Goal: Information Seeking & Learning: Check status

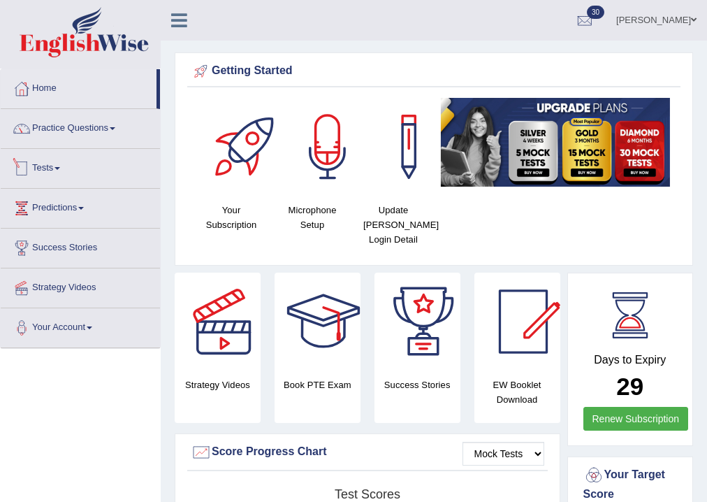
click at [50, 170] on link "Tests" at bounding box center [80, 166] width 159 height 35
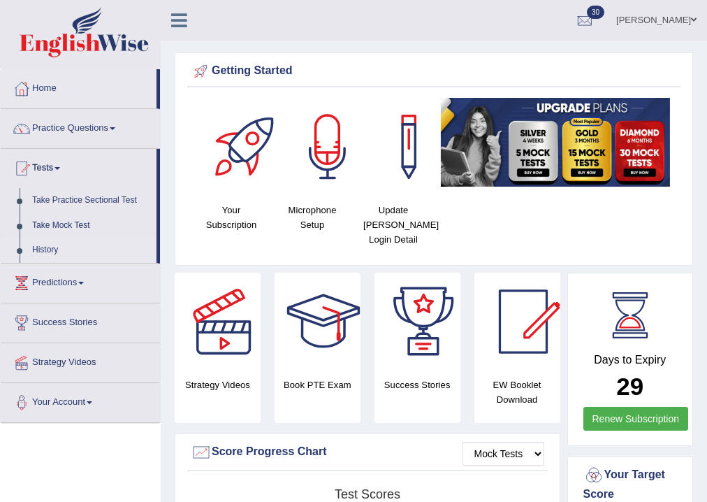
click at [50, 248] on link "History" at bounding box center [91, 250] width 131 height 25
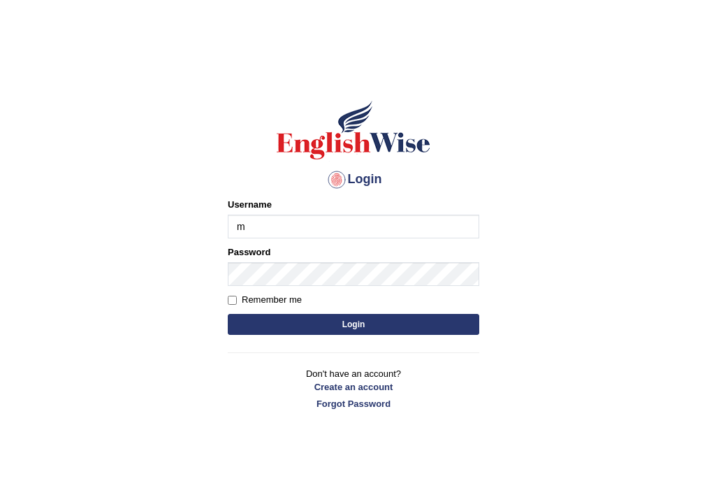
type input "manpreetk_parramatta"
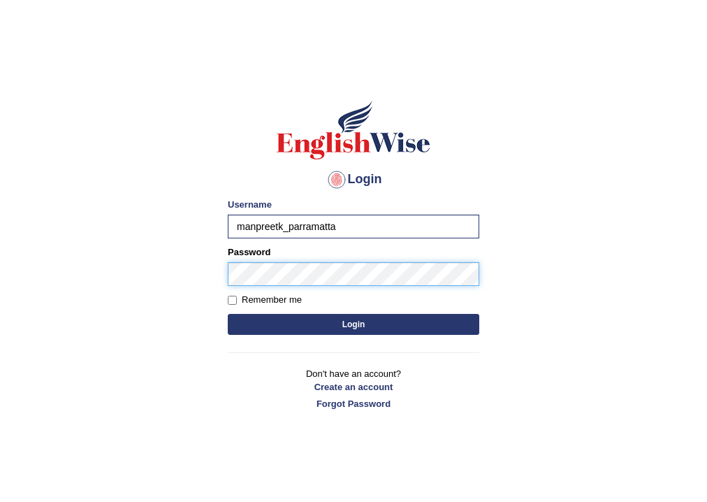
click at [228, 314] on button "Login" at bounding box center [354, 324] width 252 height 21
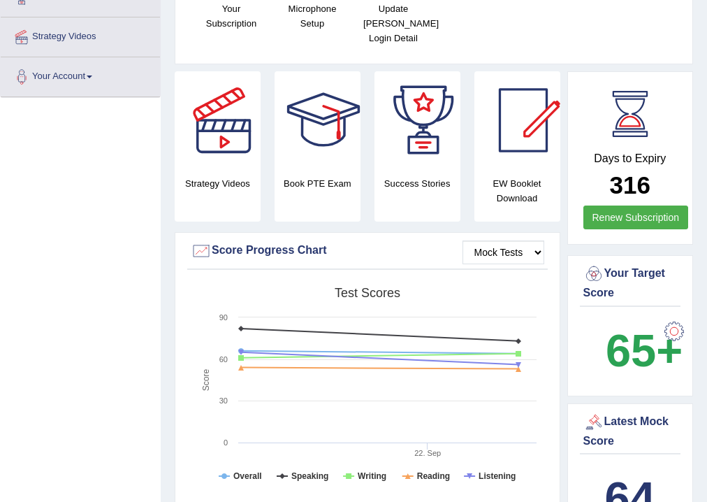
scroll to position [391, 0]
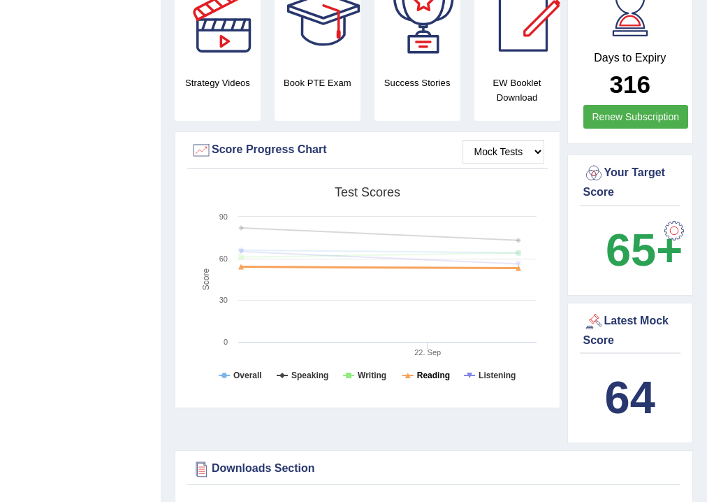
click at [433, 373] on tspan "Reading" at bounding box center [433, 376] width 33 height 10
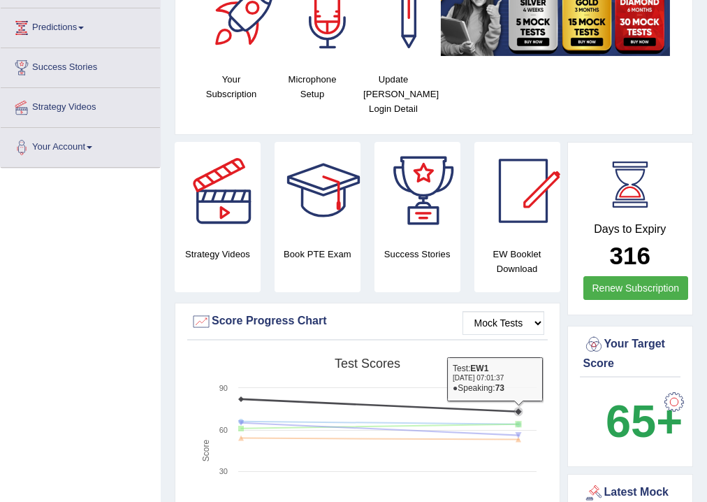
scroll to position [0, 0]
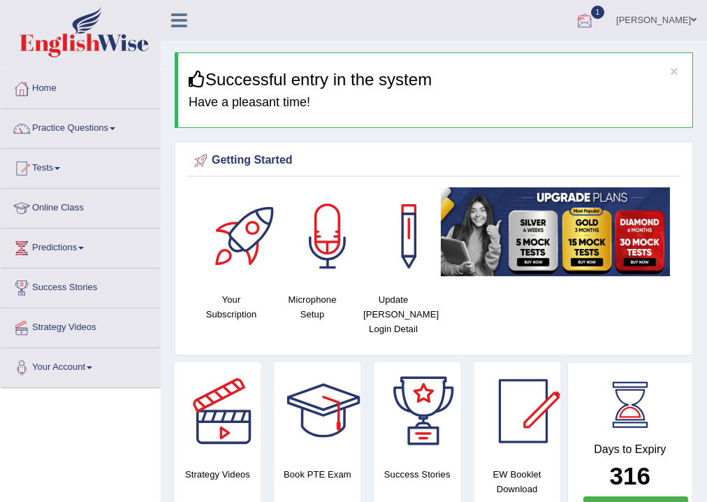
click at [596, 13] on div at bounding box center [585, 20] width 21 height 21
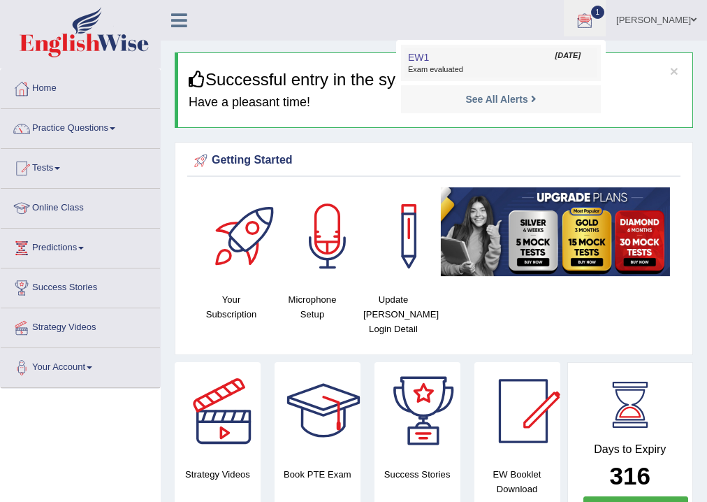
click at [577, 56] on span "Sep 26, 2025" at bounding box center [568, 55] width 25 height 11
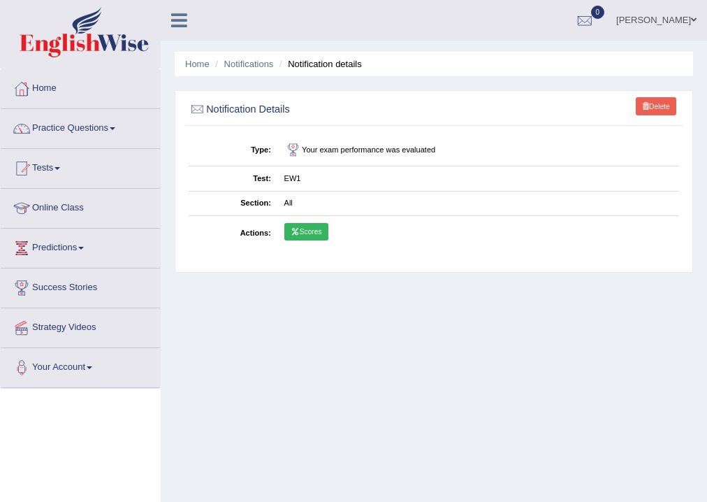
click at [303, 230] on link "Scores" at bounding box center [307, 232] width 44 height 18
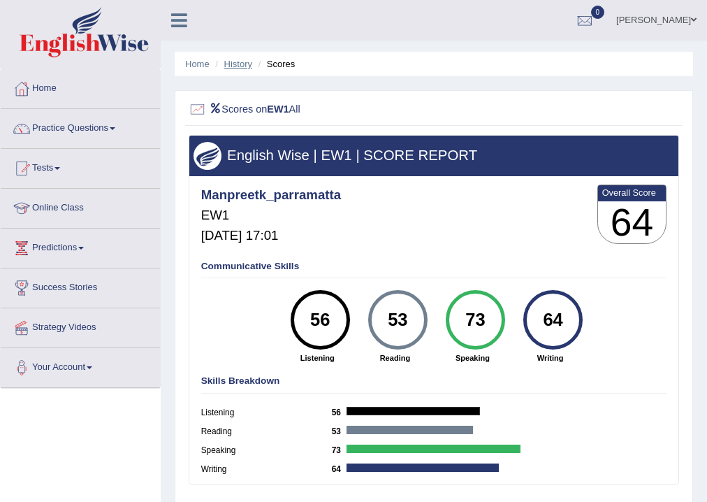
click at [238, 63] on link "History" at bounding box center [238, 64] width 28 height 10
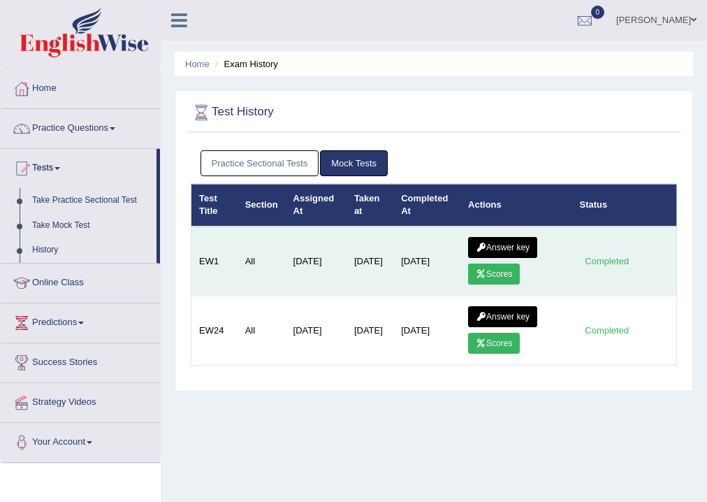
click at [489, 246] on link "Answer key" at bounding box center [502, 247] width 69 height 21
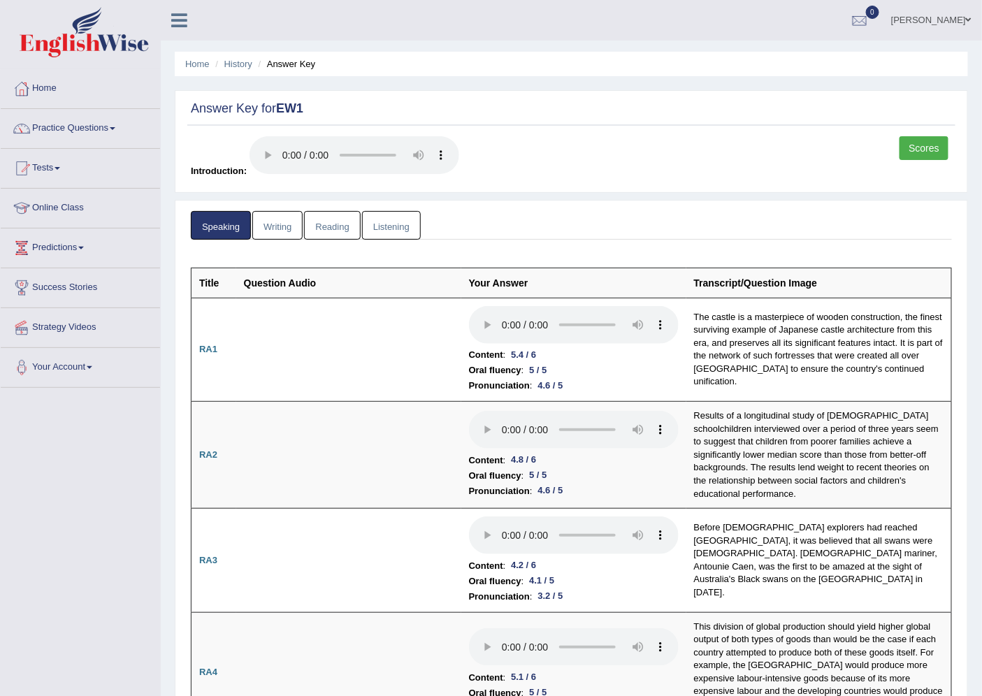
drag, startPoint x: 684, startPoint y: 1, endPoint x: 695, endPoint y: 165, distance: 164.6
click at [695, 165] on div "Scores Introduction:" at bounding box center [571, 160] width 768 height 49
click at [289, 222] on link "Writing" at bounding box center [277, 225] width 50 height 29
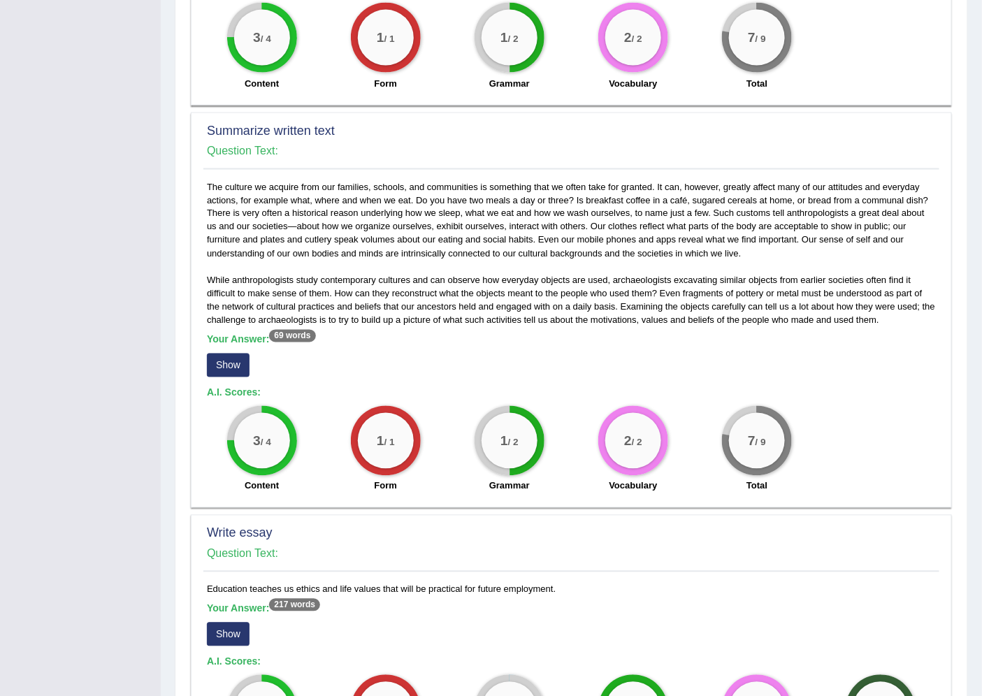
scroll to position [826, 0]
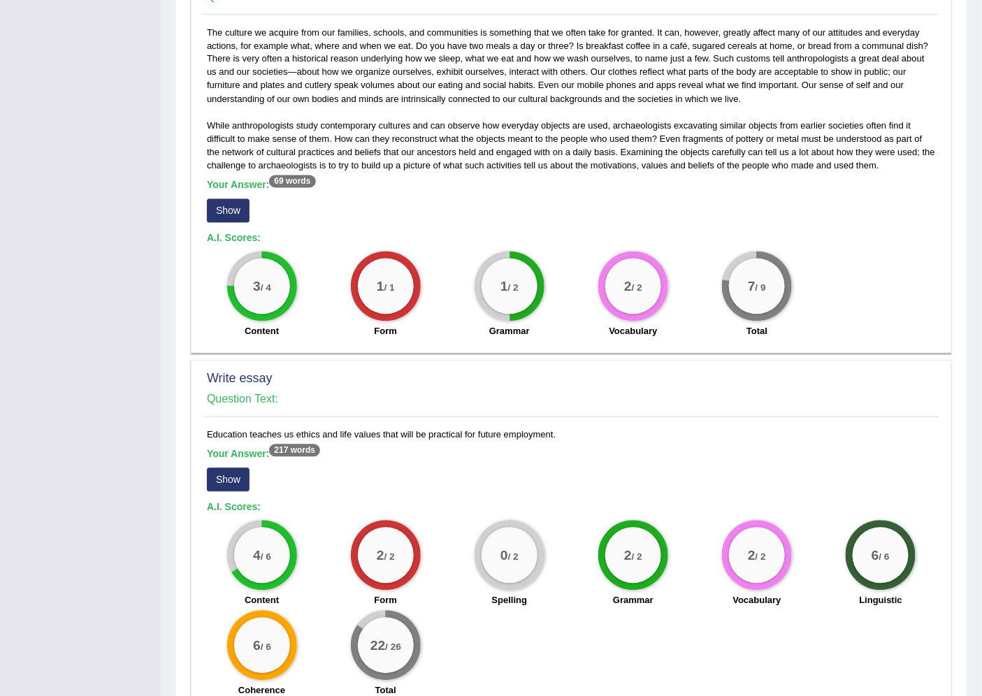
click at [229, 213] on button "Show" at bounding box center [228, 211] width 43 height 24
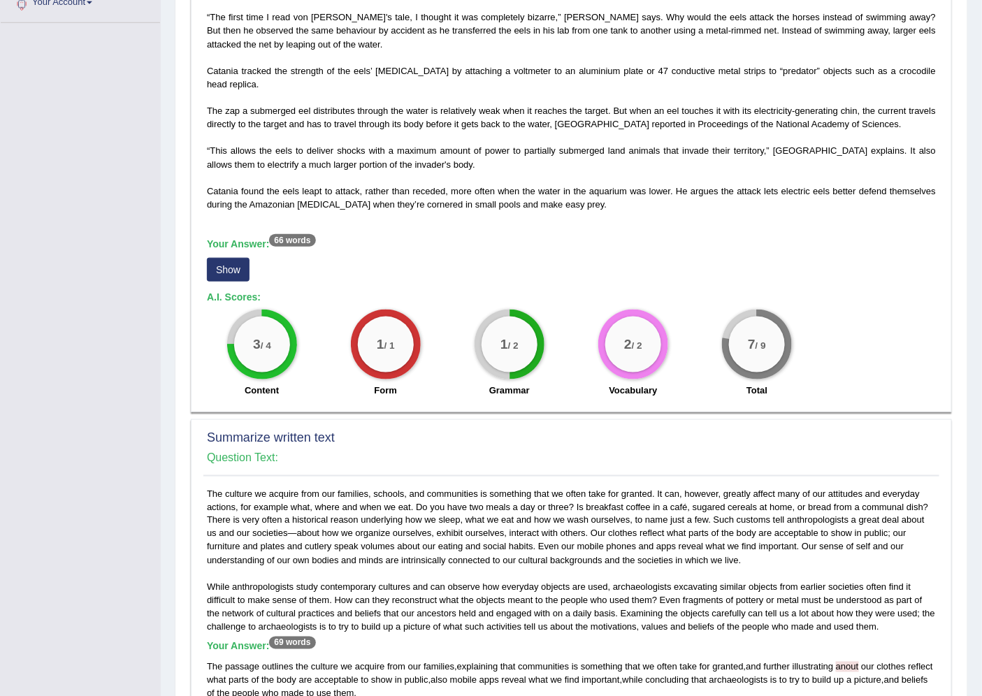
scroll to position [360, 0]
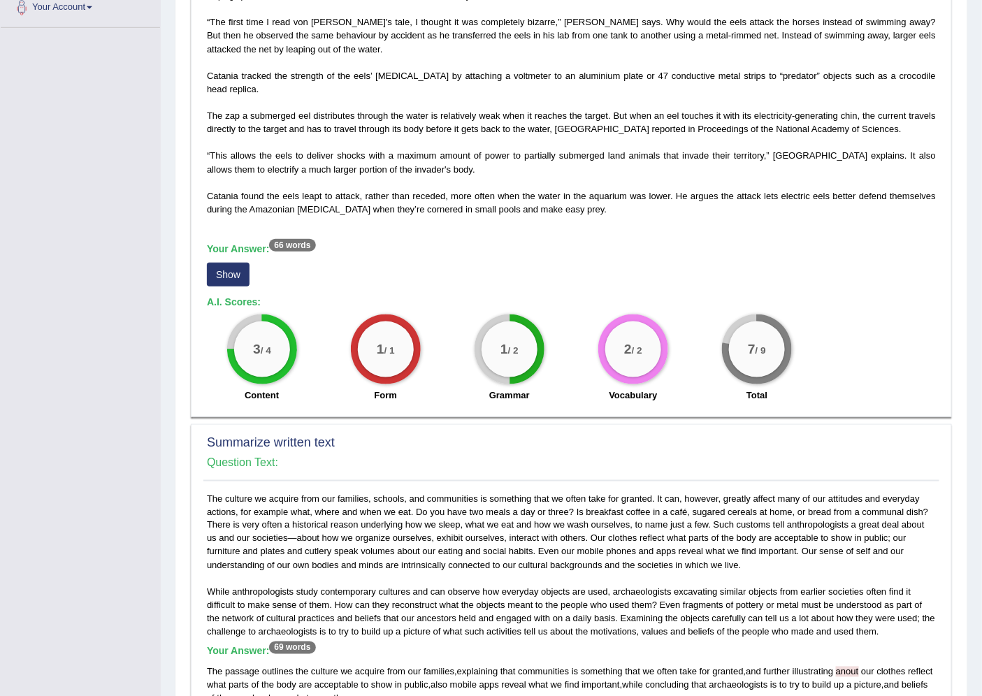
click at [235, 271] on button "Show" at bounding box center [228, 275] width 43 height 24
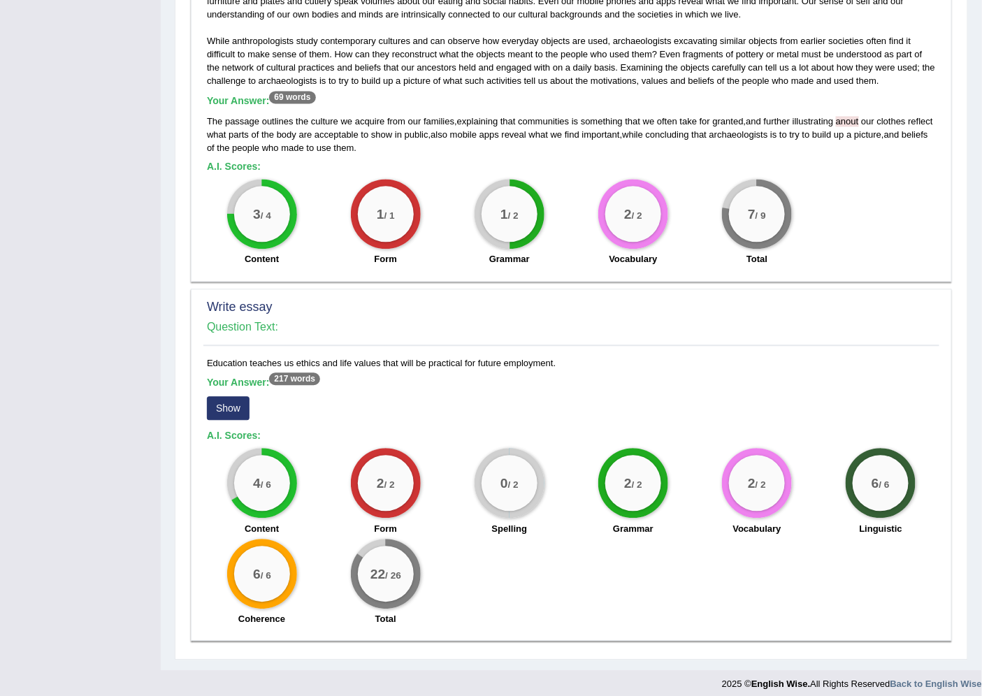
scroll to position [930, 0]
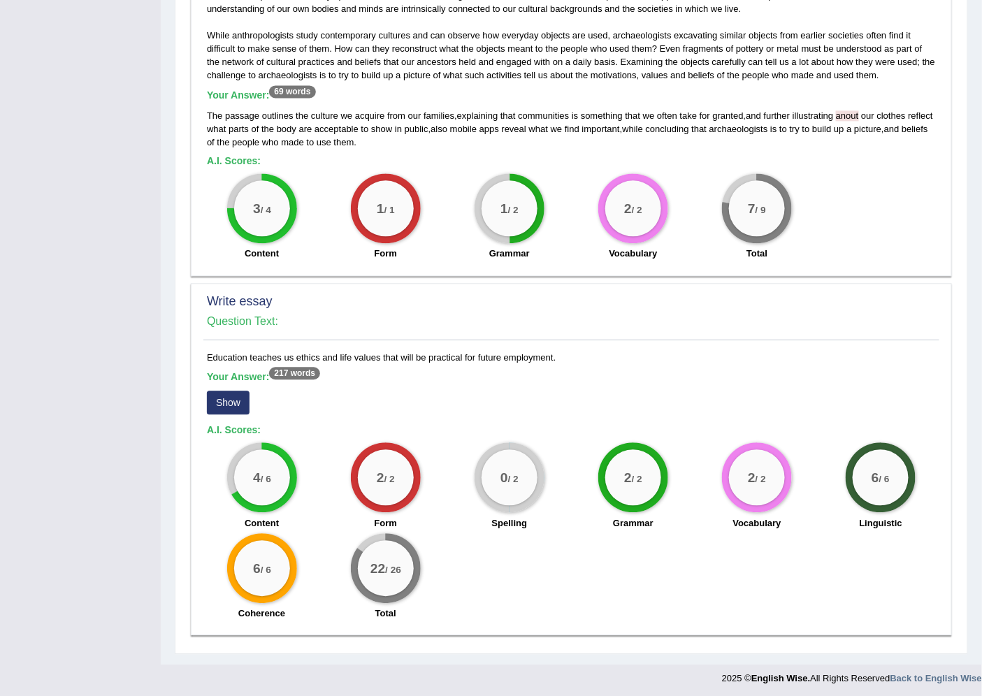
click at [235, 391] on button "Show" at bounding box center [228, 403] width 43 height 24
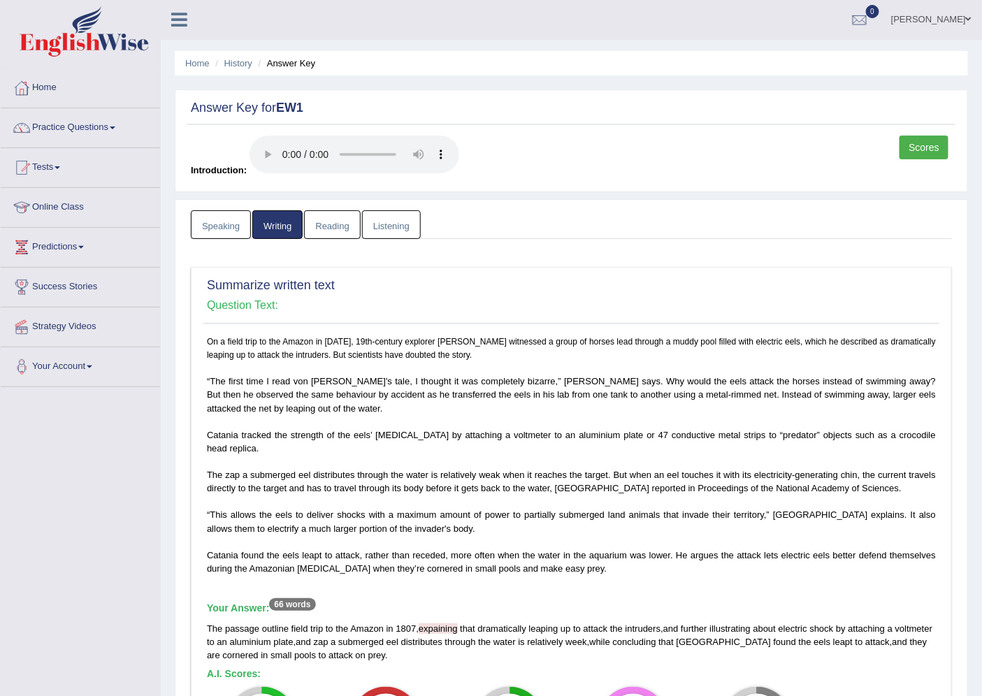
scroll to position [0, 0]
click at [330, 225] on link "Reading" at bounding box center [332, 225] width 56 height 29
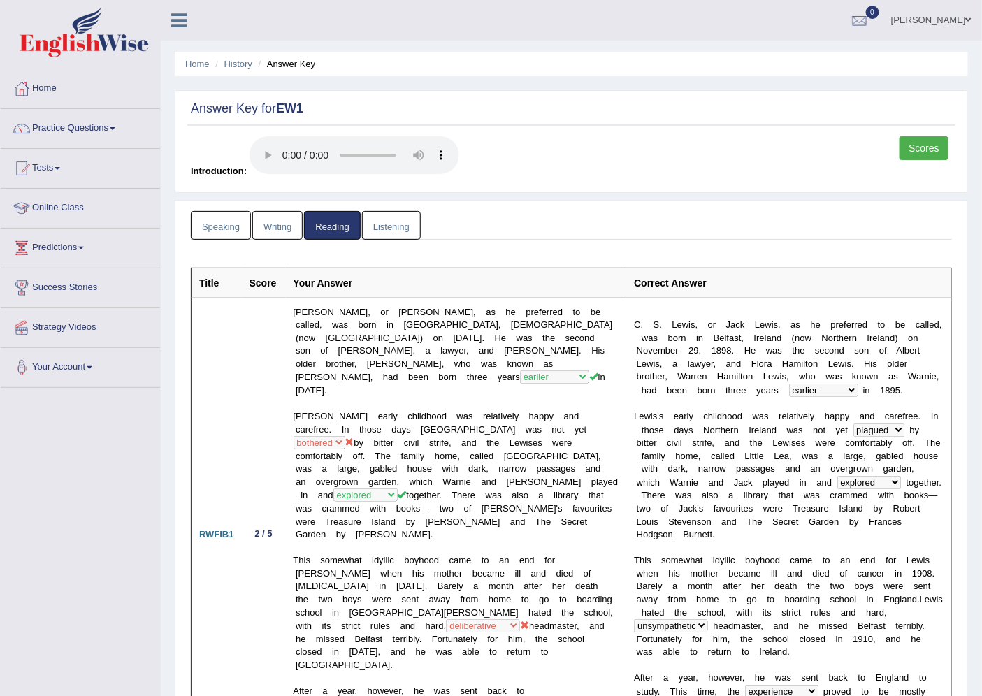
click at [387, 232] on link "Listening" at bounding box center [391, 225] width 59 height 29
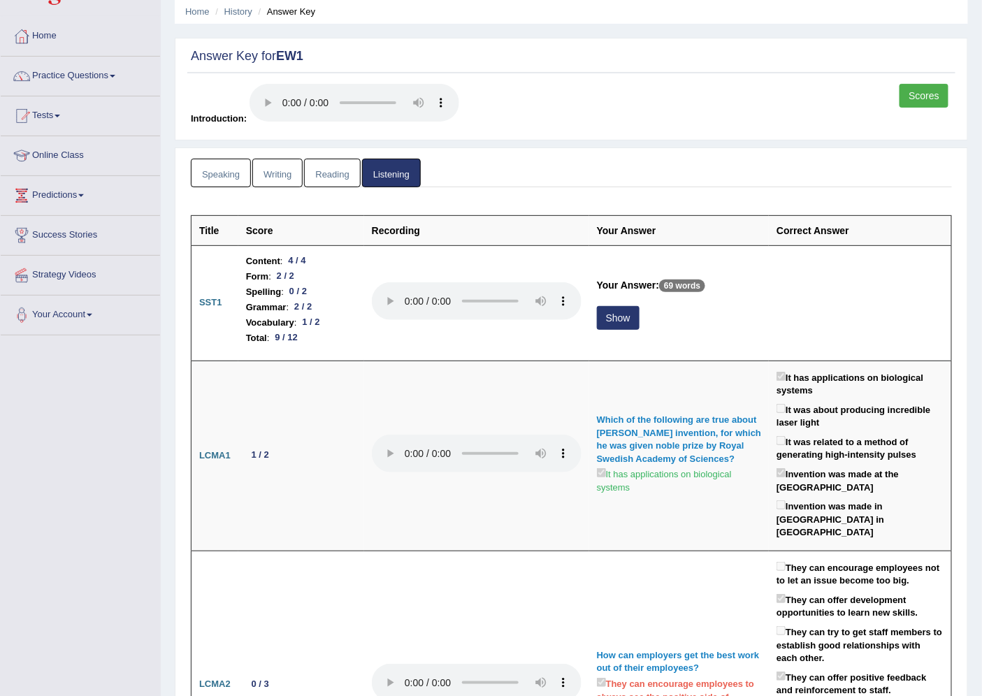
scroll to position [78, 0]
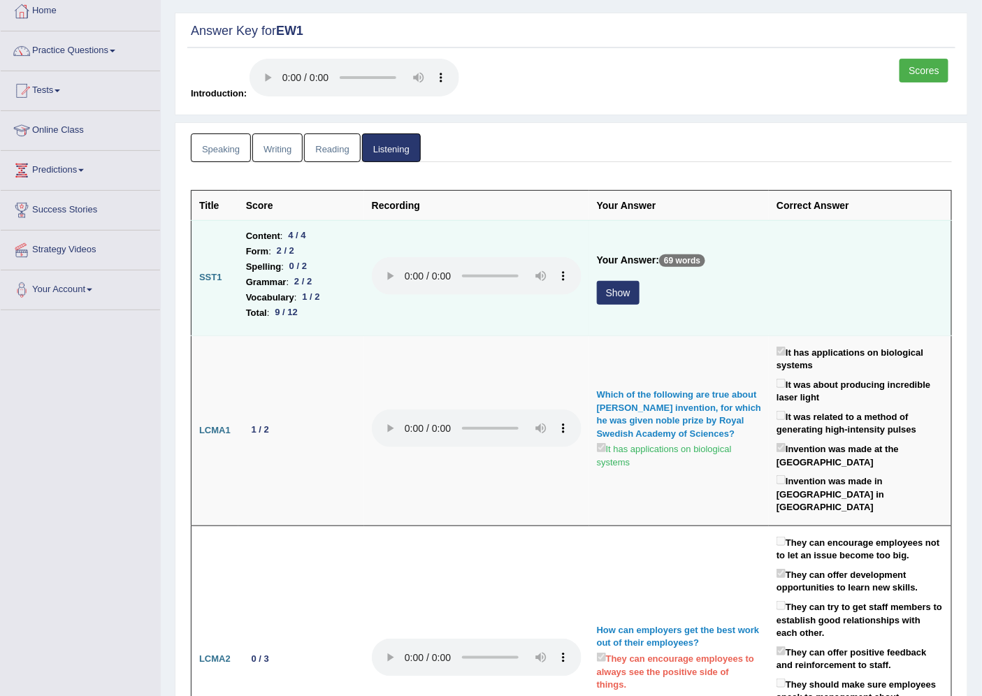
click at [623, 292] on button "Show" at bounding box center [618, 293] width 43 height 24
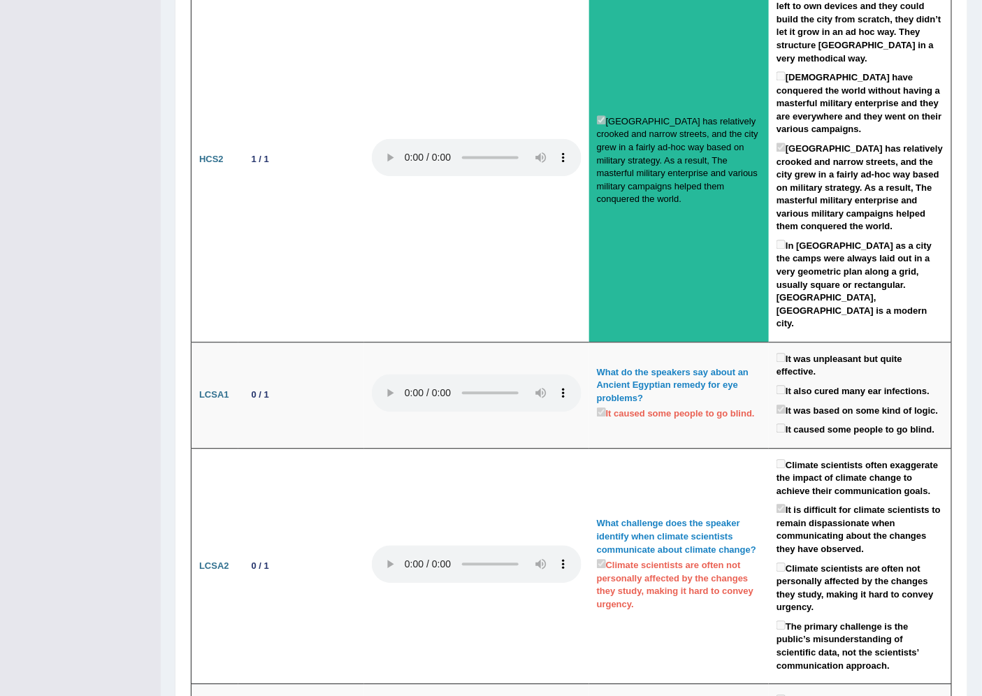
scroll to position [2796, 0]
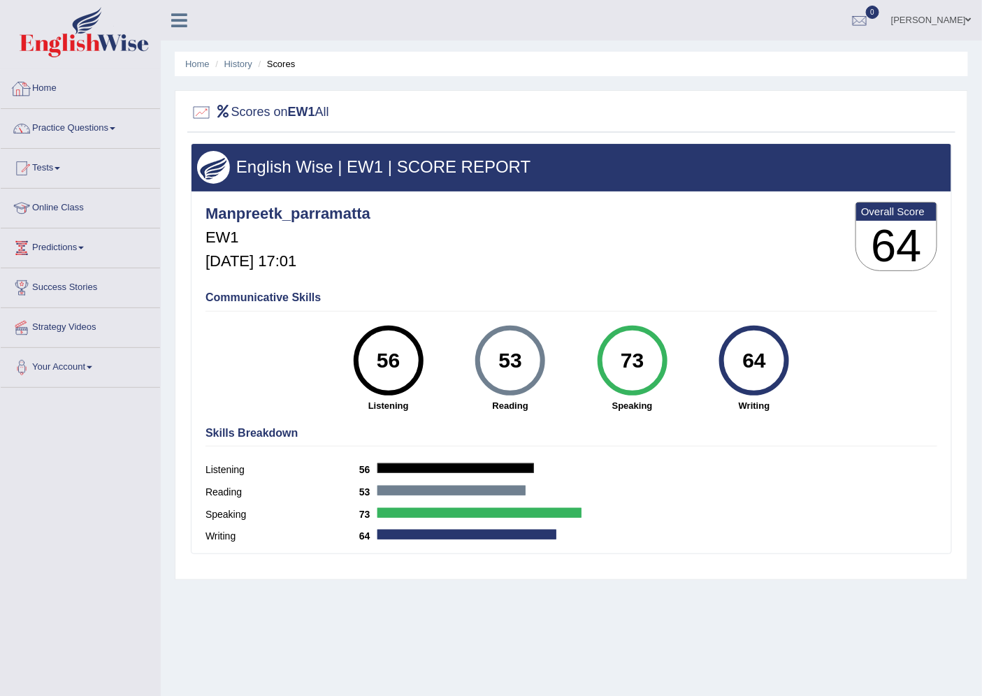
click at [75, 85] on link "Home" at bounding box center [80, 86] width 159 height 35
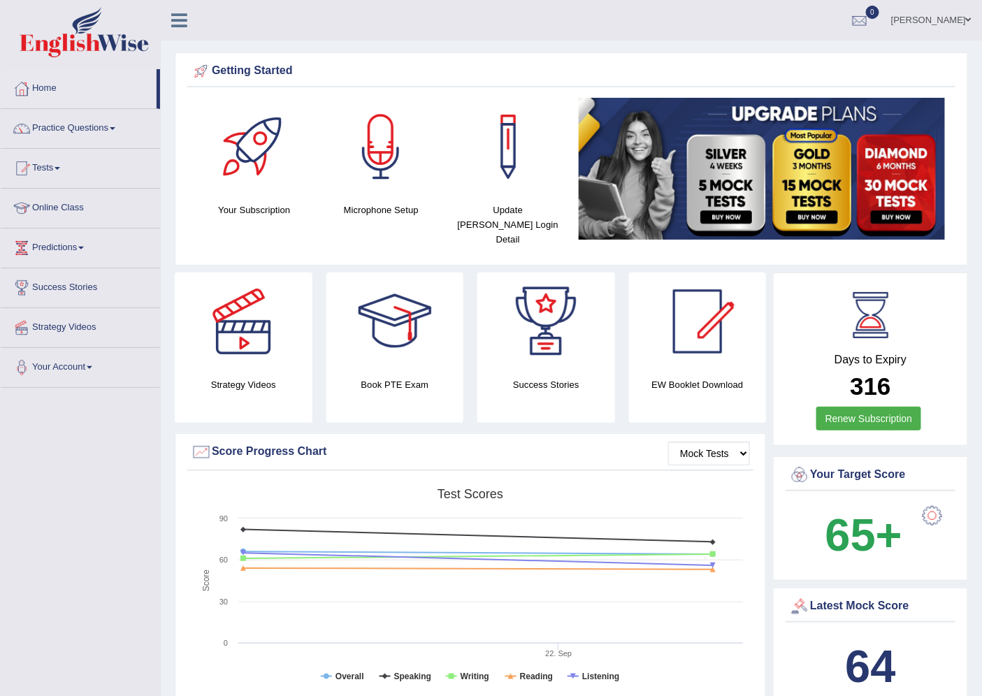
click at [96, 124] on link "Practice Questions" at bounding box center [80, 126] width 159 height 35
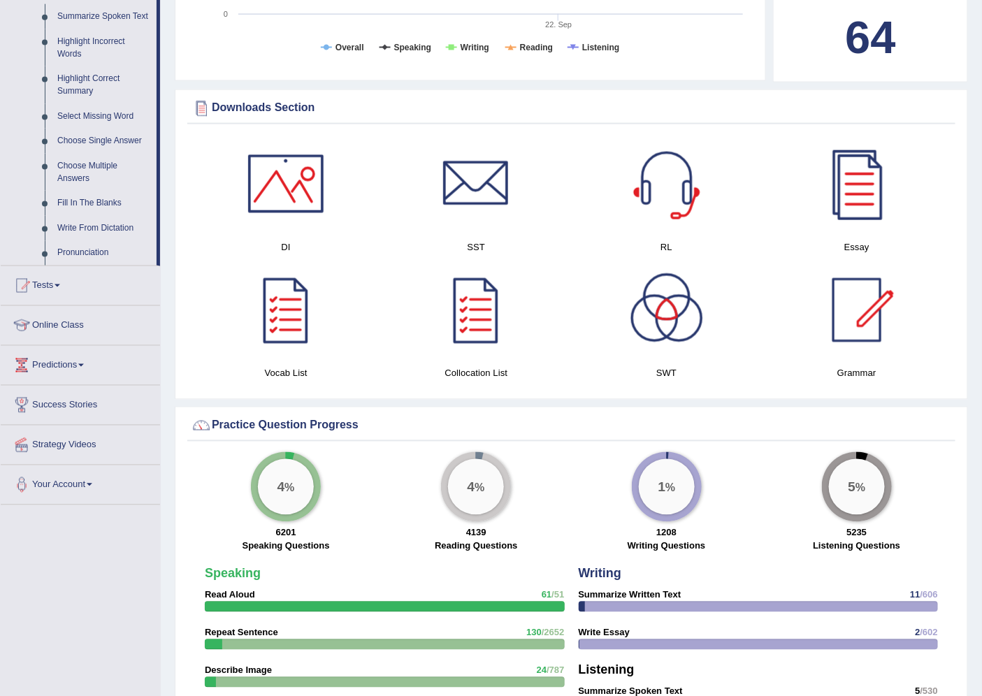
scroll to position [777, 0]
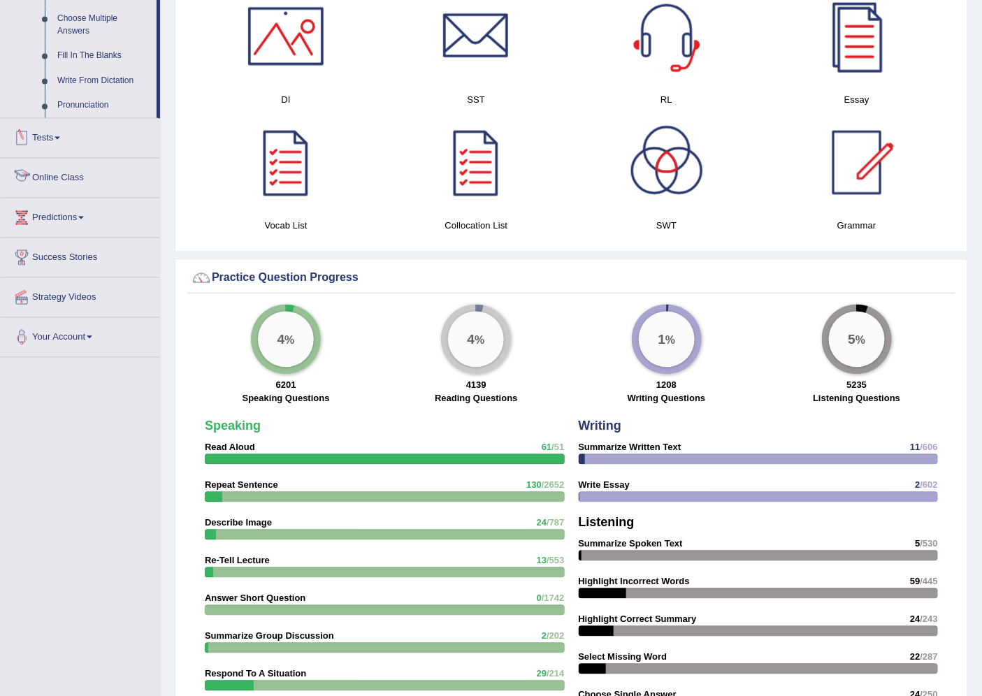
click at [47, 143] on link "Tests" at bounding box center [80, 136] width 159 height 35
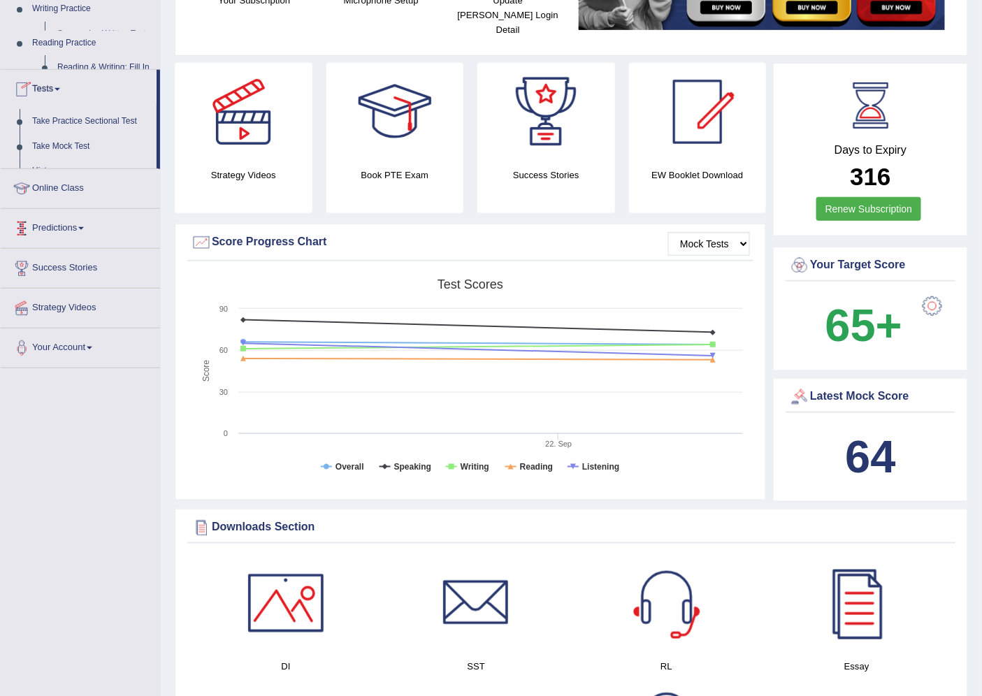
scroll to position [169, 0]
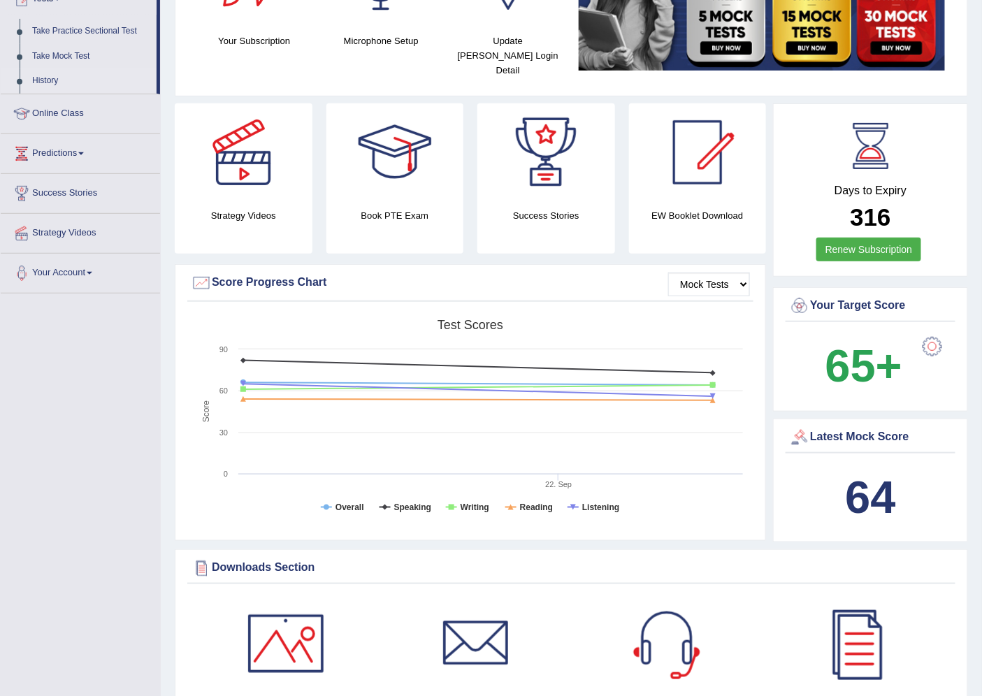
click at [51, 71] on link "History" at bounding box center [91, 81] width 131 height 25
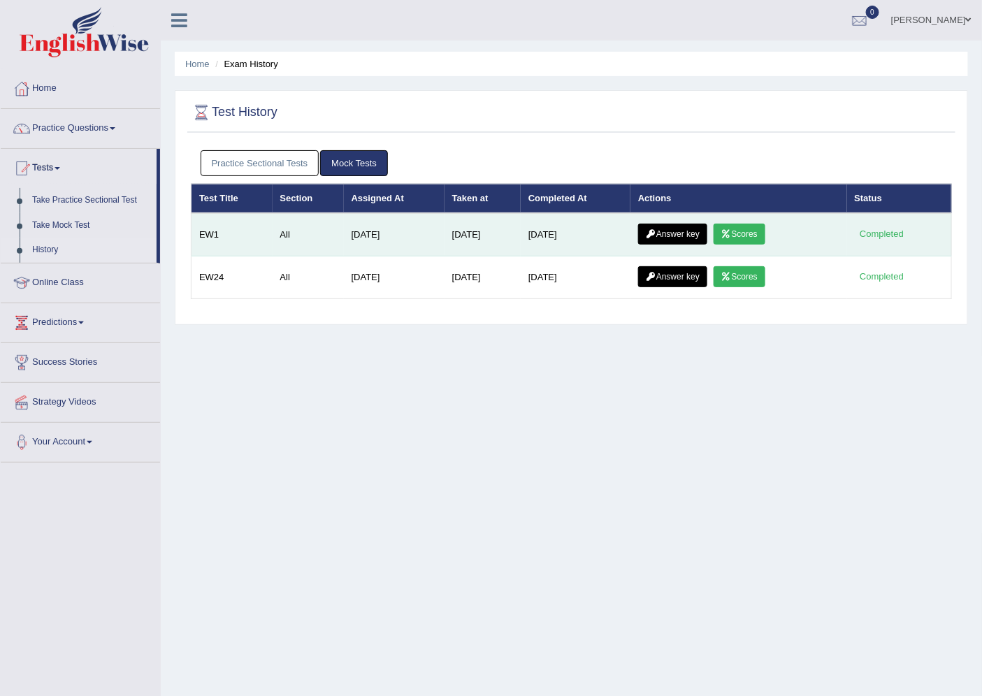
click at [664, 232] on link "Answer key" at bounding box center [672, 234] width 69 height 21
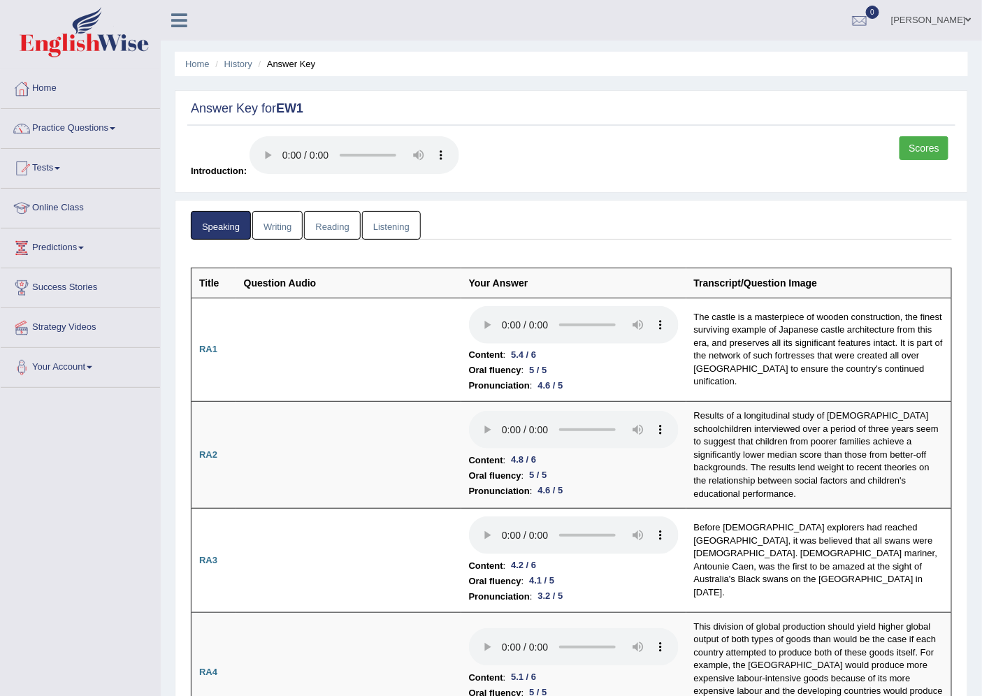
click at [382, 215] on link "Listening" at bounding box center [391, 225] width 59 height 29
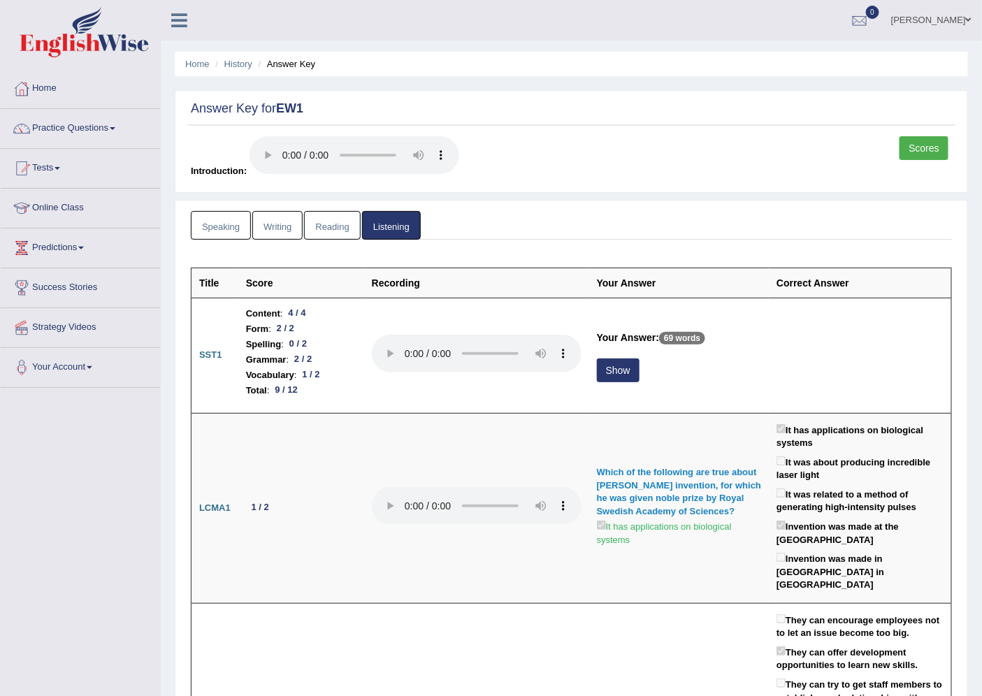
click at [906, 150] on link "Scores" at bounding box center [924, 148] width 49 height 24
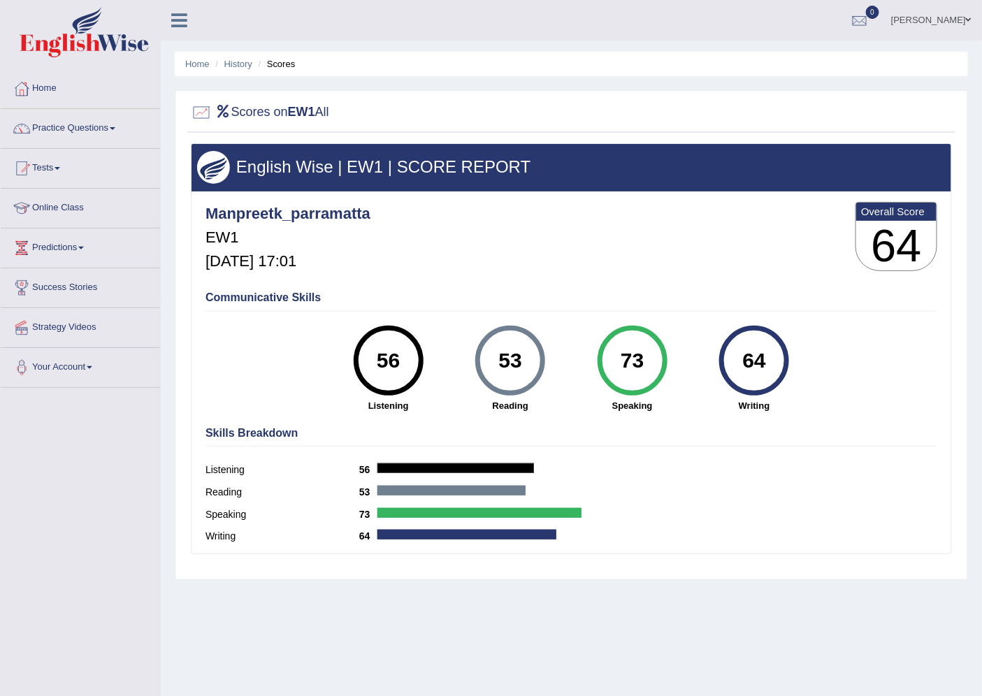
scroll to position [37, 0]
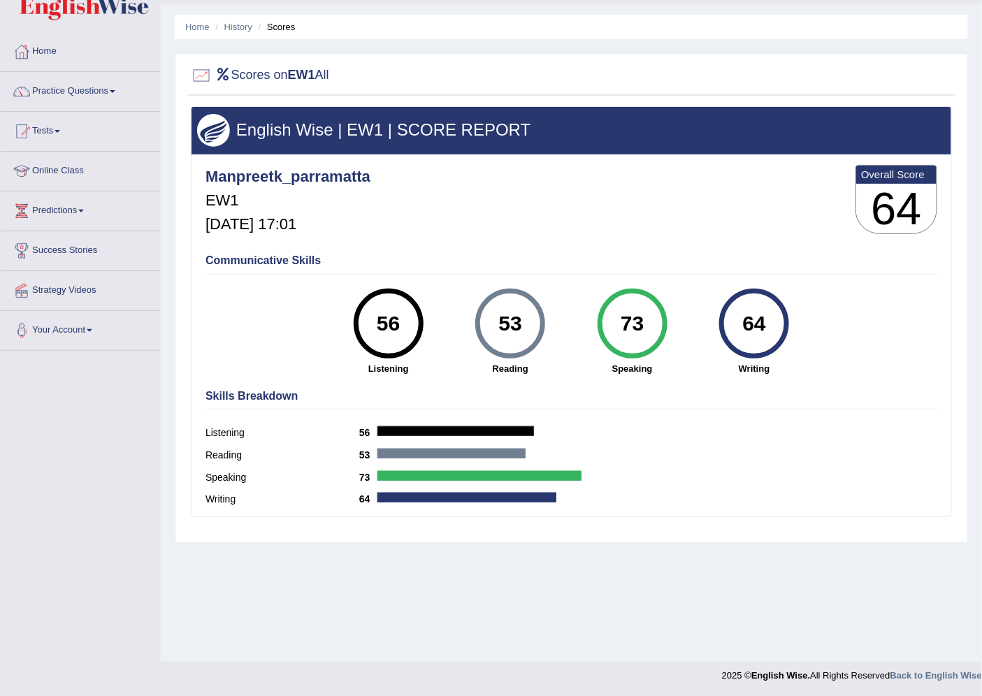
click at [105, 92] on link "Practice Questions" at bounding box center [80, 89] width 159 height 35
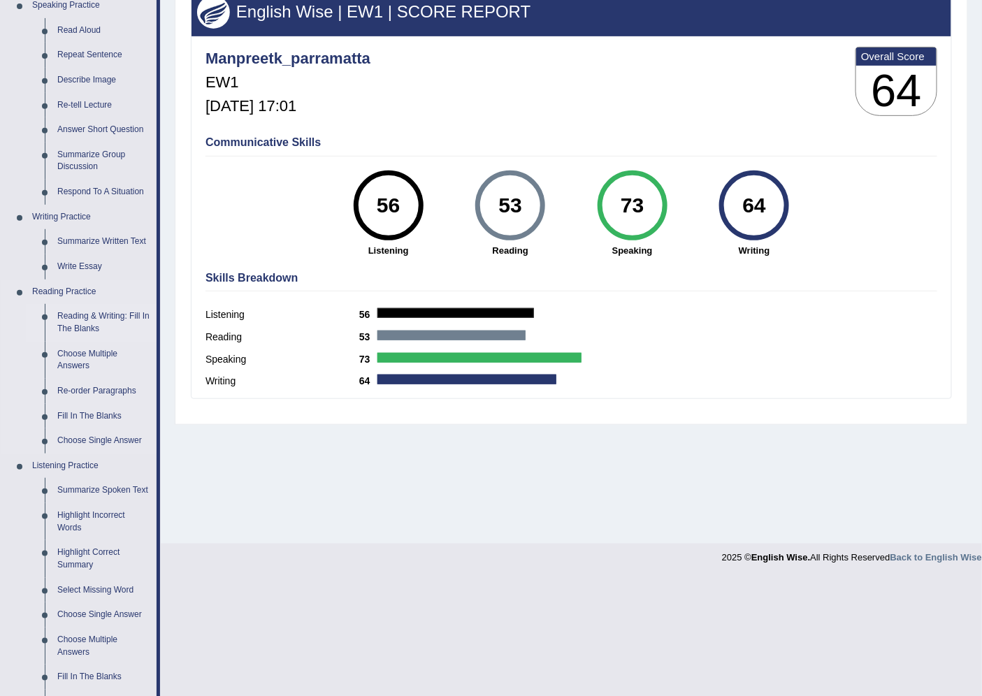
scroll to position [438, 0]
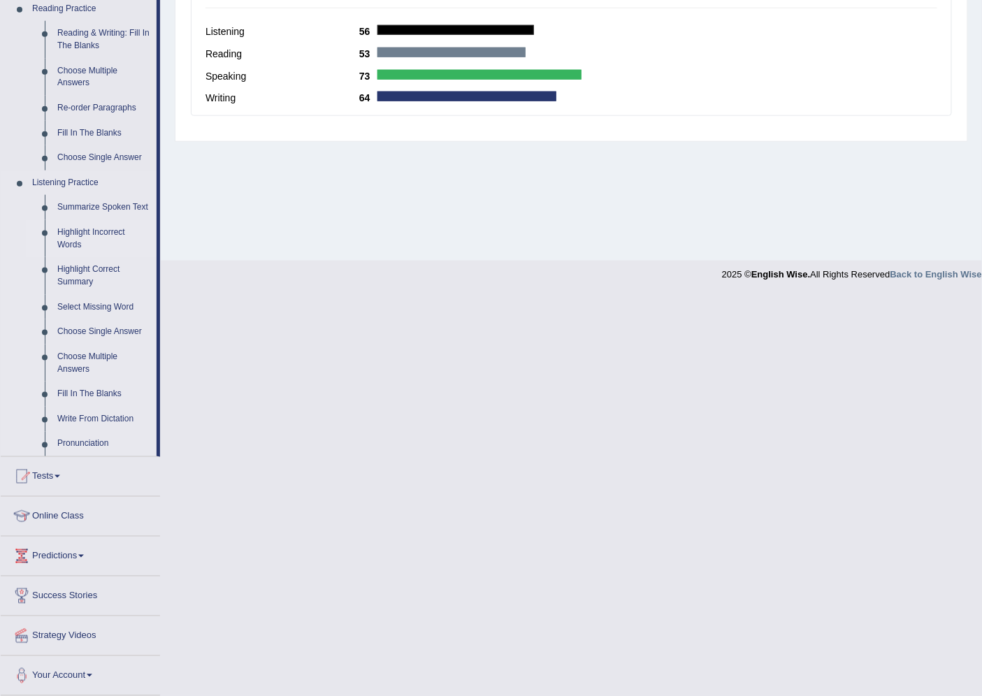
click at [80, 238] on link "Highlight Incorrect Words" at bounding box center [104, 238] width 106 height 37
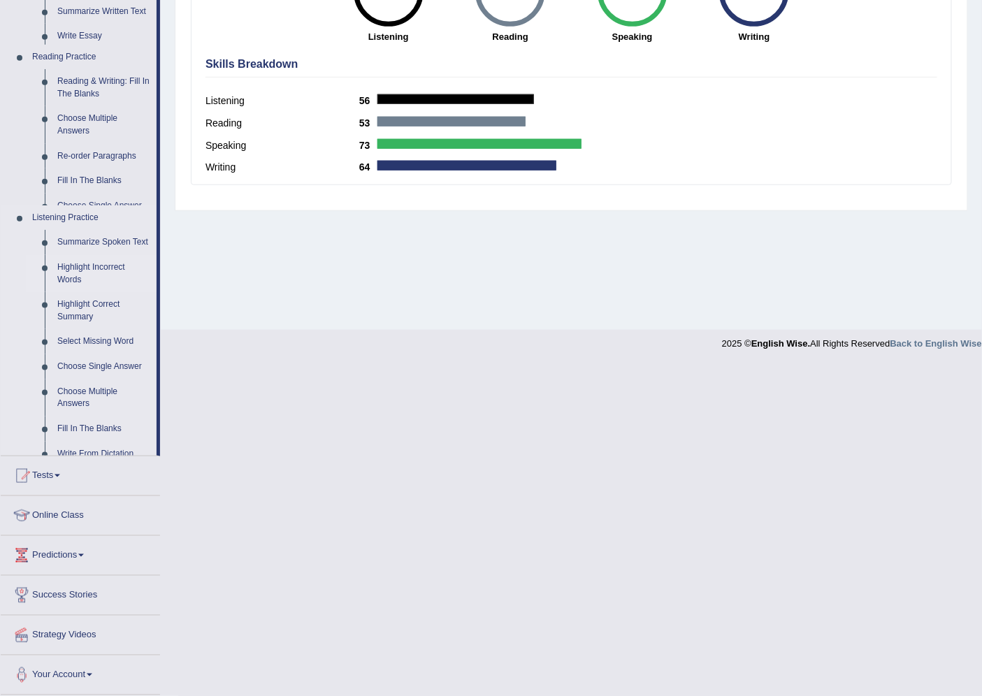
scroll to position [37, 0]
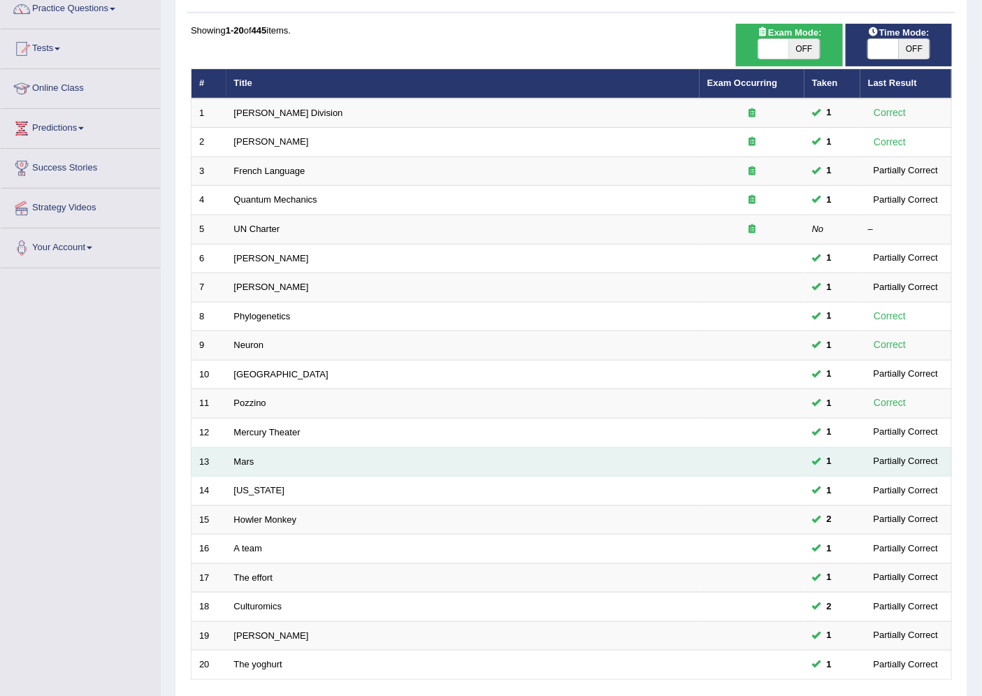
scroll to position [229, 0]
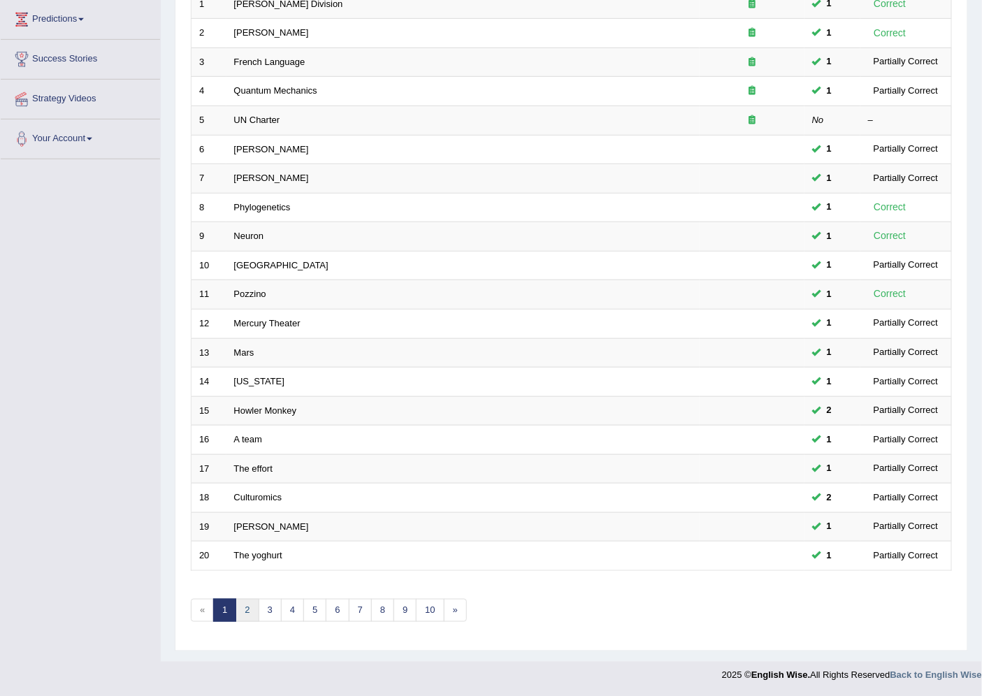
click at [241, 611] on link "2" at bounding box center [247, 610] width 23 height 23
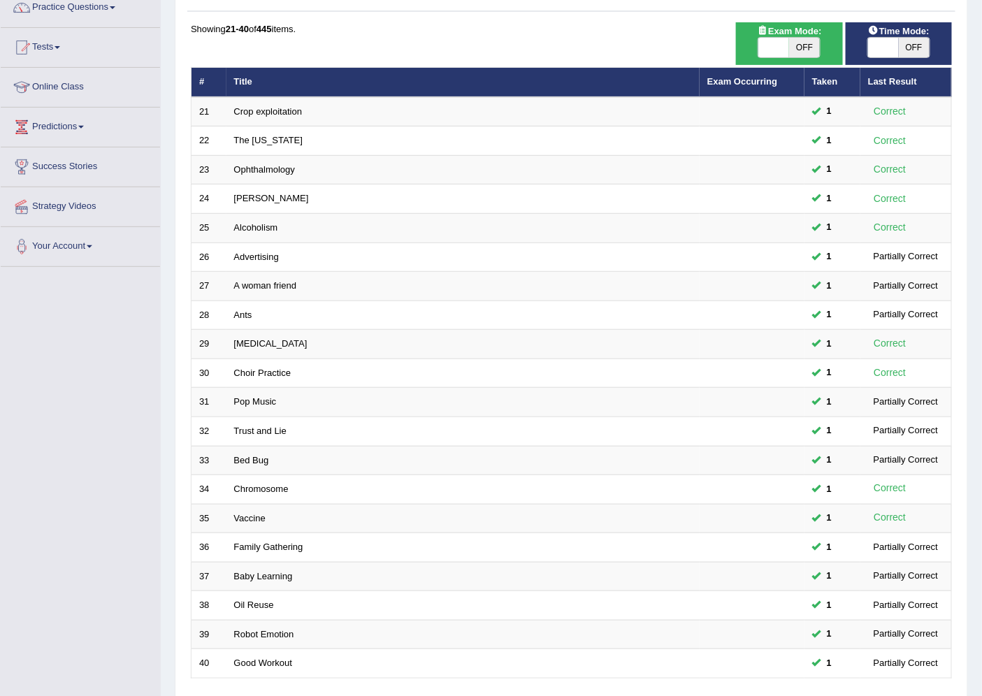
scroll to position [229, 0]
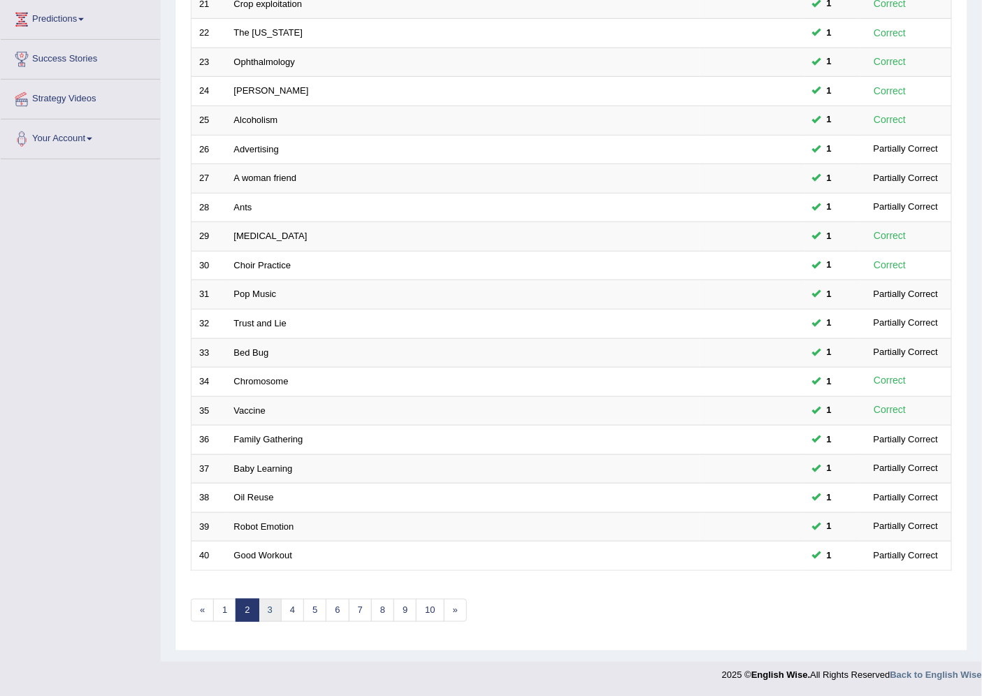
click at [264, 612] on link "3" at bounding box center [270, 610] width 23 height 23
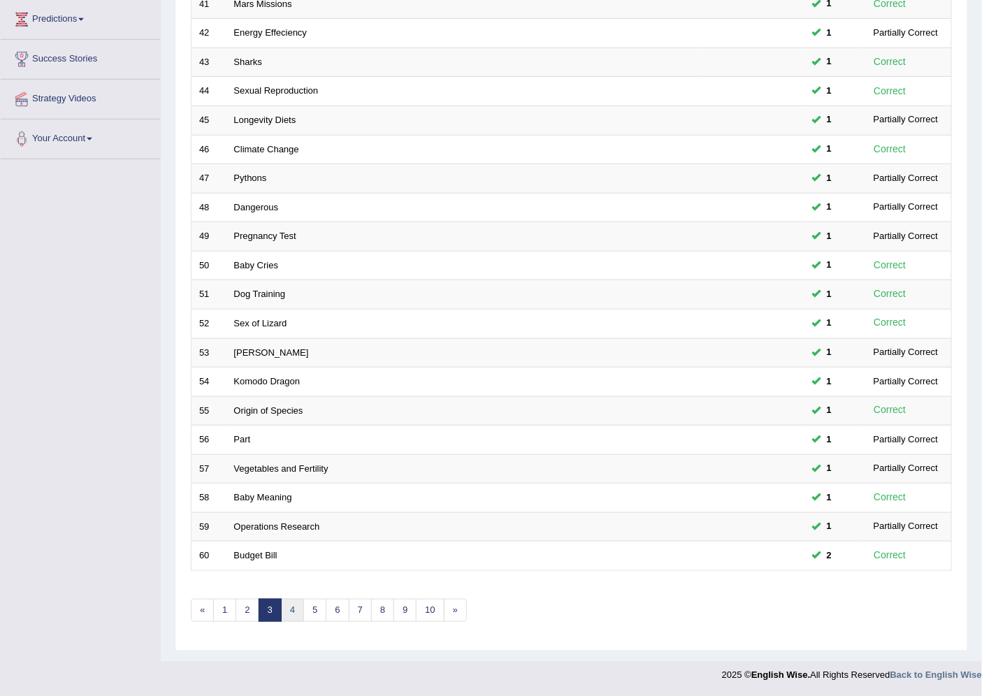
click at [291, 611] on link "4" at bounding box center [292, 610] width 23 height 23
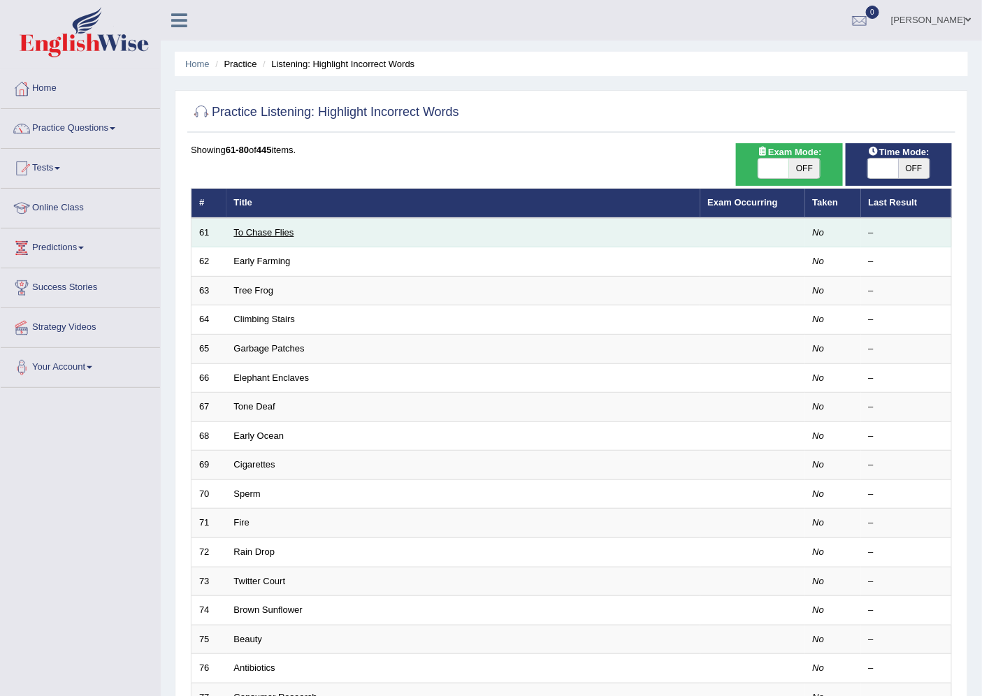
click at [271, 235] on link "To Chase Flies" at bounding box center [264, 232] width 60 height 10
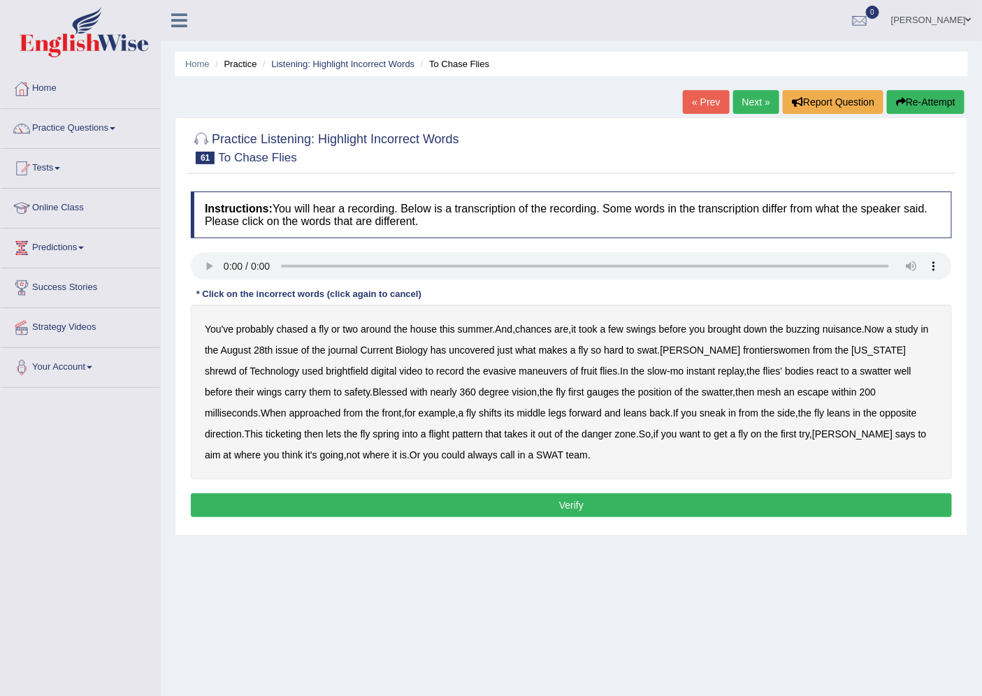
click at [617, 626] on div "Home Practice Listening: Highlight Incorrect Words To Chase Flies « Prev Next »…" at bounding box center [571, 349] width 821 height 699
click at [696, 350] on b "[PERSON_NAME]" at bounding box center [701, 350] width 80 height 11
click at [758, 390] on b "mesh" at bounding box center [770, 392] width 24 height 11
click at [266, 435] on b "ticketing" at bounding box center [284, 434] width 36 height 11
click at [417, 512] on button "Verify" at bounding box center [571, 506] width 761 height 24
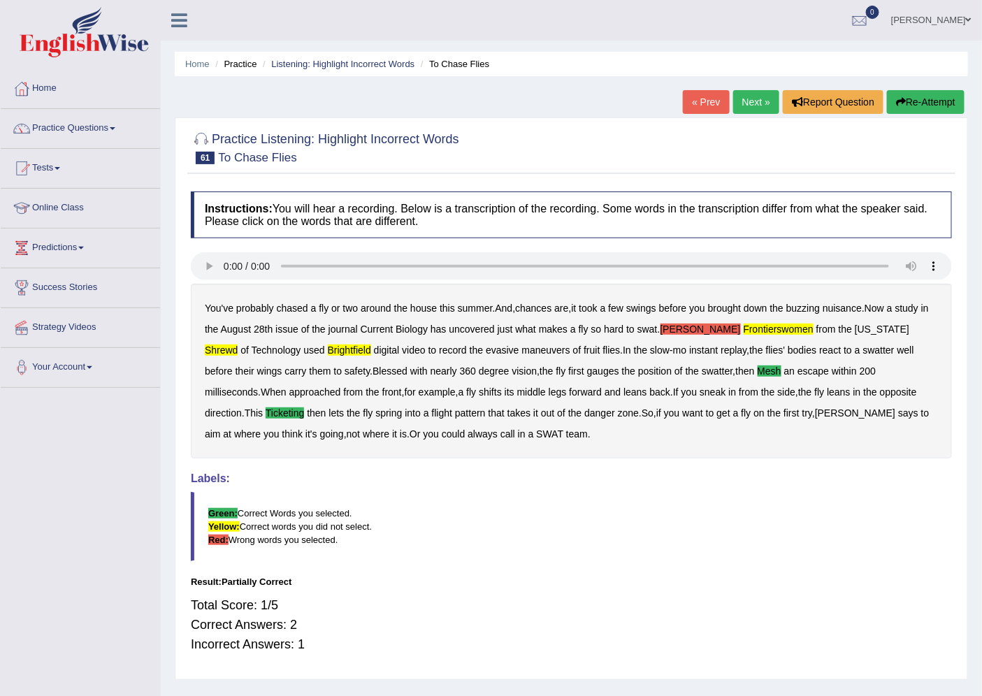
click at [695, 333] on b "[PERSON_NAME]" at bounding box center [701, 329] width 80 height 11
click at [756, 106] on link "Next »" at bounding box center [756, 102] width 46 height 24
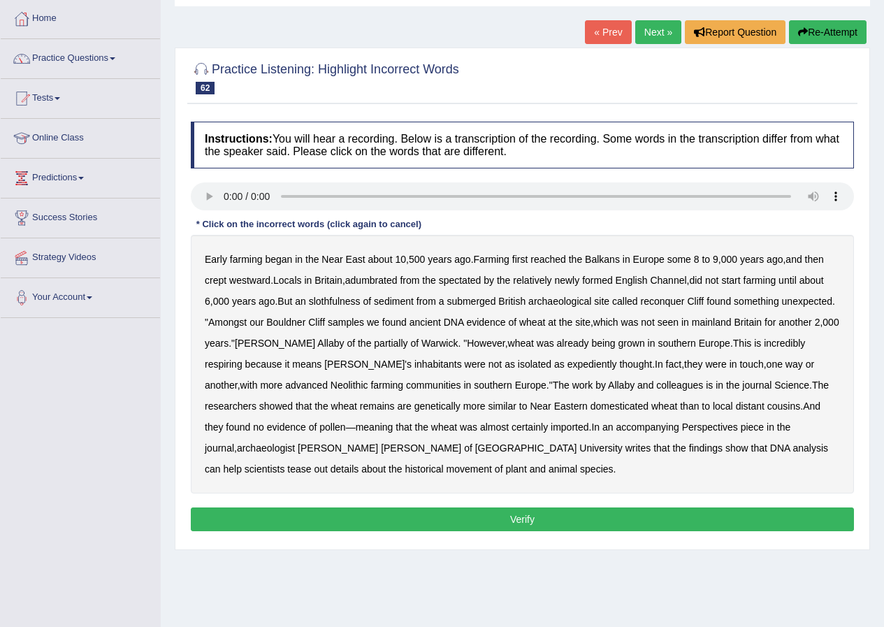
scroll to position [107, 0]
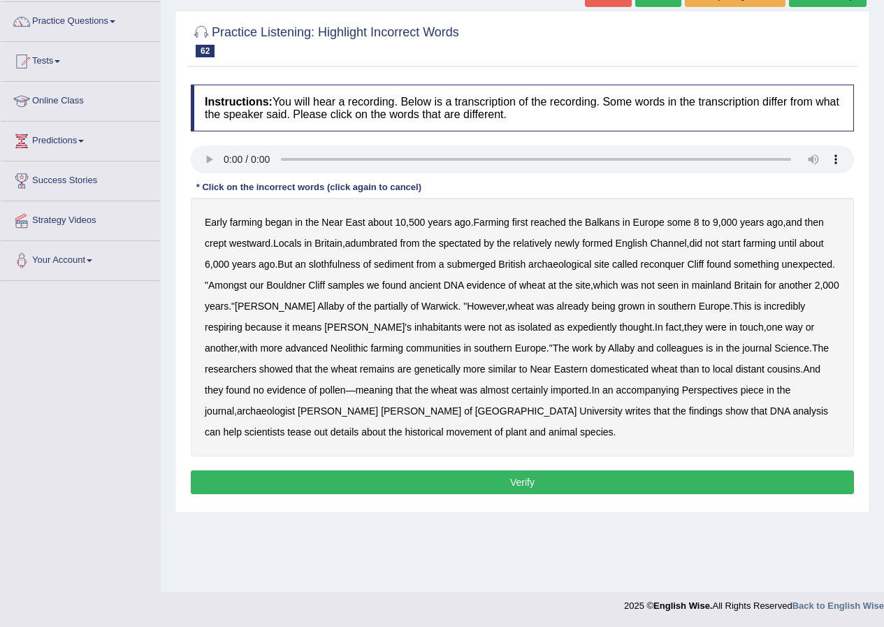
click at [367, 247] on b "adumbrated" at bounding box center [371, 243] width 52 height 11
click at [463, 245] on b "spectated" at bounding box center [460, 243] width 43 height 11
click at [339, 265] on b "slothfulness" at bounding box center [335, 264] width 52 height 11
click at [673, 261] on b "reconquer" at bounding box center [662, 264] width 44 height 11
click at [374, 304] on b "partially" at bounding box center [391, 306] width 34 height 11
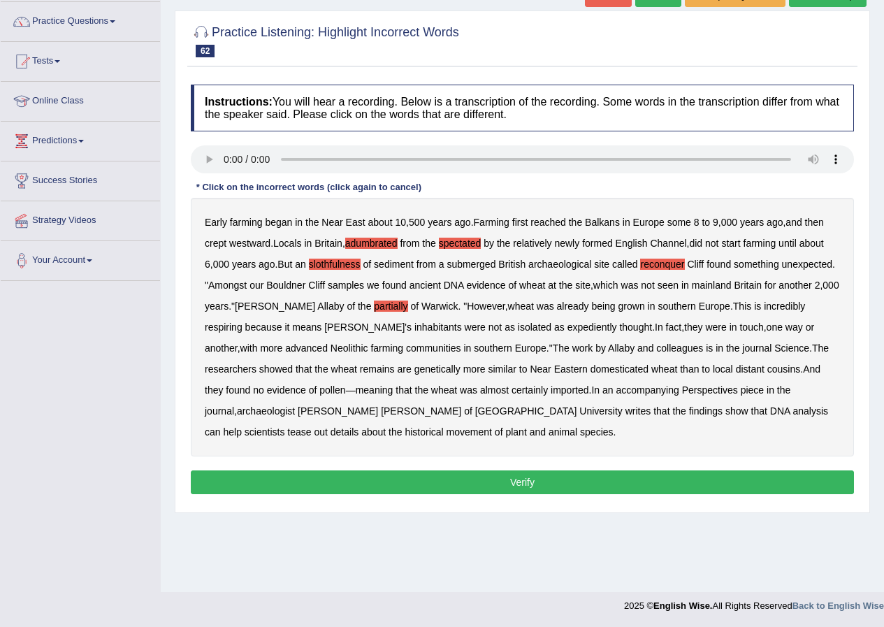
click at [243, 322] on b "respiring" at bounding box center [224, 327] width 38 height 11
click at [568, 327] on b "expediently" at bounding box center [593, 327] width 50 height 11
click at [373, 477] on button "Verify" at bounding box center [522, 482] width 663 height 24
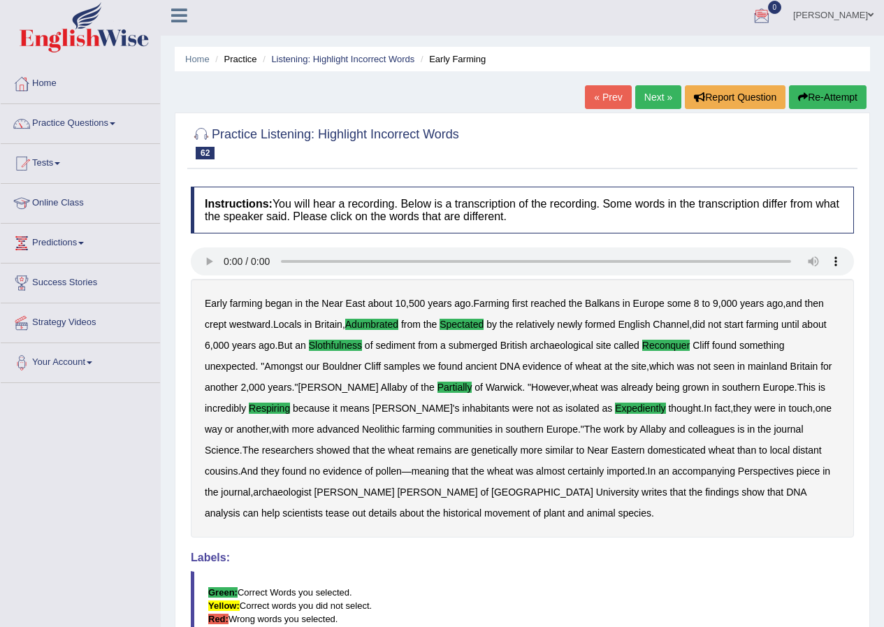
scroll to position [0, 0]
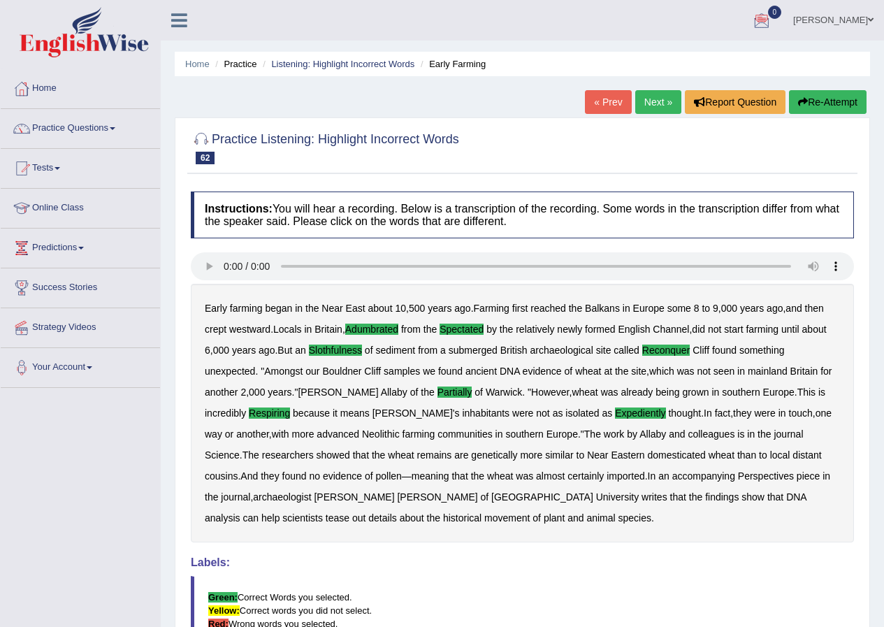
click at [654, 101] on link "Next »" at bounding box center [658, 102] width 46 height 24
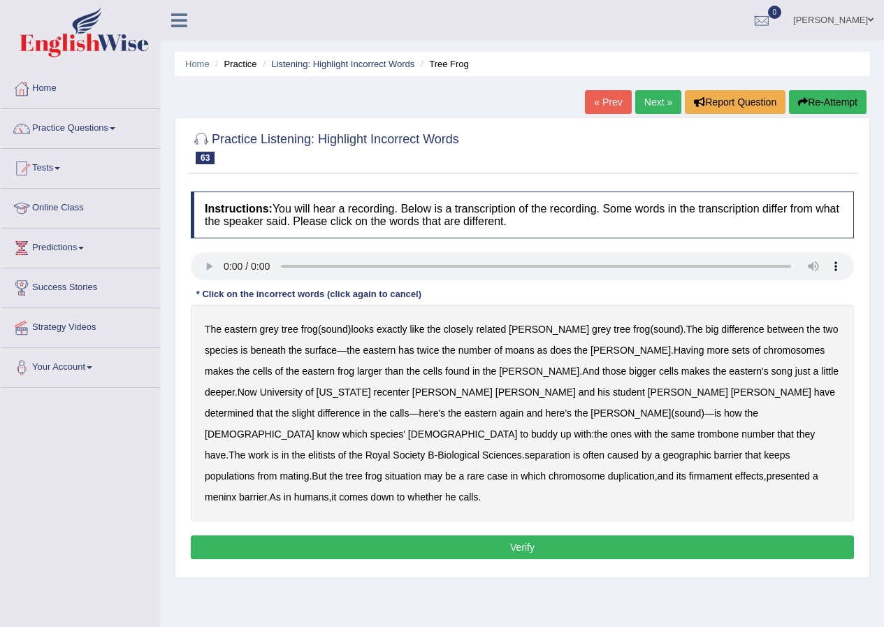
click at [505, 353] on b "moans" at bounding box center [519, 350] width 29 height 11
click at [374, 391] on b "recenter" at bounding box center [392, 392] width 36 height 11
click at [728, 429] on b "trombone" at bounding box center [718, 434] width 41 height 11
click at [320, 450] on b "elitists" at bounding box center [321, 455] width 27 height 11
click at [554, 450] on b "separation" at bounding box center [547, 455] width 45 height 11
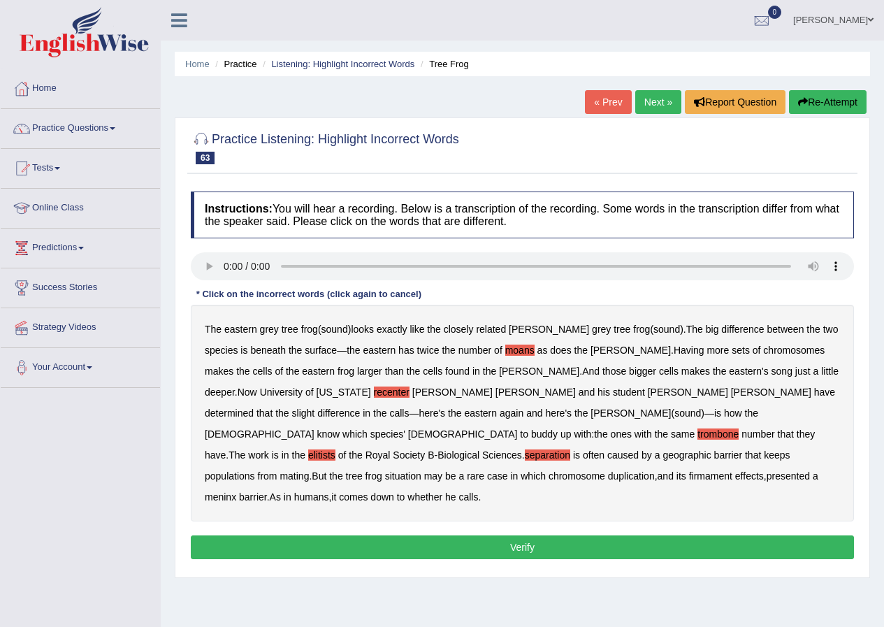
click at [718, 470] on b "firmament" at bounding box center [710, 475] width 43 height 11
click at [223, 491] on b "meninx" at bounding box center [220, 496] width 31 height 11
click at [424, 536] on button "Verify" at bounding box center [522, 548] width 663 height 24
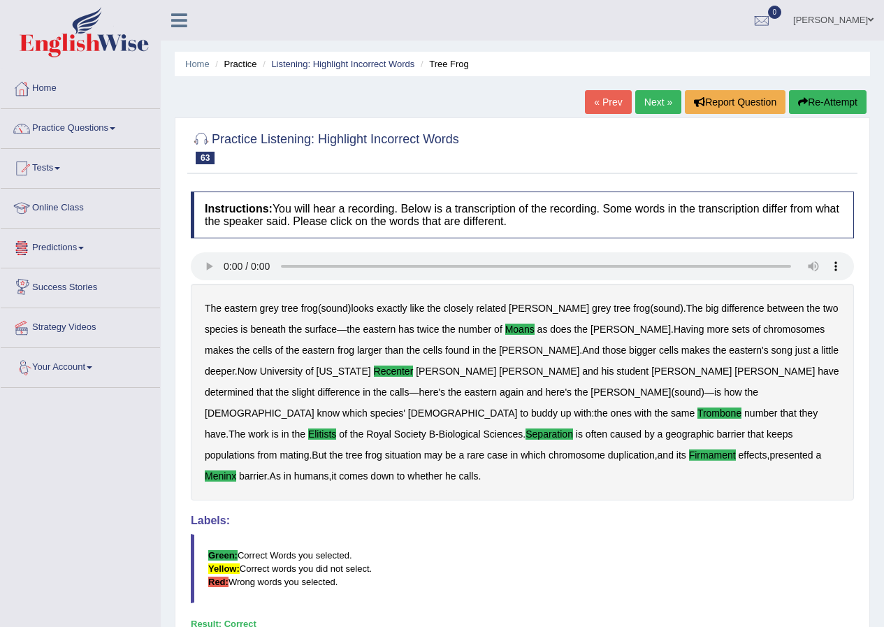
click at [638, 102] on link "Next »" at bounding box center [658, 102] width 46 height 24
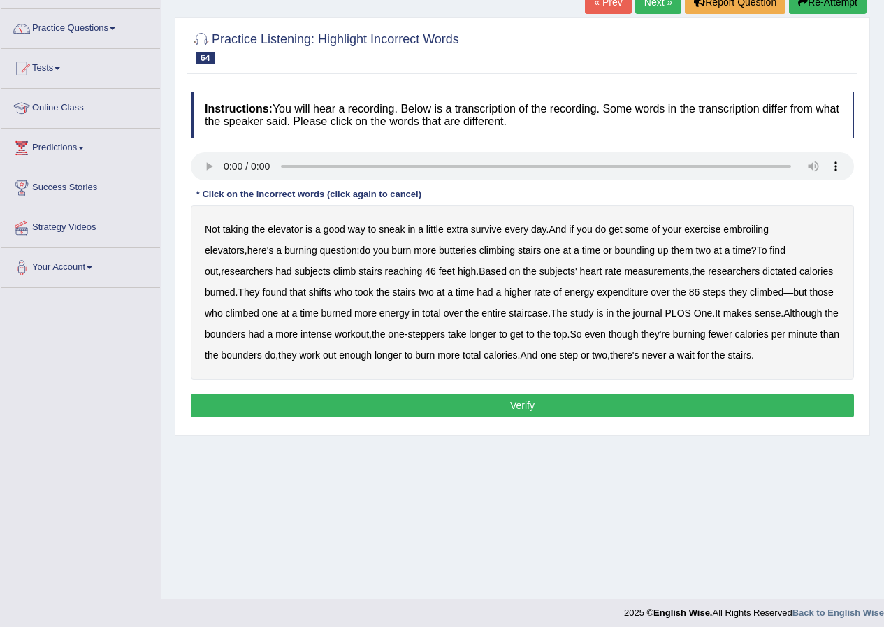
scroll to position [107, 0]
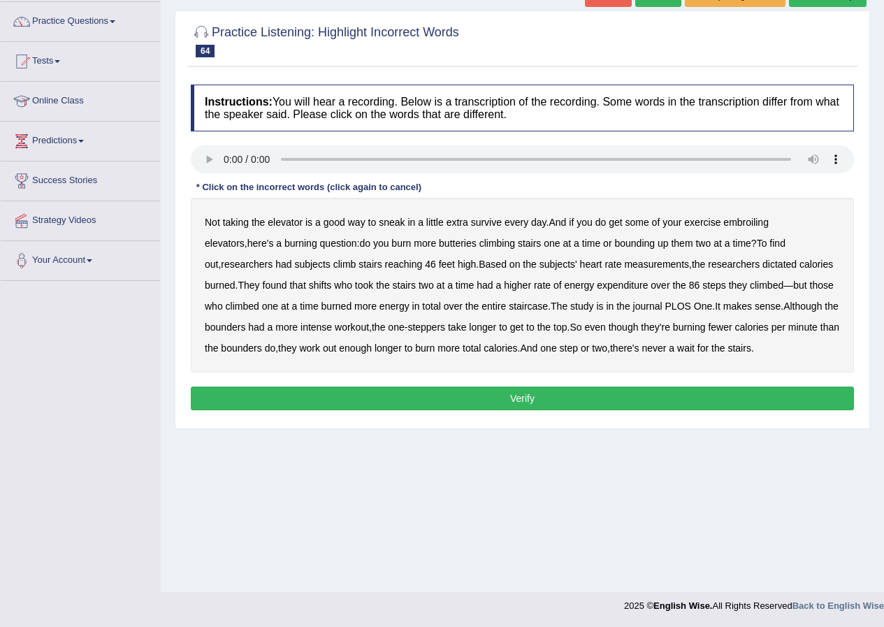
click at [742, 218] on b "embroiling" at bounding box center [746, 222] width 45 height 11
click at [439, 238] on b "butteries" at bounding box center [458, 243] width 38 height 11
click at [763, 262] on b "dictated" at bounding box center [780, 264] width 34 height 11
click at [309, 287] on b "shifts" at bounding box center [320, 285] width 23 height 11
click at [529, 398] on button "Verify" at bounding box center [522, 399] width 663 height 24
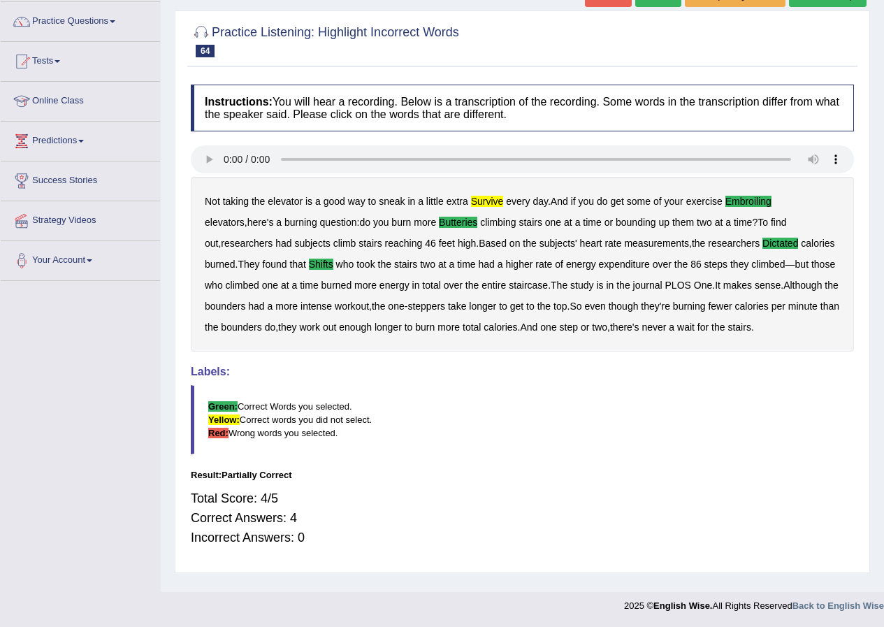
click at [239, 522] on div "Total Score: 4/5 Correct Answers: 4 Incorrect Answers: 0" at bounding box center [522, 518] width 663 height 73
click at [238, 506] on div "Total Score: 4/5 Correct Answers: 4 Incorrect Answers: 0" at bounding box center [522, 518] width 663 height 73
click at [243, 480] on div "Result:" at bounding box center [522, 474] width 663 height 13
click at [233, 473] on div "Result:" at bounding box center [522, 474] width 663 height 13
click at [228, 473] on div "Result:" at bounding box center [522, 474] width 663 height 13
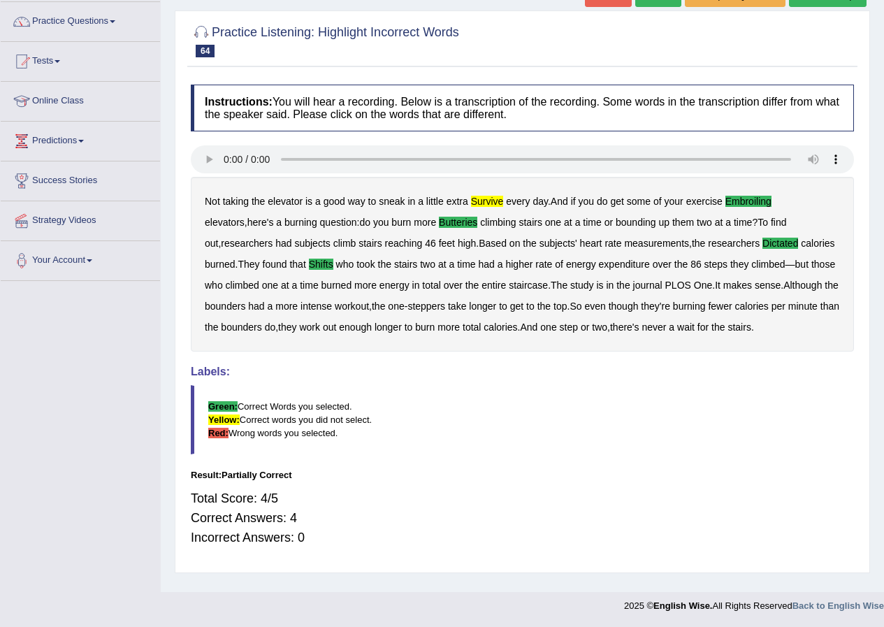
click at [210, 473] on div "Result:" at bounding box center [522, 474] width 663 height 13
click at [271, 468] on div "Instructions: You will hear a recording. Below is a transcription of the record…" at bounding box center [522, 322] width 670 height 488
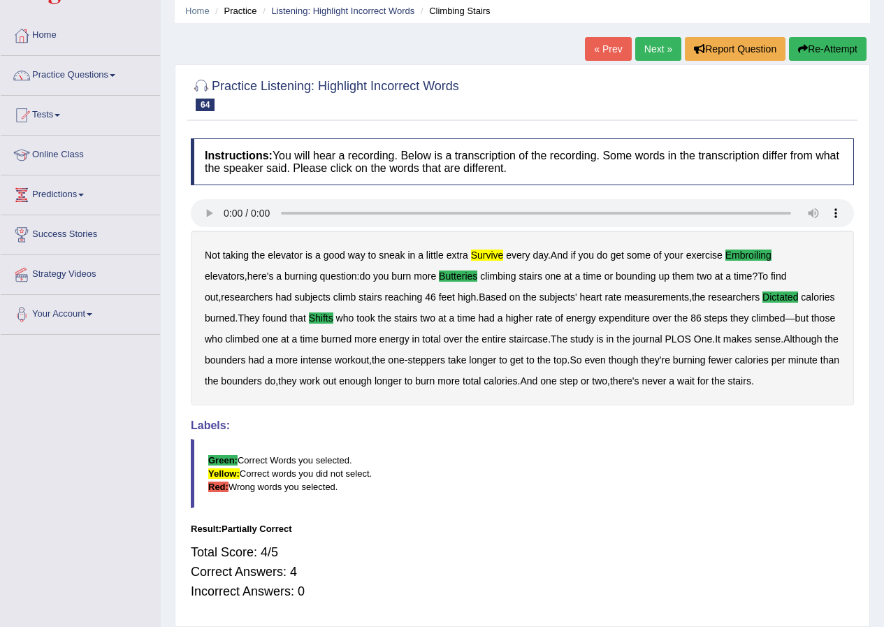
scroll to position [0, 0]
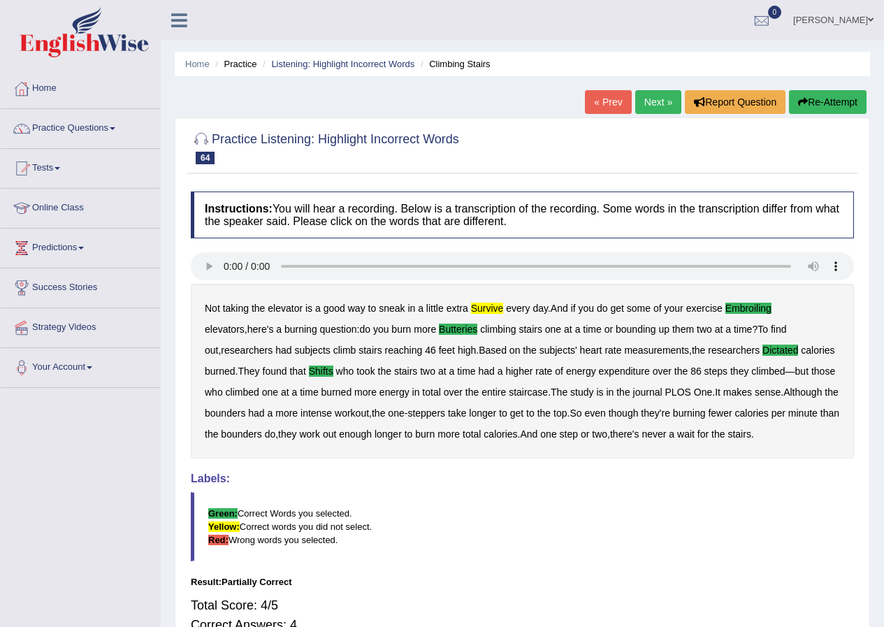
click at [647, 101] on link "Next »" at bounding box center [658, 102] width 46 height 24
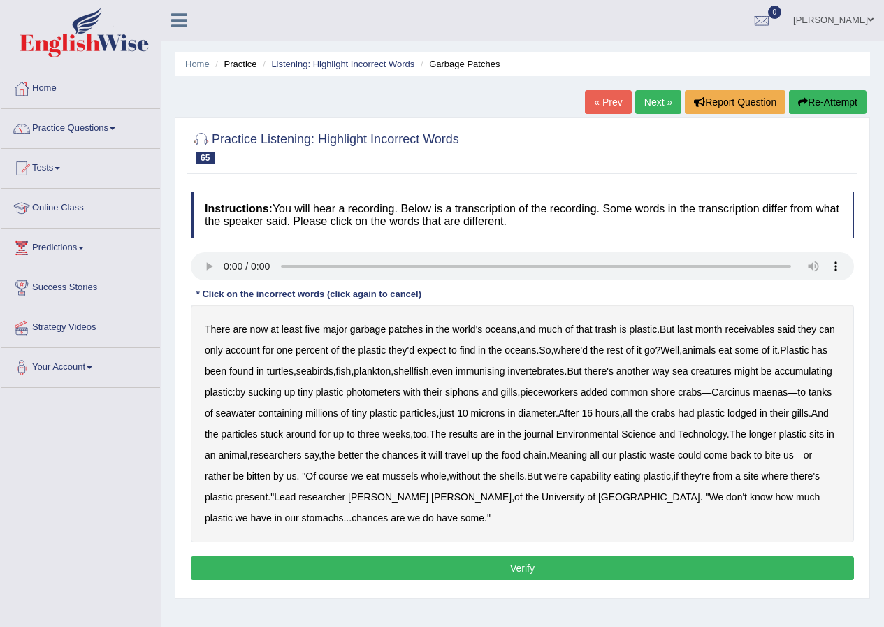
scroll to position [70, 0]
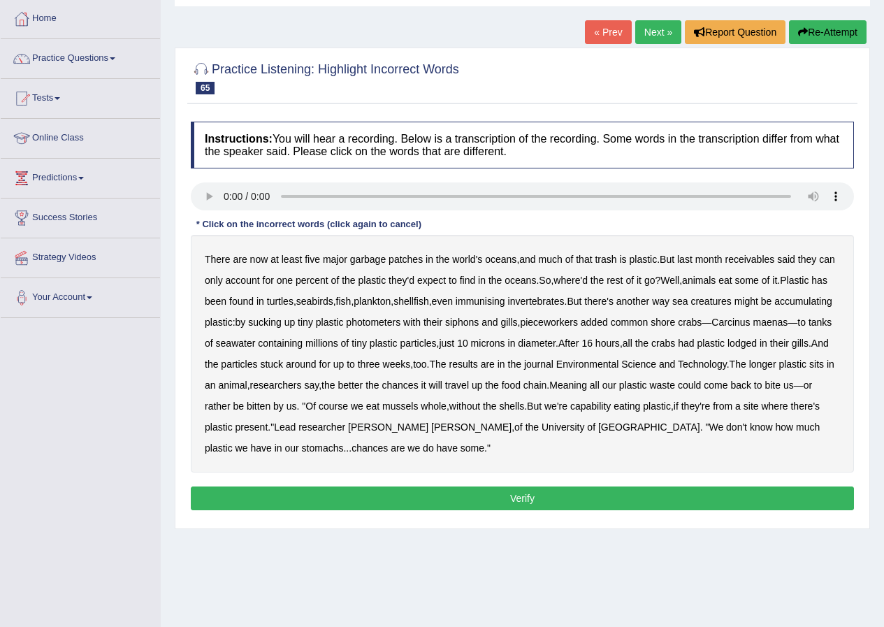
click at [763, 261] on b "receivables" at bounding box center [750, 259] width 50 height 11
click at [505, 301] on b "immunising" at bounding box center [481, 301] width 50 height 11
click at [401, 324] on b "photometers" at bounding box center [373, 322] width 55 height 11
click at [577, 321] on b "pieceworkers" at bounding box center [548, 322] width 57 height 11
click at [611, 405] on b "capability" at bounding box center [590, 406] width 41 height 11
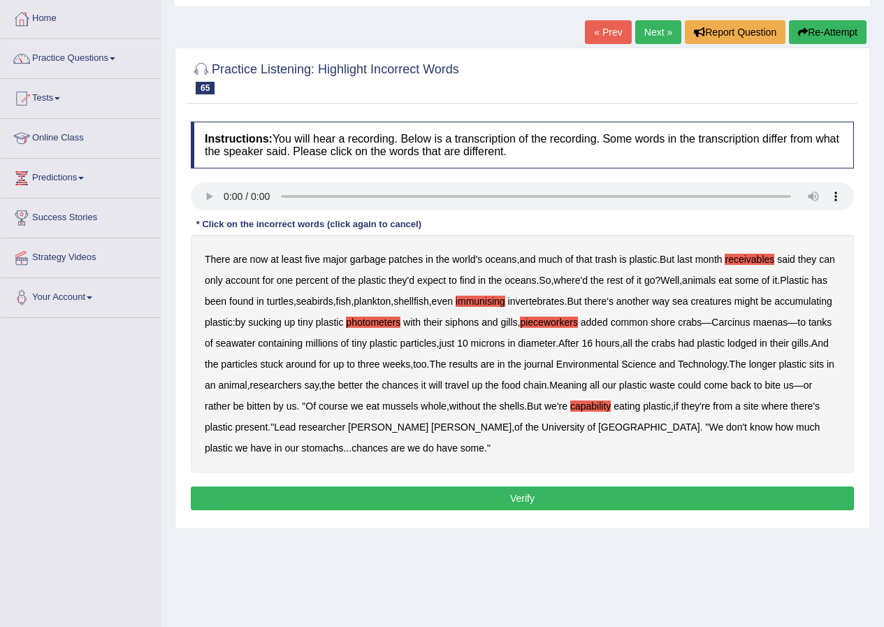
click at [271, 487] on button "Verify" at bounding box center [522, 499] width 663 height 24
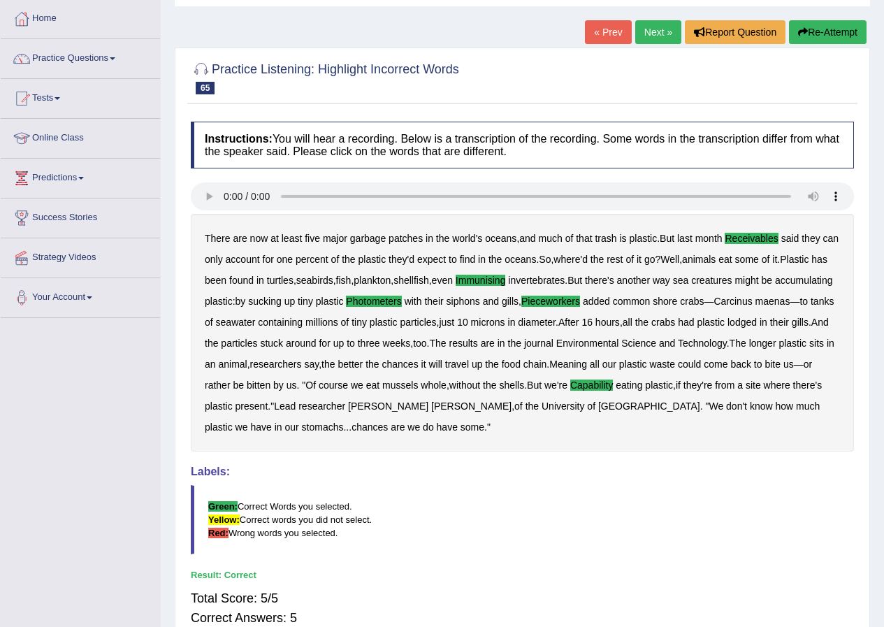
click at [644, 24] on link "Next »" at bounding box center [658, 32] width 46 height 24
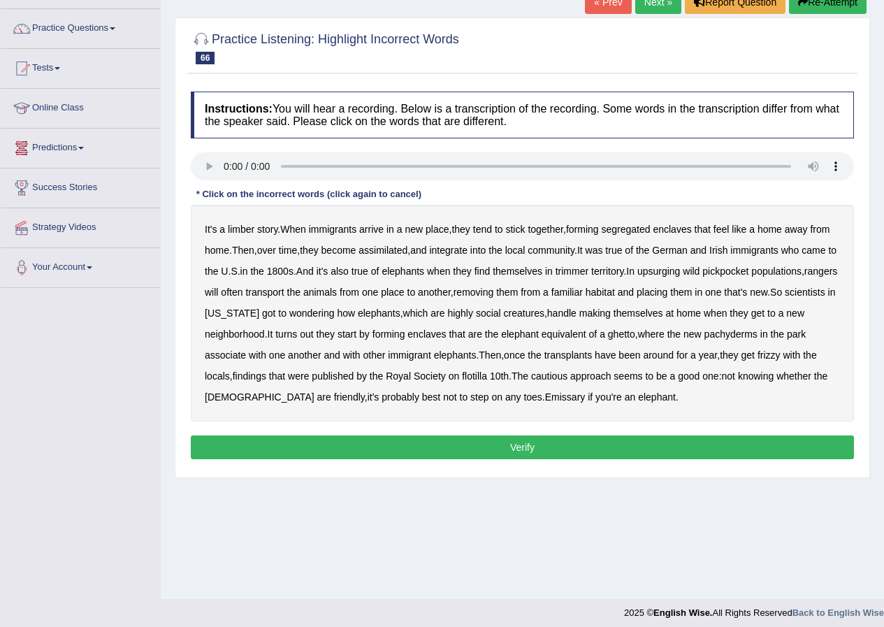
scroll to position [107, 0]
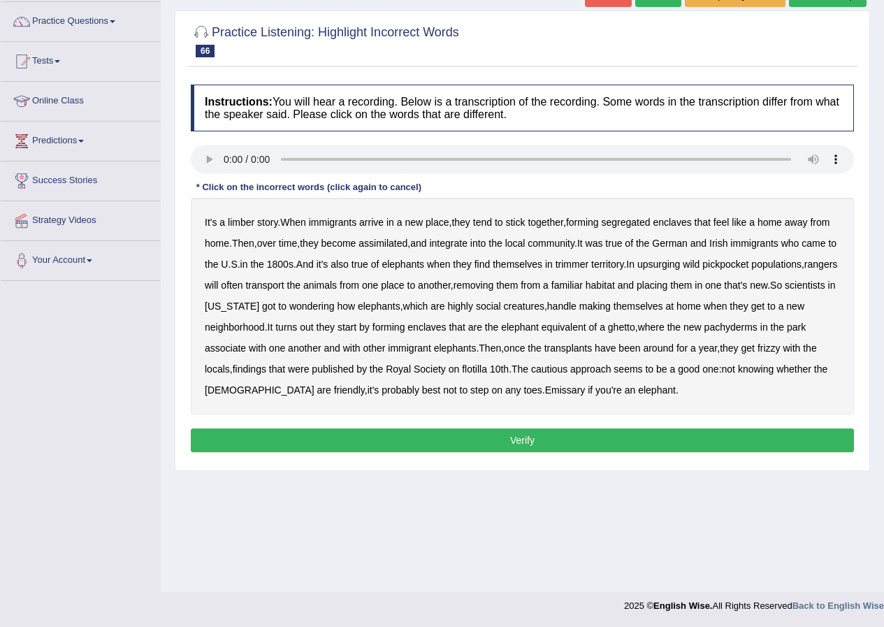
click at [240, 222] on b "limber" at bounding box center [241, 222] width 27 height 11
click at [391, 245] on b "assimilated" at bounding box center [383, 243] width 49 height 11
click at [580, 264] on b "trimmer" at bounding box center [572, 264] width 33 height 11
click at [681, 262] on b "upsurging" at bounding box center [659, 264] width 43 height 11
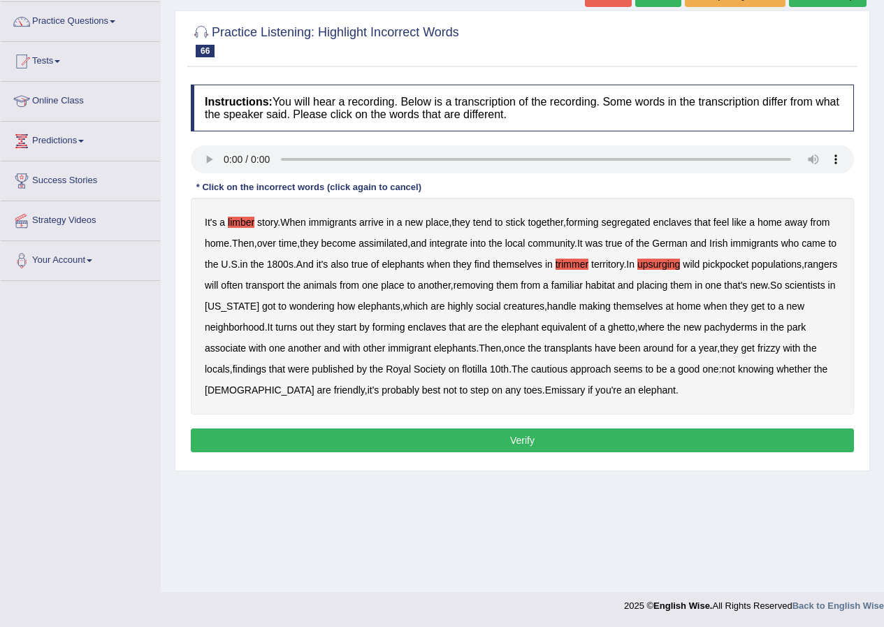
click at [740, 263] on b "pickpocket" at bounding box center [726, 264] width 46 height 11
click at [758, 330] on b "pachyderms" at bounding box center [731, 327] width 53 height 11
click at [771, 349] on b "frizzy" at bounding box center [769, 348] width 23 height 11
click at [477, 371] on b "flotilla" at bounding box center [474, 369] width 25 height 11
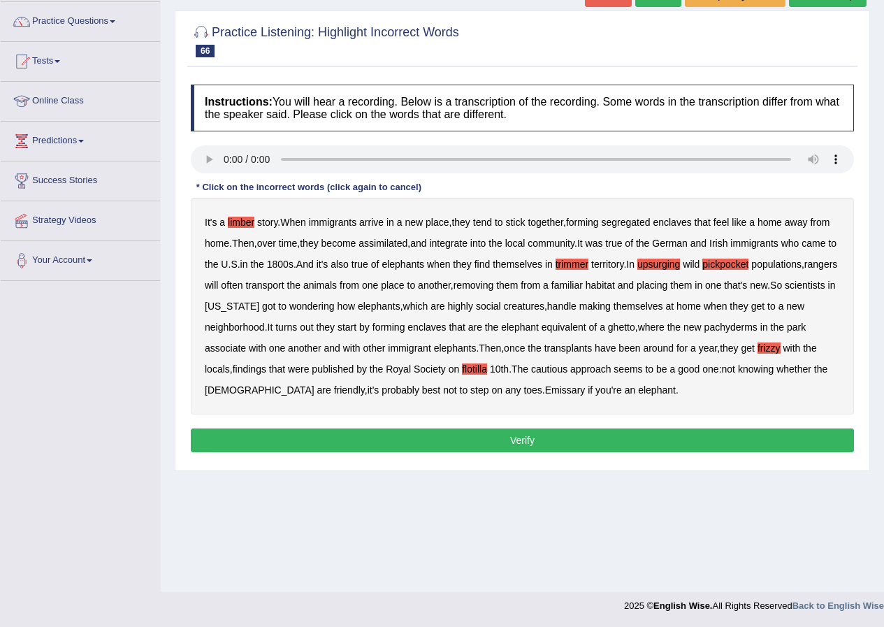
click at [545, 392] on b "Emissary" at bounding box center [565, 390] width 41 height 11
click at [480, 438] on button "Verify" at bounding box center [522, 441] width 663 height 24
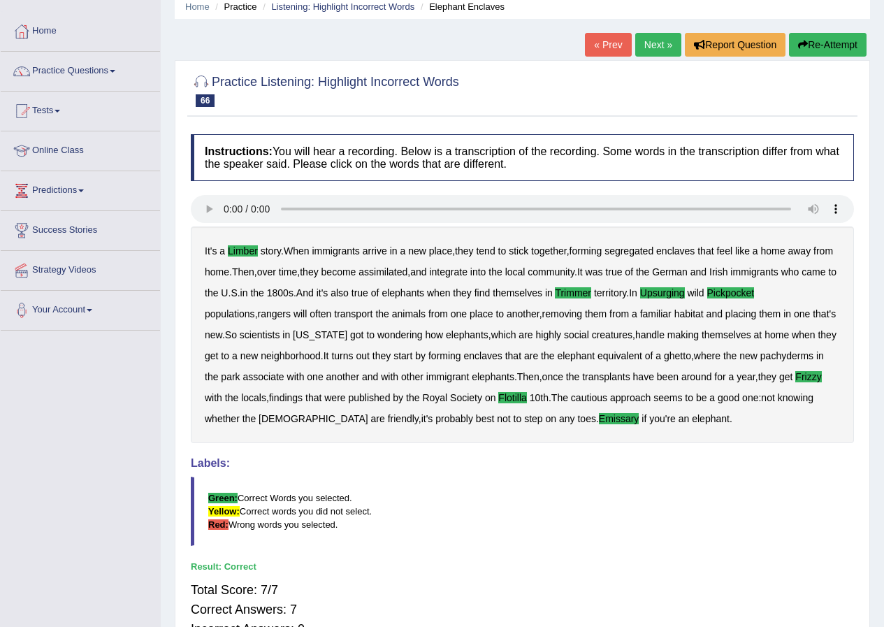
scroll to position [0, 0]
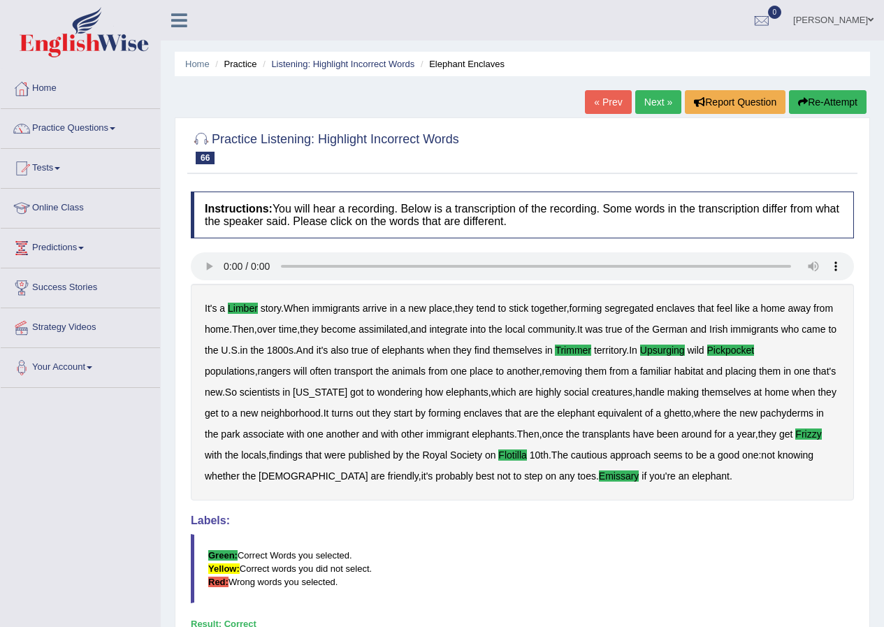
click at [643, 95] on link "Next »" at bounding box center [658, 102] width 46 height 24
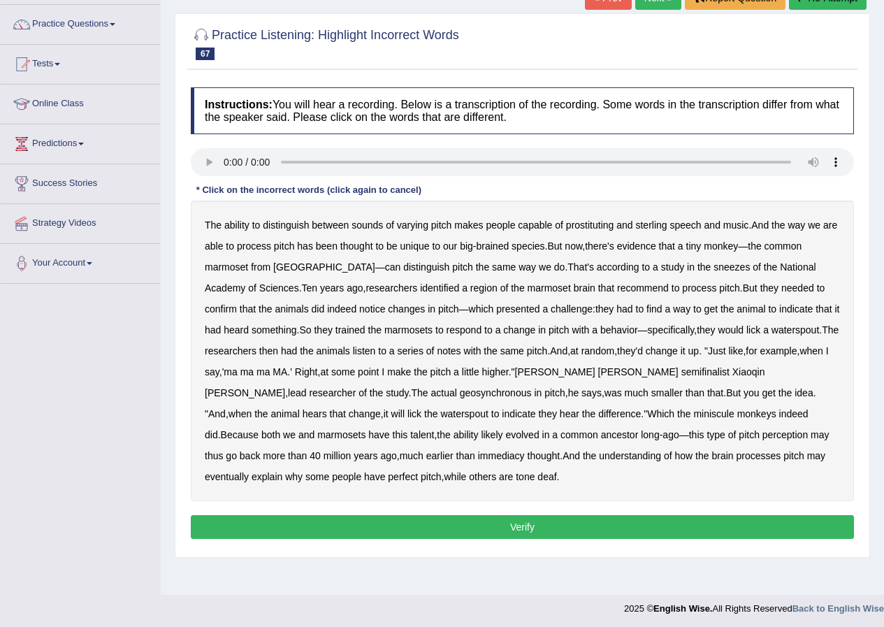
scroll to position [107, 0]
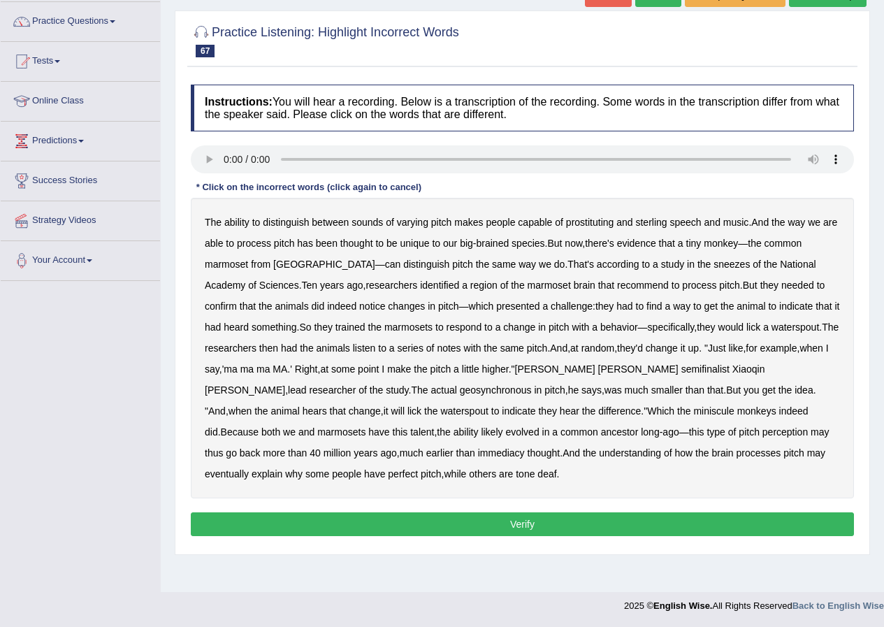
click at [592, 224] on b "prostituting" at bounding box center [590, 222] width 48 height 11
click at [646, 220] on b "sterling" at bounding box center [650, 222] width 31 height 11
click at [714, 265] on b "sneezes" at bounding box center [732, 264] width 36 height 11
click at [617, 287] on b "recommend" at bounding box center [643, 285] width 52 height 11
click at [460, 390] on b "geosynchronous" at bounding box center [496, 390] width 72 height 11
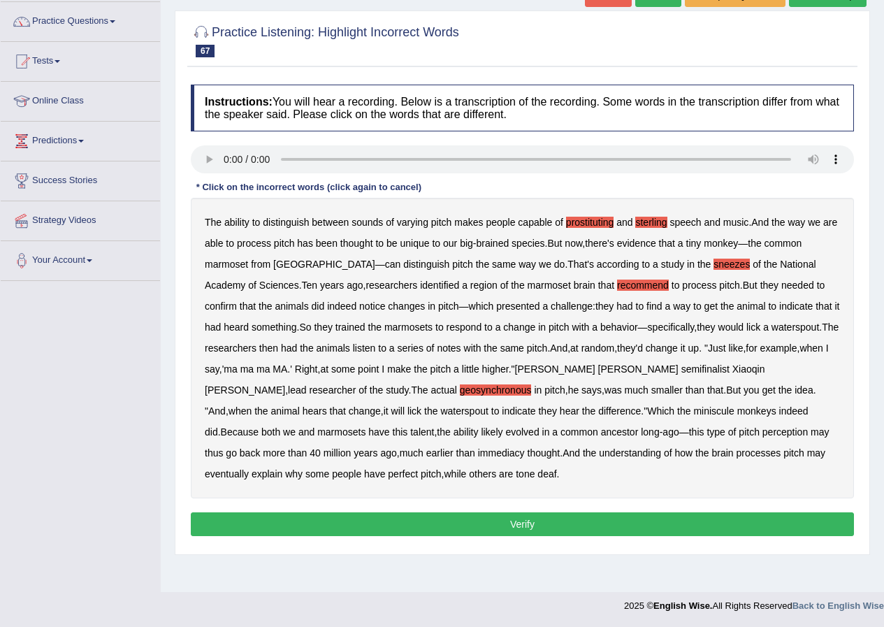
click at [478, 456] on b "immediacy" at bounding box center [501, 452] width 47 height 11
click at [356, 522] on button "Verify" at bounding box center [522, 524] width 663 height 24
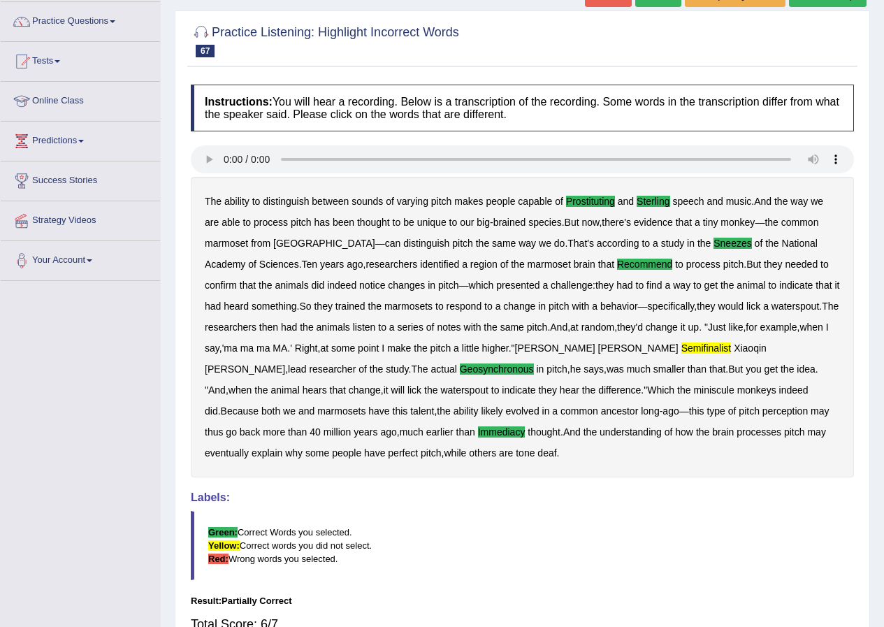
click at [620, 356] on div "The ability to distinguish between sounds of varying pitch makes people capable…" at bounding box center [522, 327] width 663 height 301
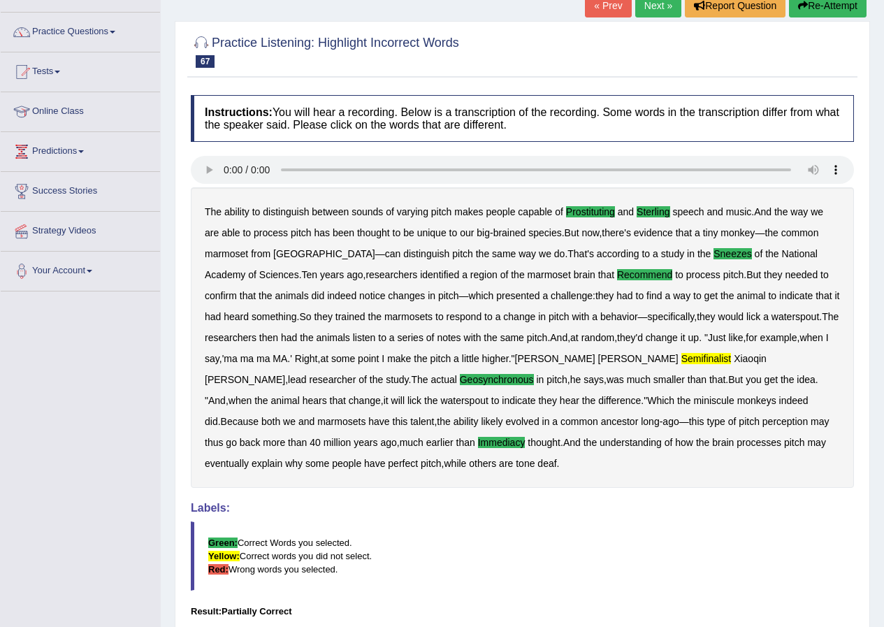
scroll to position [0, 0]
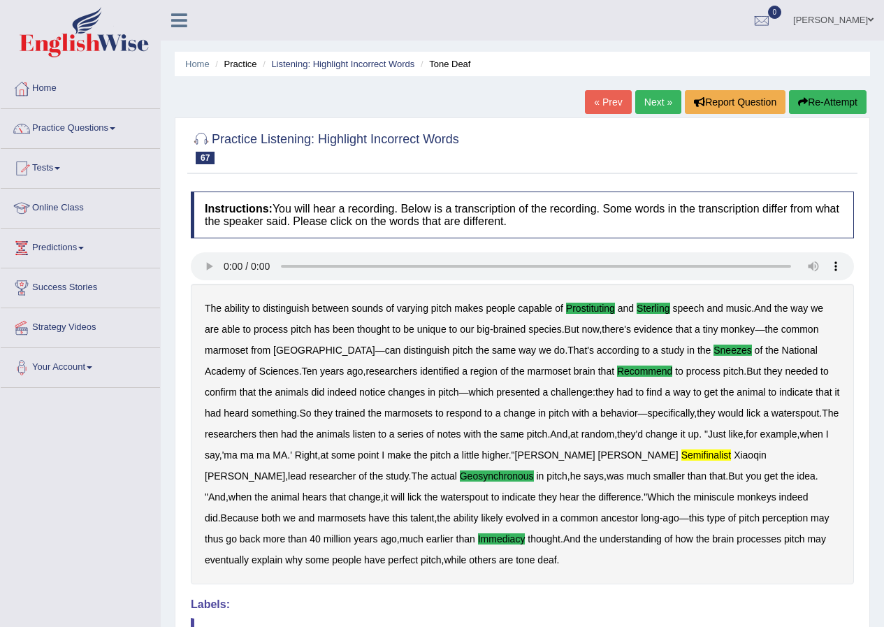
click at [59, 167] on link "Tests" at bounding box center [80, 166] width 159 height 35
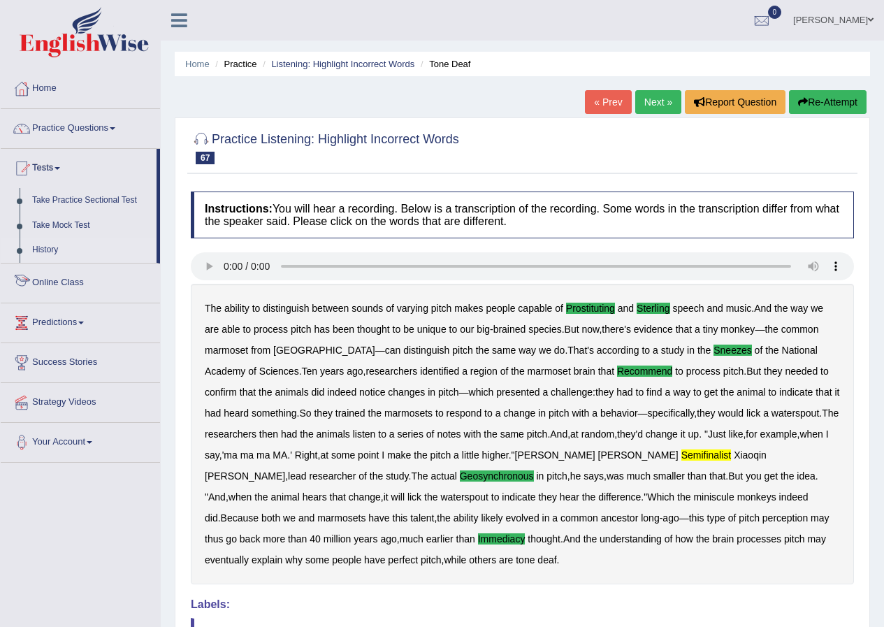
click at [50, 251] on link "History" at bounding box center [91, 250] width 131 height 25
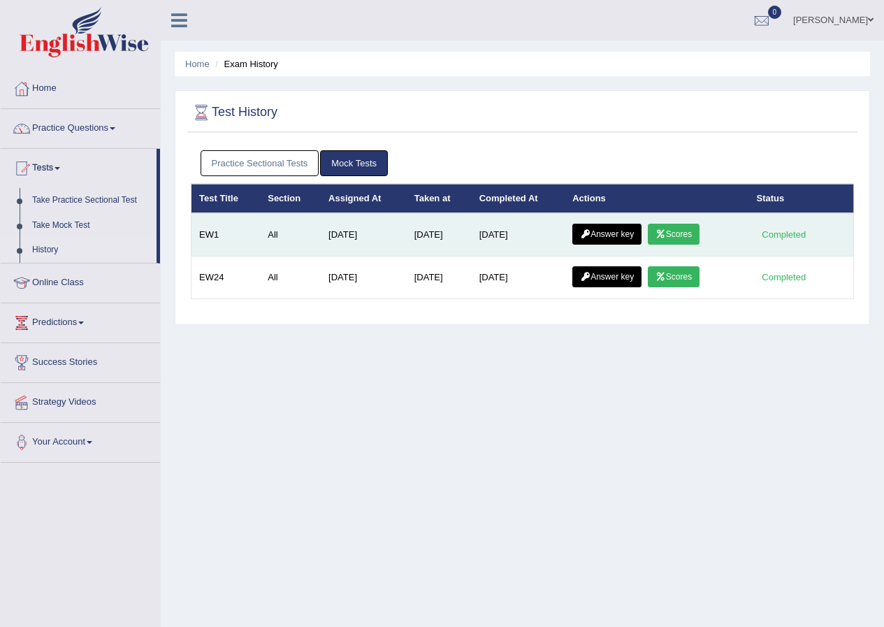
click at [672, 229] on link "Scores" at bounding box center [674, 234] width 52 height 21
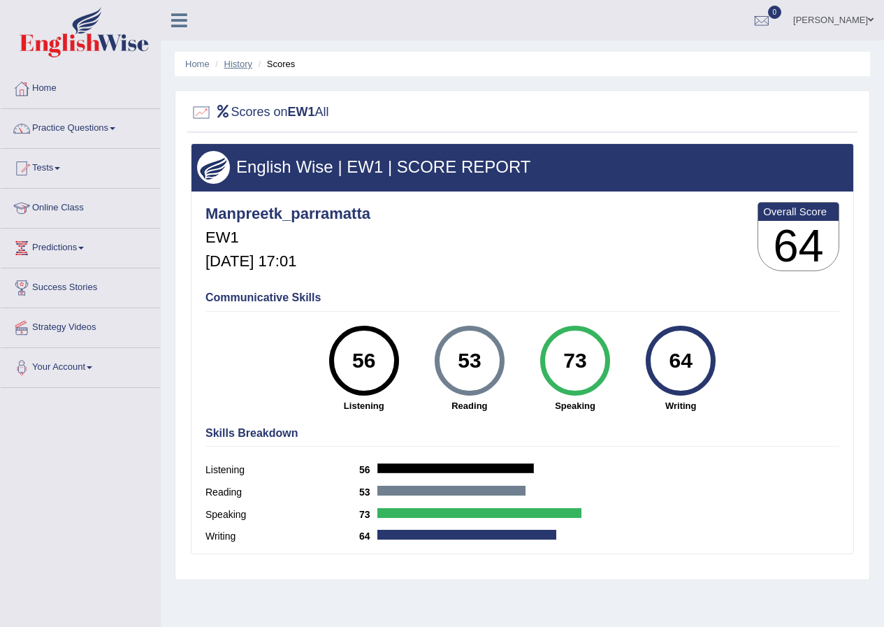
click at [237, 62] on link "History" at bounding box center [238, 64] width 28 height 10
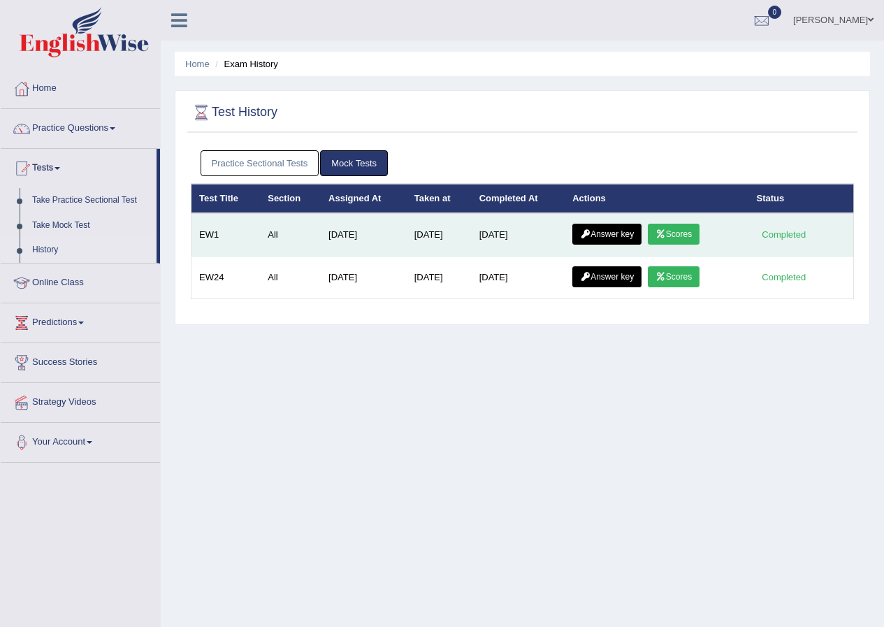
click at [280, 230] on td "All" at bounding box center [290, 234] width 61 height 43
click at [609, 231] on link "Answer key" at bounding box center [607, 234] width 69 height 21
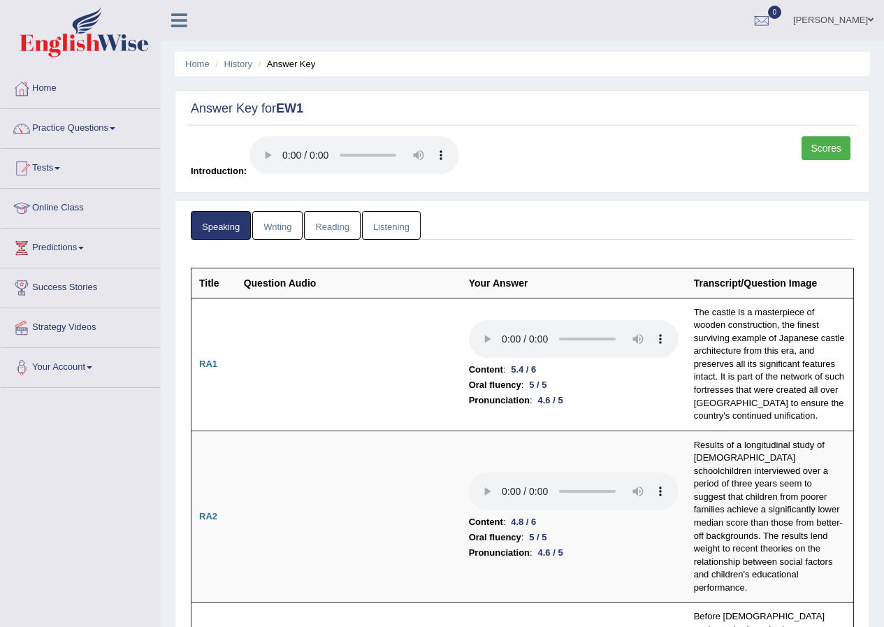
click at [397, 224] on link "Listening" at bounding box center [391, 225] width 59 height 29
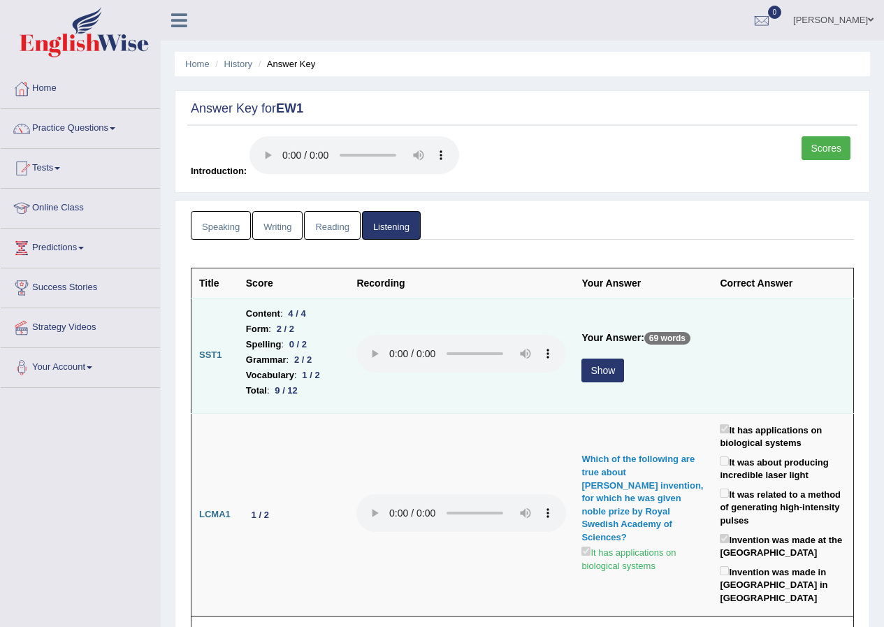
scroll to position [70, 0]
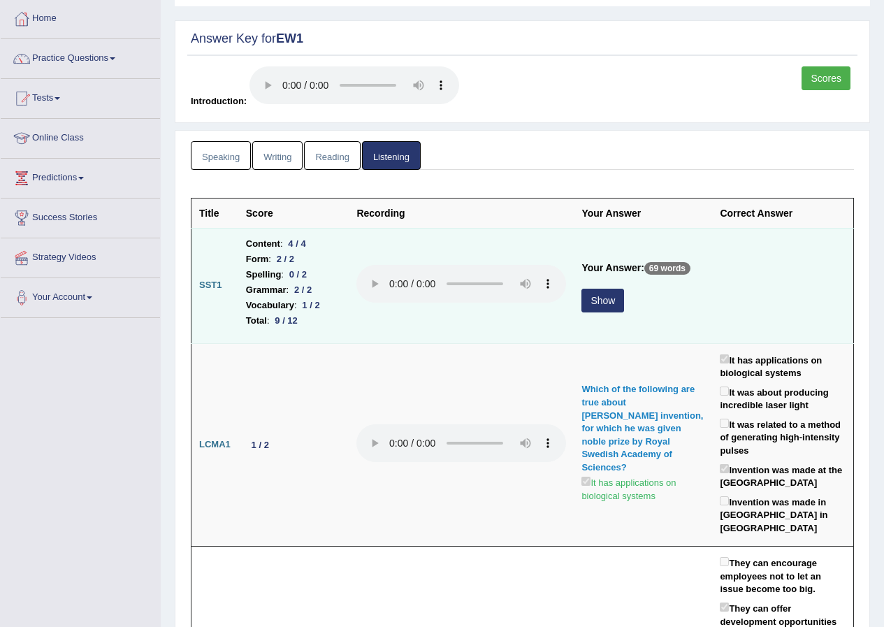
click at [587, 301] on button "Show" at bounding box center [603, 301] width 43 height 24
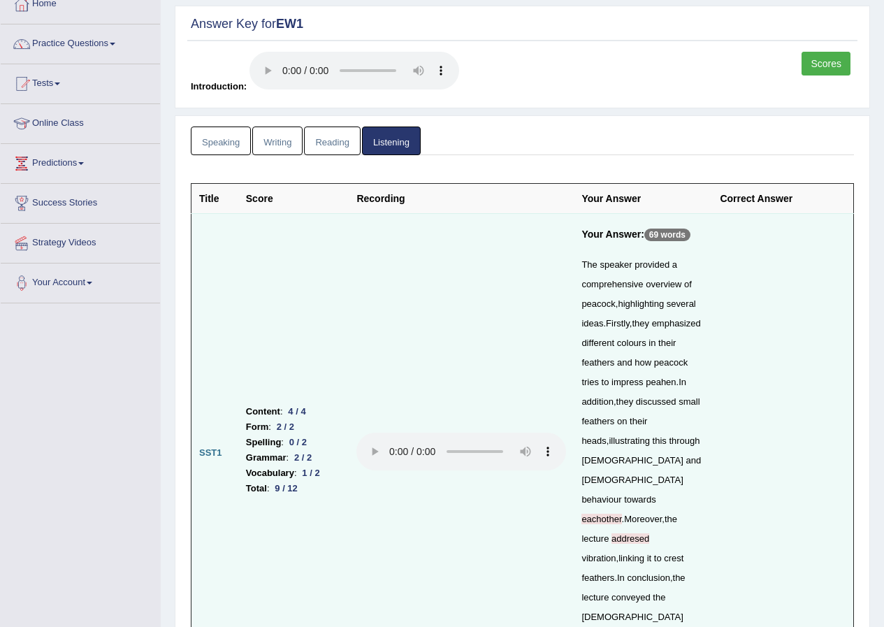
scroll to position [0, 0]
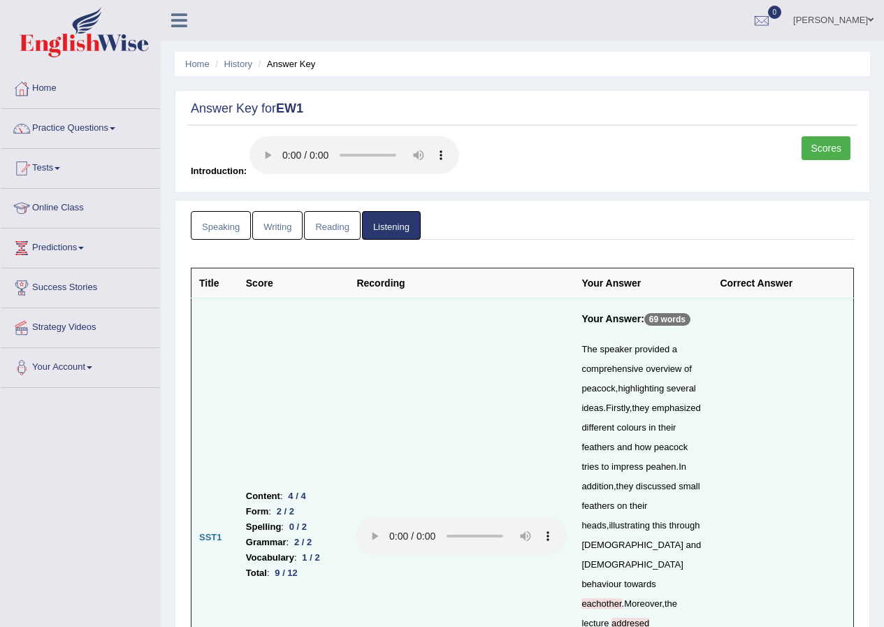
click at [322, 226] on link "Reading" at bounding box center [332, 225] width 56 height 29
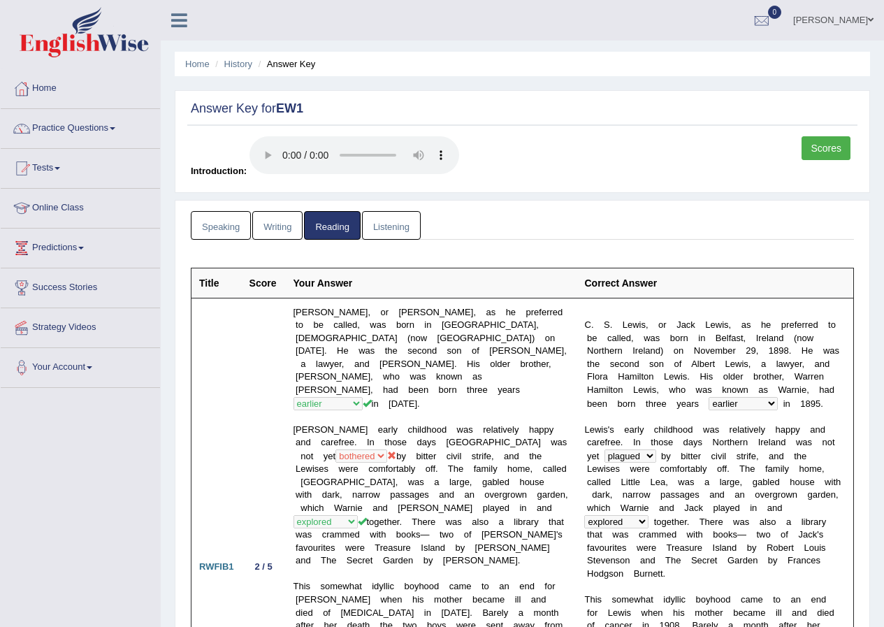
click at [269, 227] on link "Writing" at bounding box center [277, 225] width 50 height 29
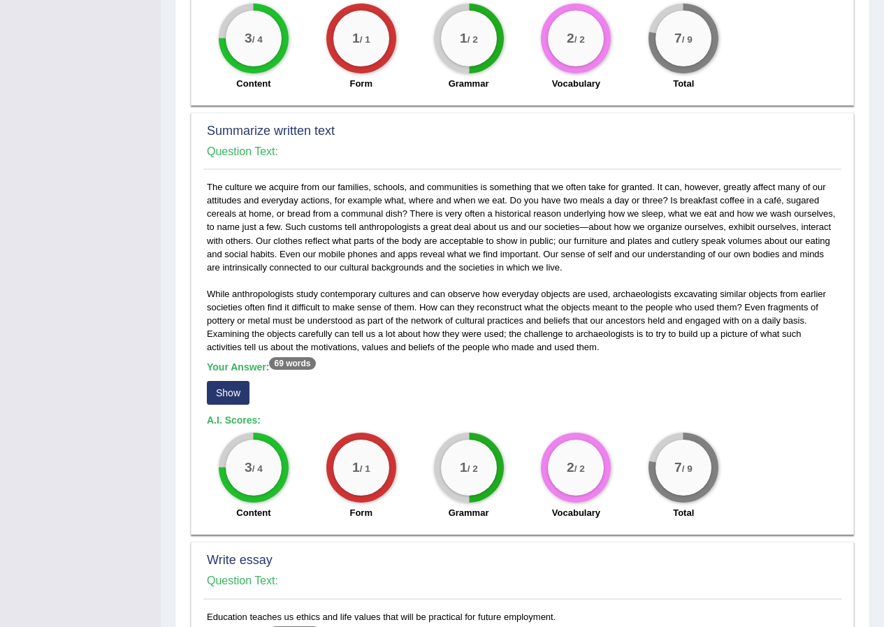
scroll to position [699, 0]
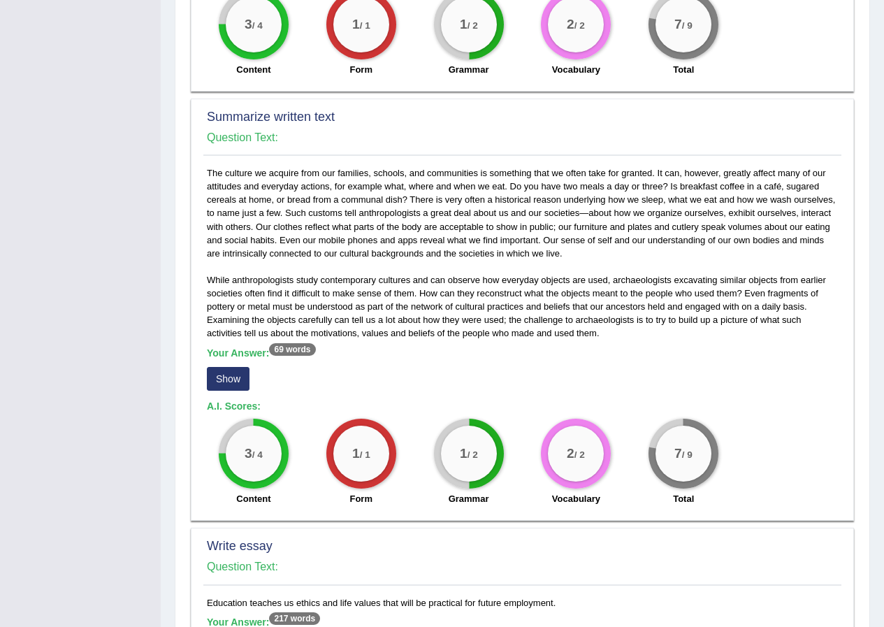
click at [233, 378] on button "Show" at bounding box center [228, 379] width 43 height 24
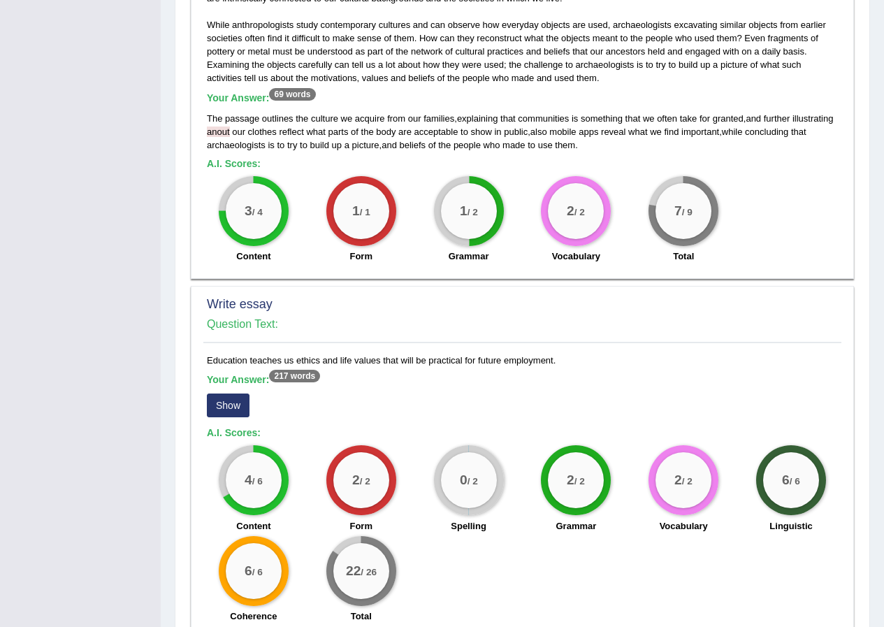
scroll to position [979, 0]
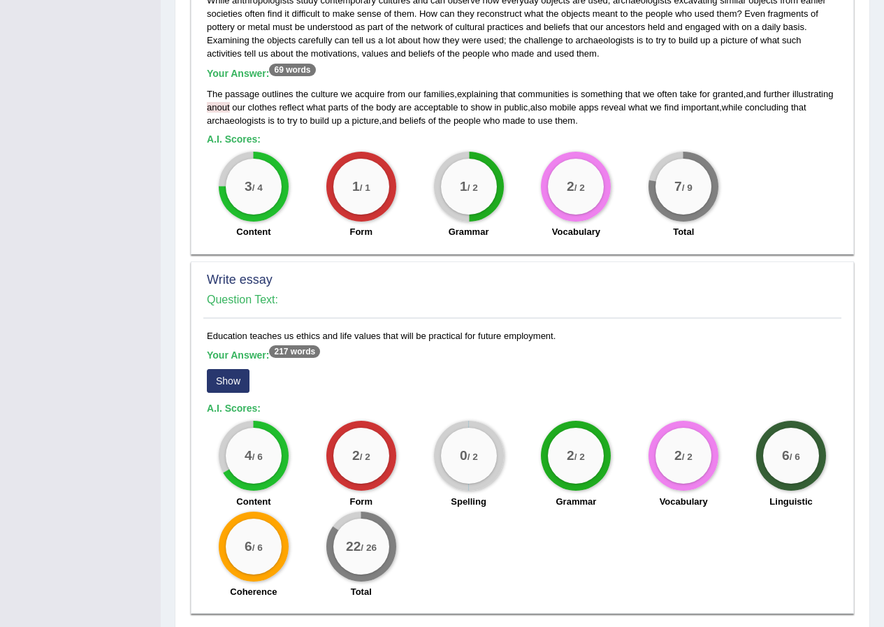
click at [229, 375] on button "Show" at bounding box center [228, 381] width 43 height 24
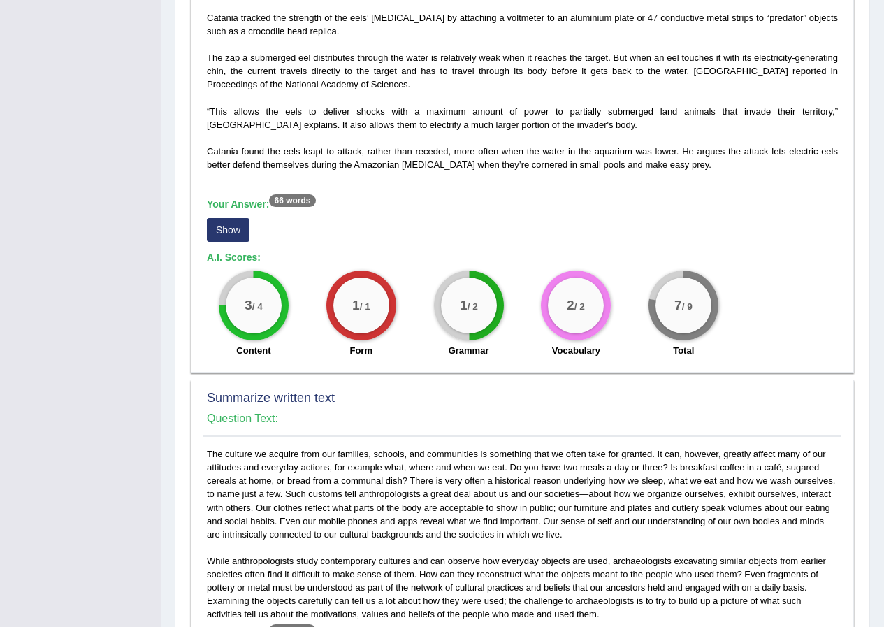
scroll to position [419, 0]
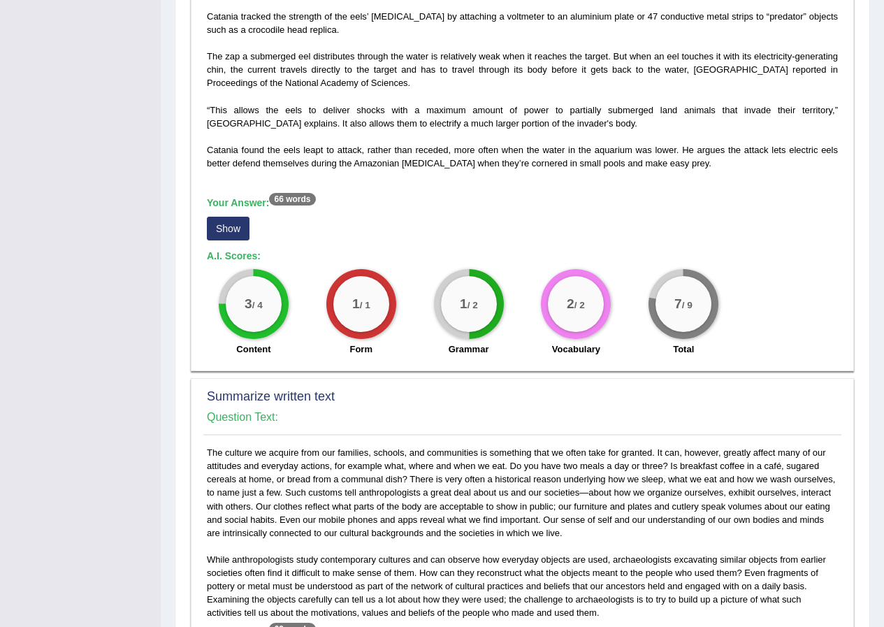
click at [223, 237] on button "Show" at bounding box center [228, 229] width 43 height 24
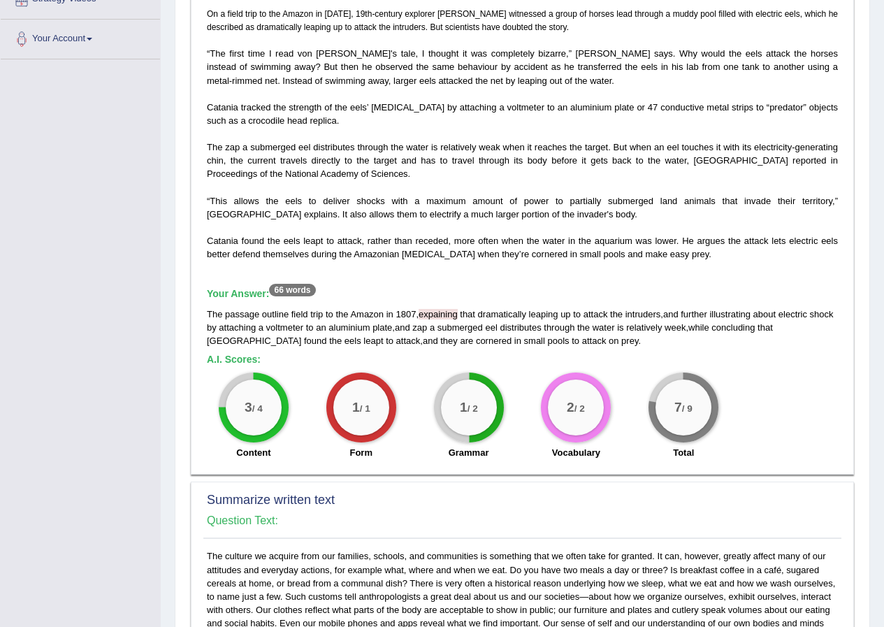
scroll to position [140, 0]
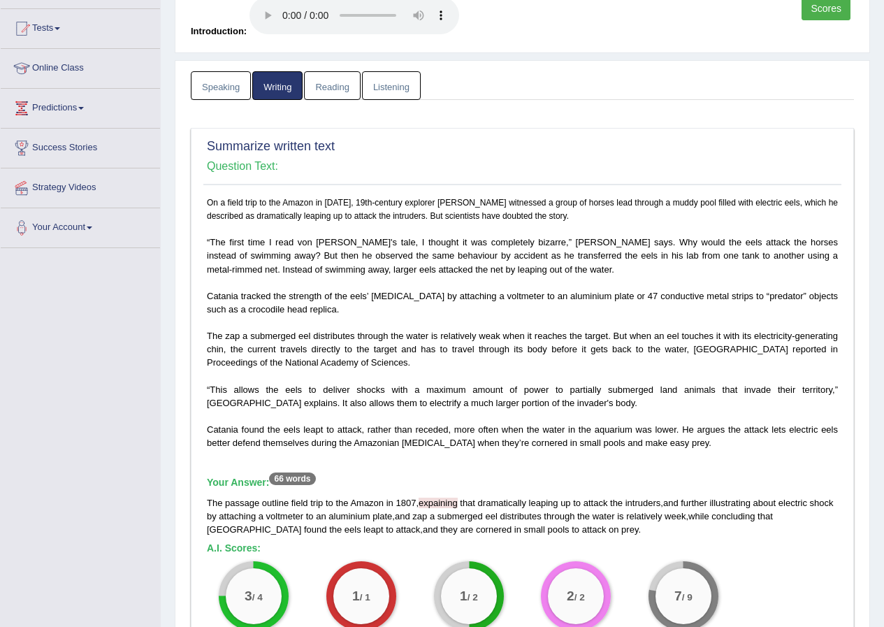
click at [224, 82] on link "Speaking" at bounding box center [221, 85] width 60 height 29
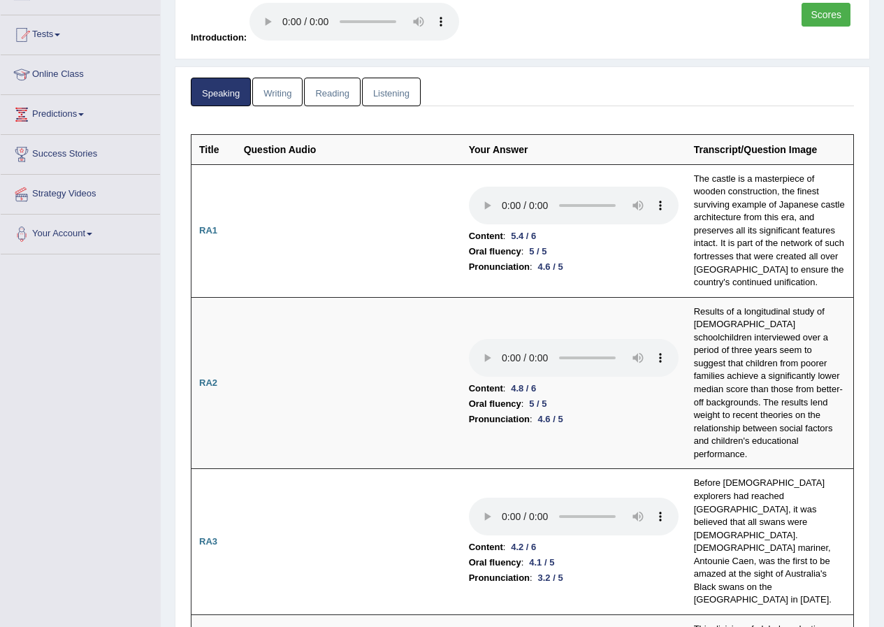
scroll to position [0, 0]
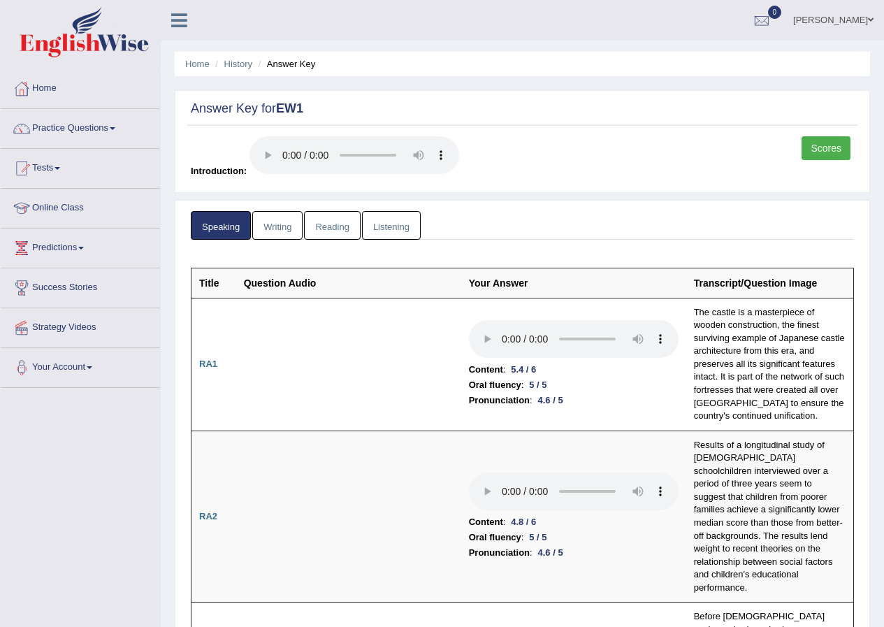
click at [831, 148] on link "Scores" at bounding box center [826, 148] width 49 height 24
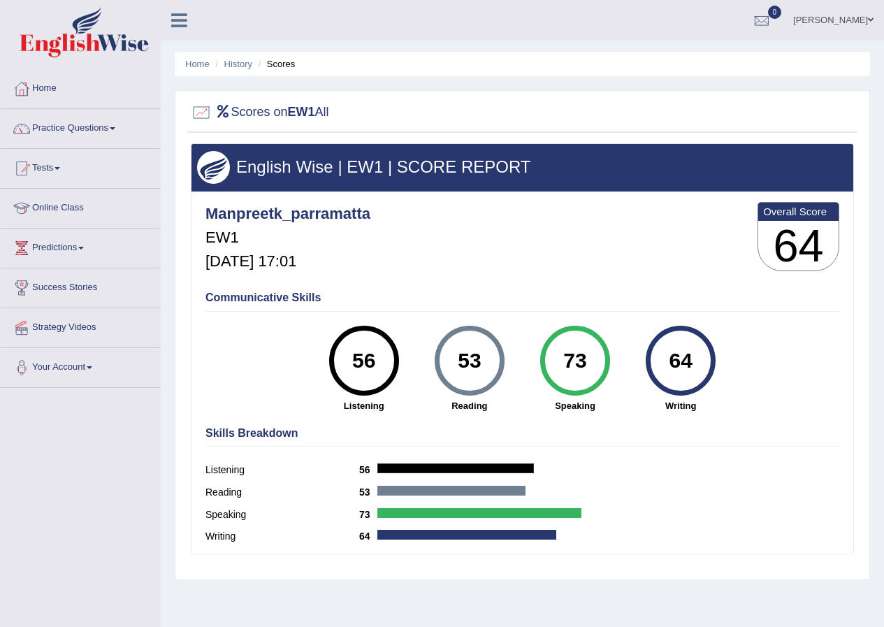
click at [102, 126] on link "Practice Questions" at bounding box center [80, 126] width 159 height 35
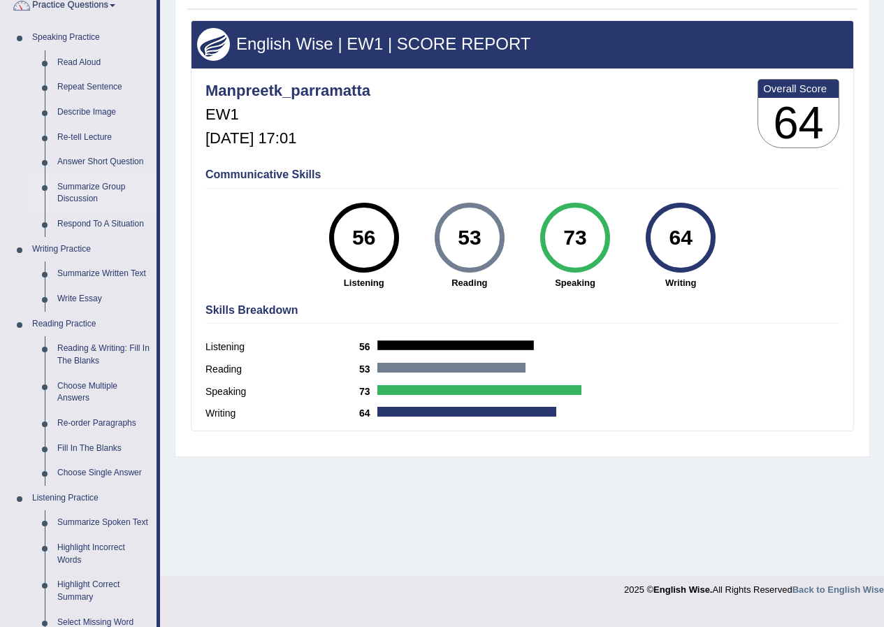
scroll to position [140, 0]
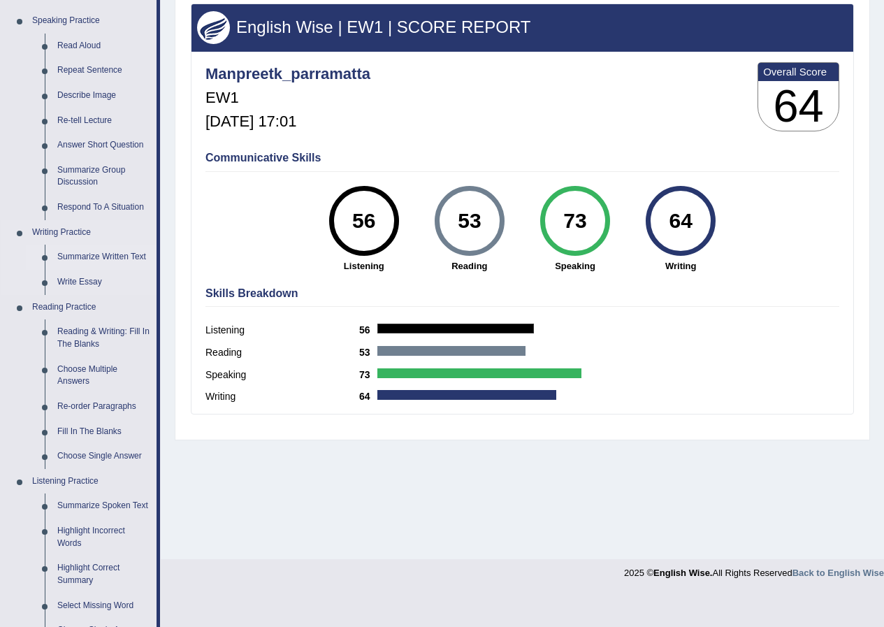
click at [108, 256] on link "Summarize Written Text" at bounding box center [104, 257] width 106 height 25
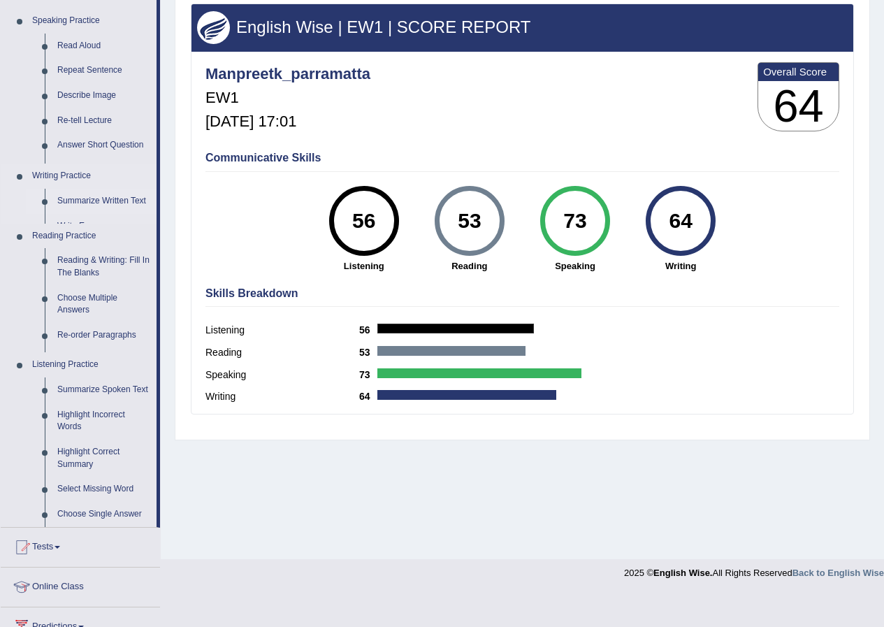
scroll to position [107, 0]
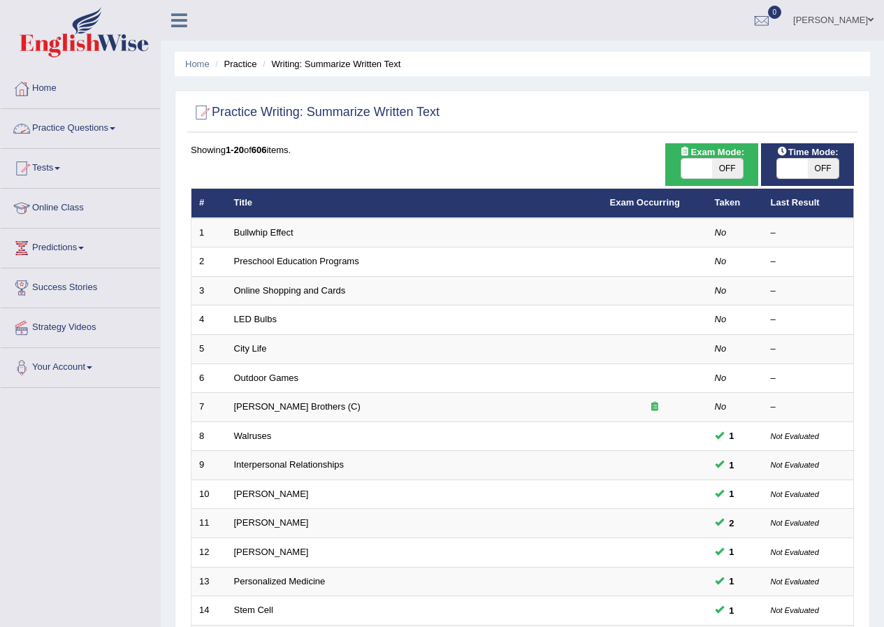
click at [107, 131] on link "Practice Questions" at bounding box center [80, 126] width 159 height 35
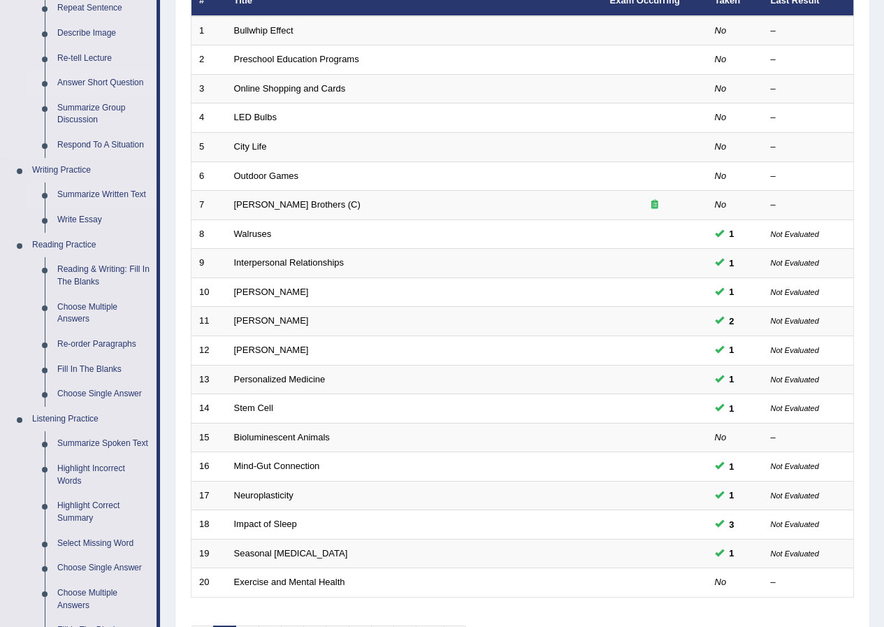
scroll to position [210, 0]
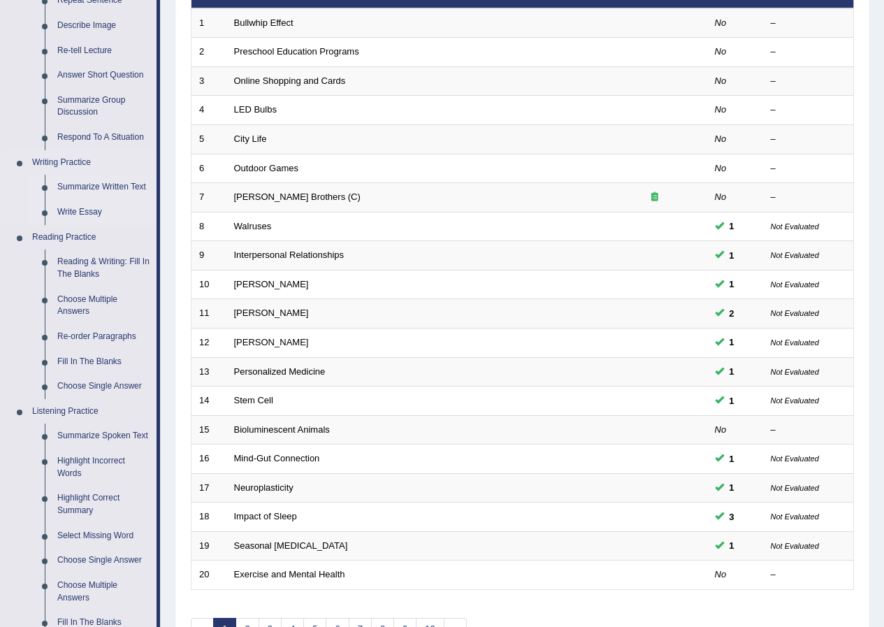
click at [81, 210] on link "Write Essay" at bounding box center [104, 212] width 106 height 25
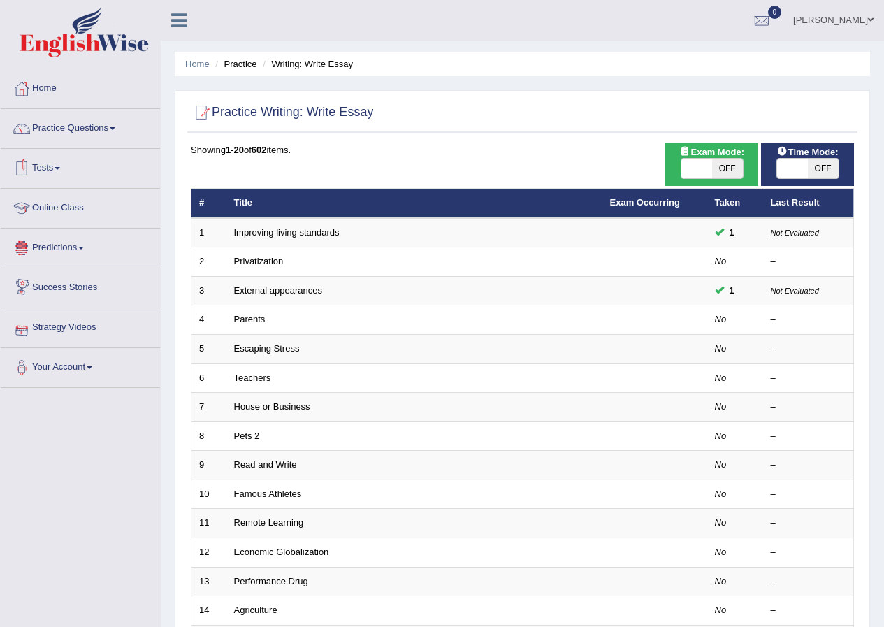
click at [48, 166] on link "Tests" at bounding box center [80, 166] width 159 height 35
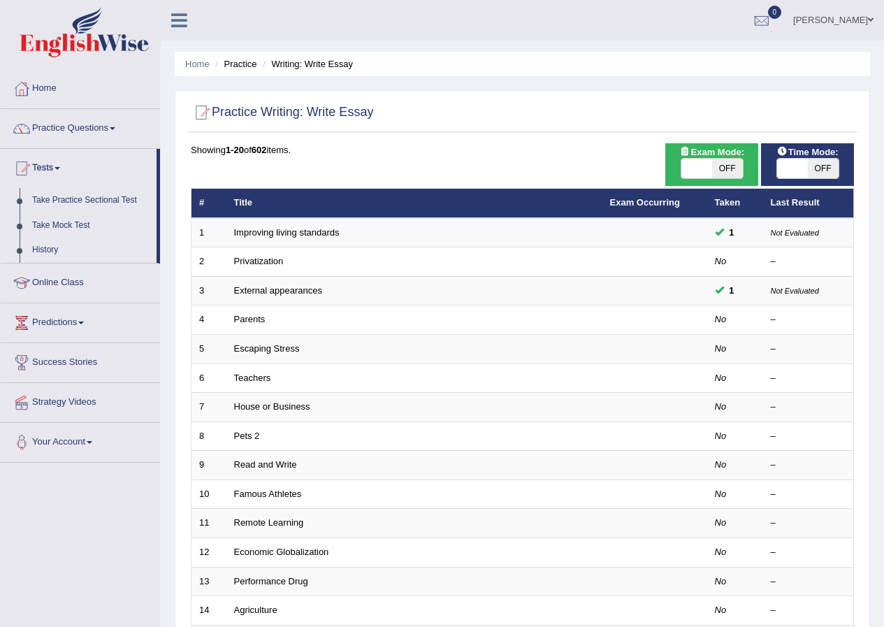
click at [50, 244] on link "History" at bounding box center [91, 250] width 131 height 25
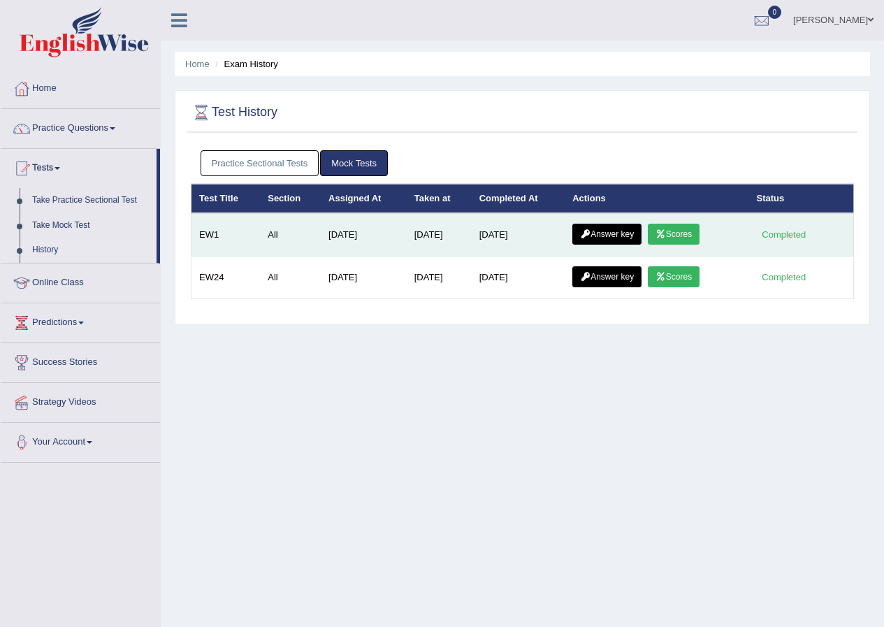
click at [598, 230] on link "Answer key" at bounding box center [607, 234] width 69 height 21
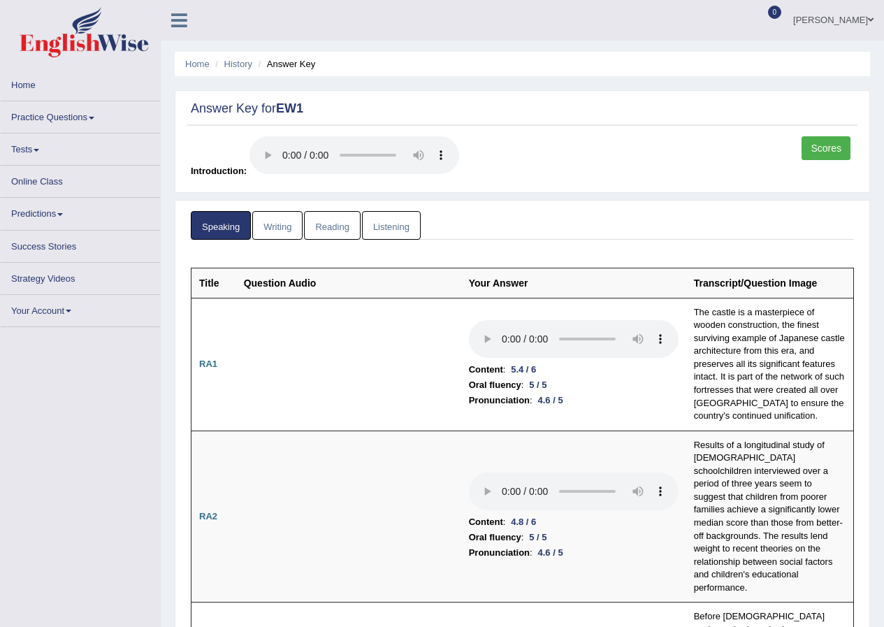
click at [279, 224] on link "Writing" at bounding box center [277, 225] width 50 height 29
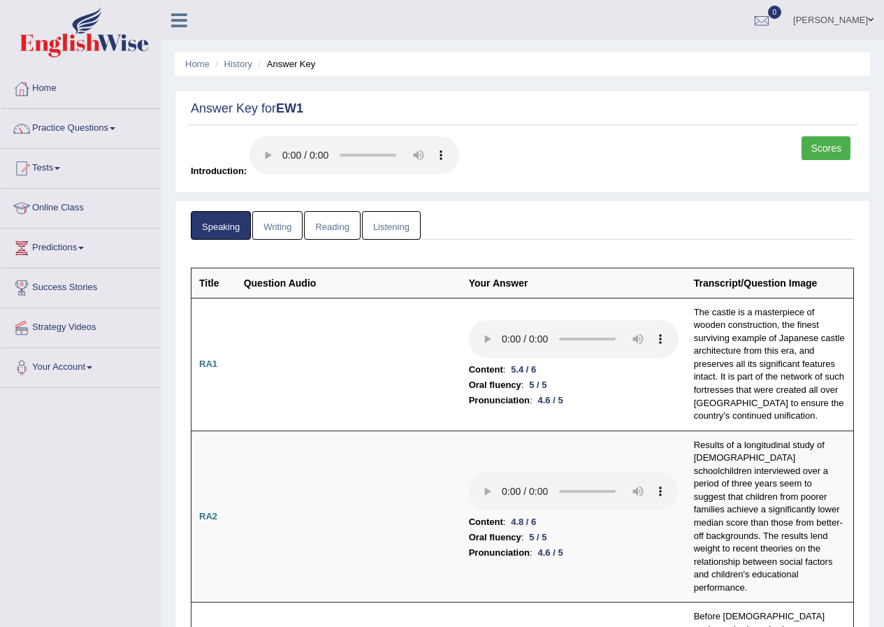
click at [277, 227] on link "Writing" at bounding box center [277, 225] width 50 height 29
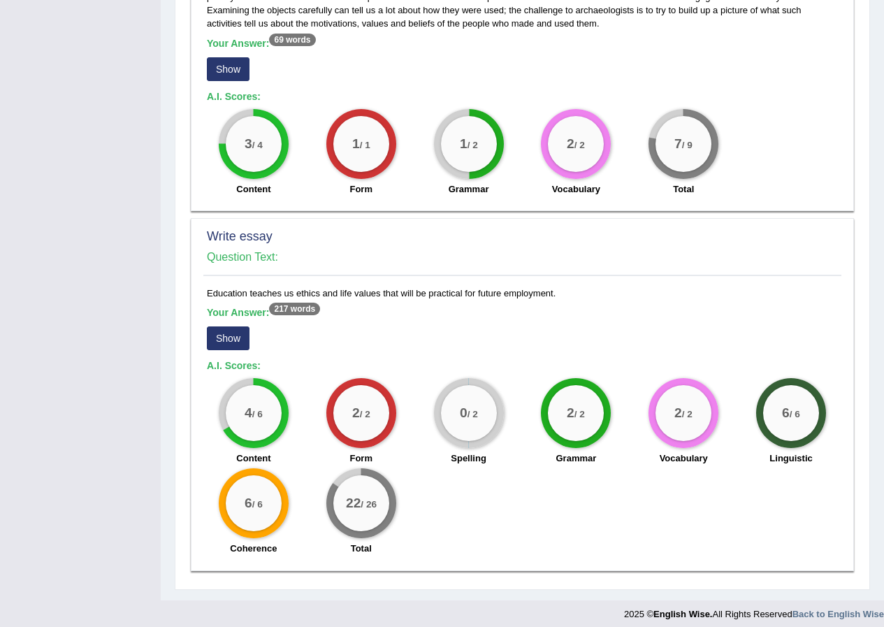
scroll to position [1017, 0]
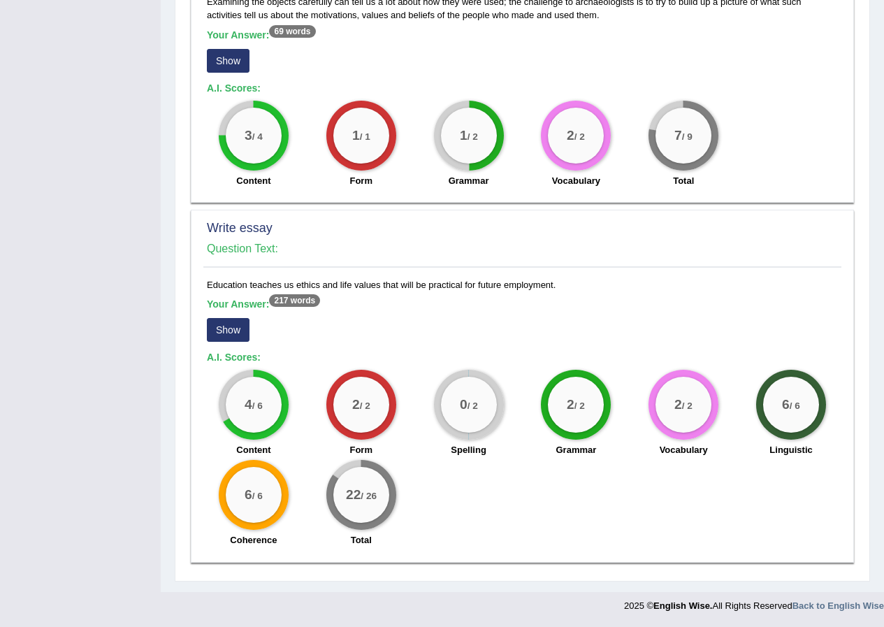
click at [224, 327] on button "Show" at bounding box center [228, 330] width 43 height 24
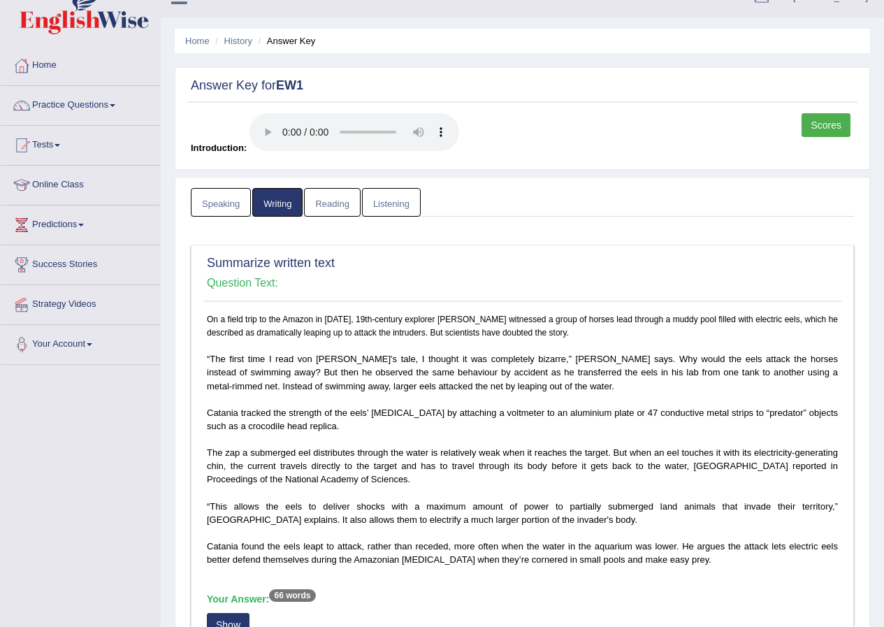
scroll to position [0, 0]
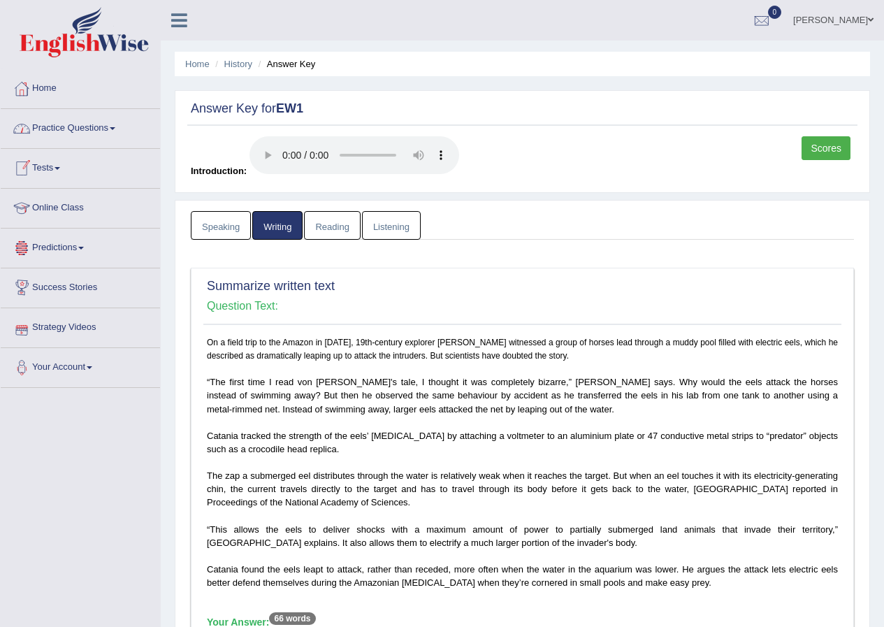
click at [76, 134] on link "Practice Questions" at bounding box center [80, 126] width 159 height 35
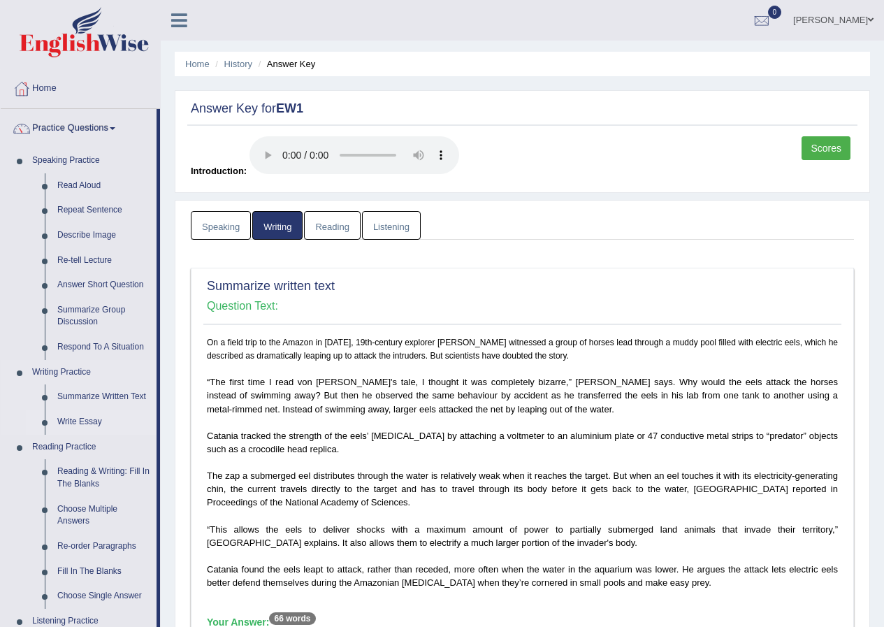
click at [70, 422] on link "Write Essay" at bounding box center [104, 422] width 106 height 25
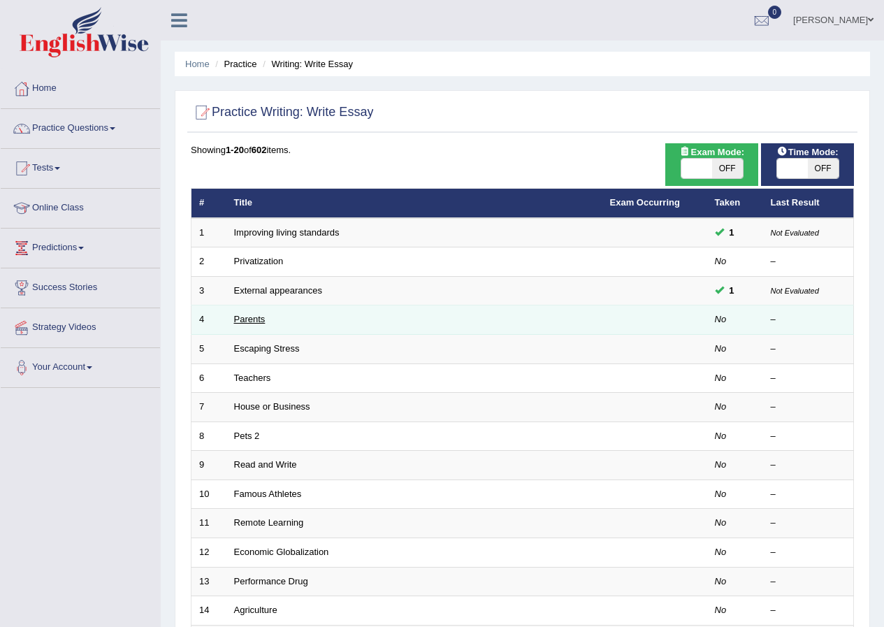
click at [254, 322] on link "Parents" at bounding box center [249, 319] width 31 height 10
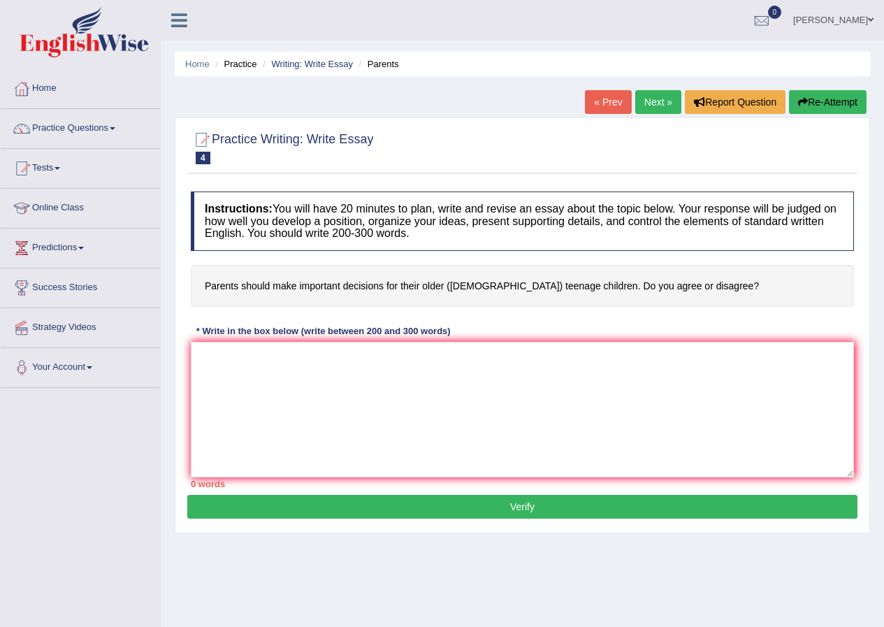
click at [872, 20] on span at bounding box center [871, 19] width 6 height 9
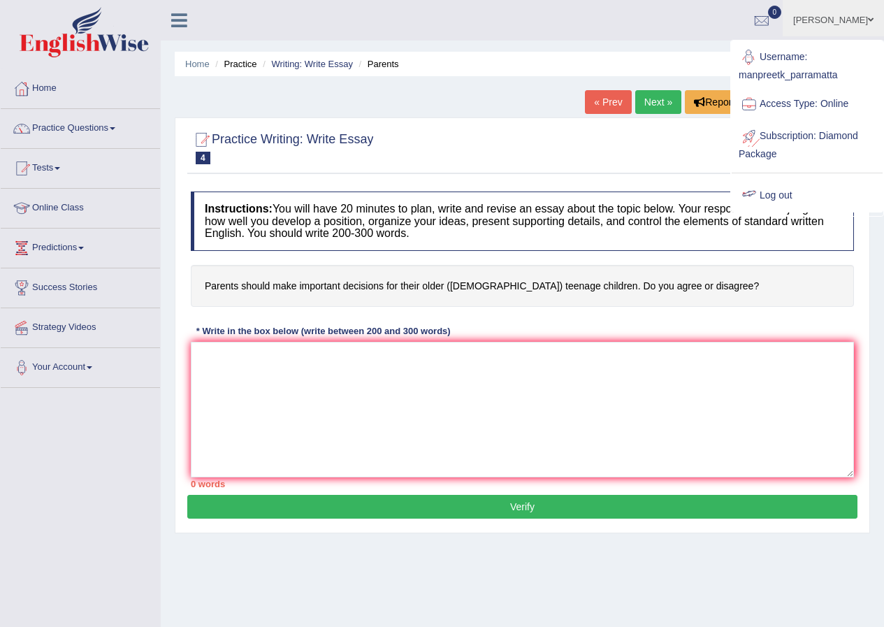
click at [800, 194] on link "Log out" at bounding box center [807, 196] width 151 height 32
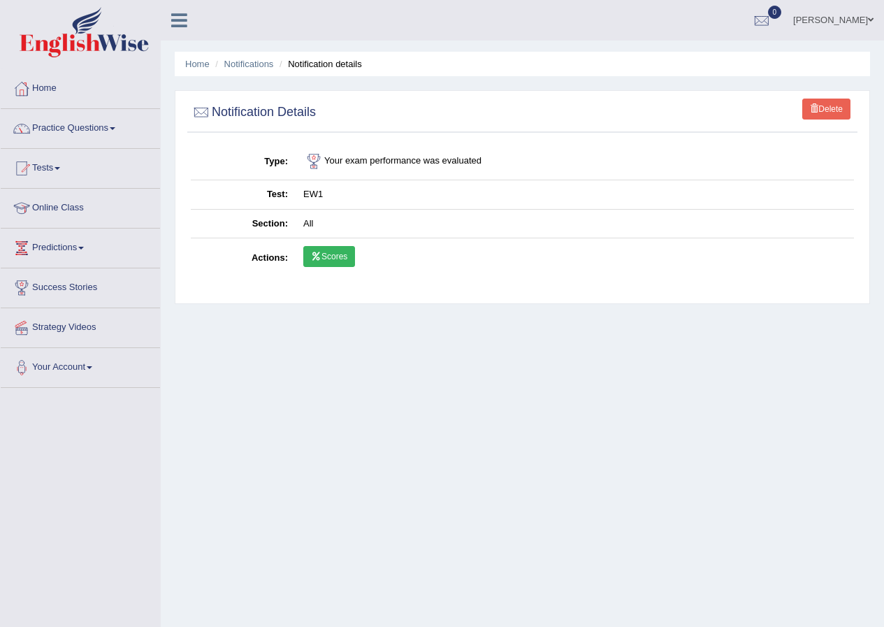
click at [323, 250] on link "Scores" at bounding box center [329, 256] width 52 height 21
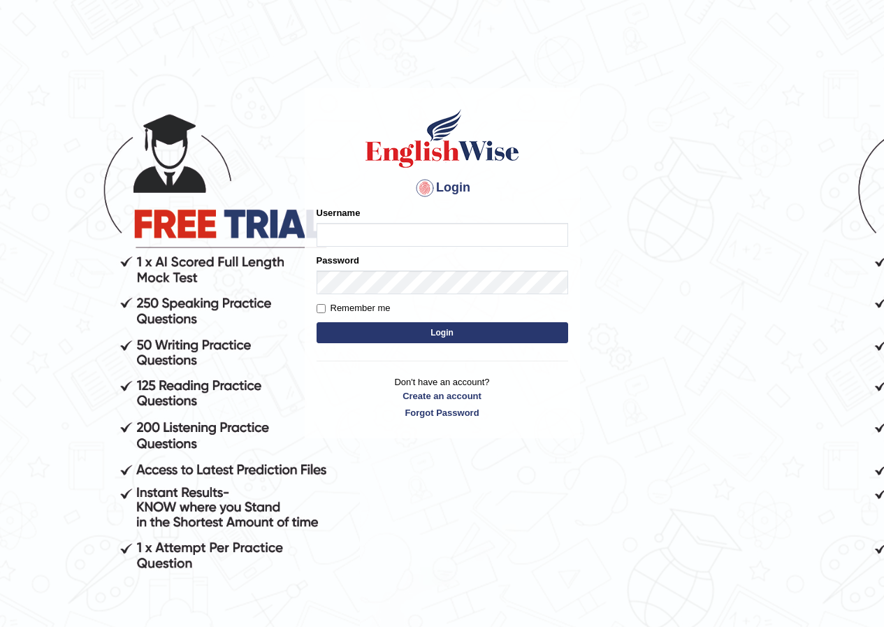
click at [368, 228] on input "Username" at bounding box center [443, 235] width 252 height 24
type input "enkhbayar_parramatta"
click at [408, 325] on button "Login" at bounding box center [443, 332] width 252 height 21
